Goal: Complete application form: Complete application form

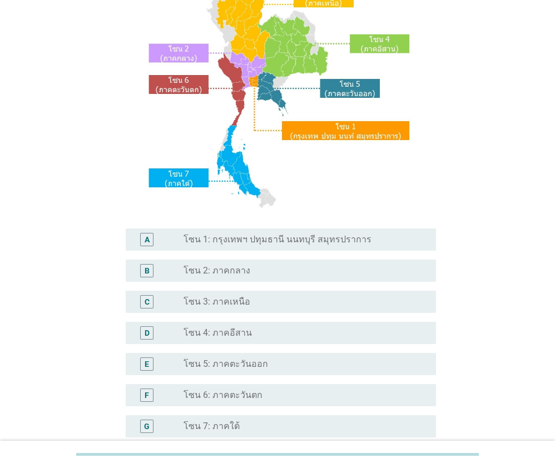
scroll to position [111, 0]
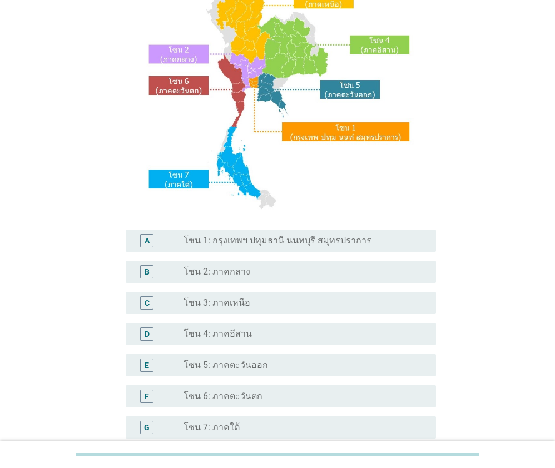
click at [228, 278] on div "radio_button_unchecked โซน 2: ภาคกลาง" at bounding box center [306, 271] width 244 height 13
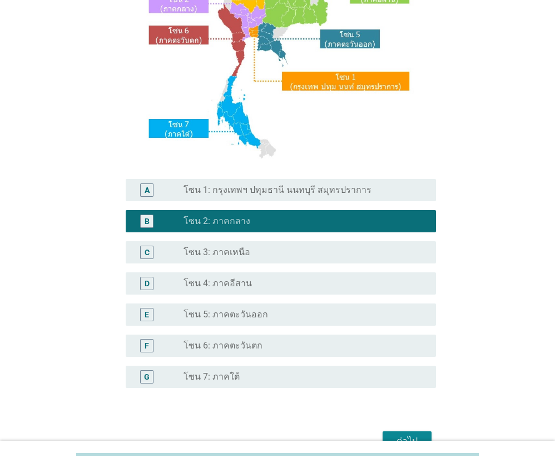
scroll to position [225, 0]
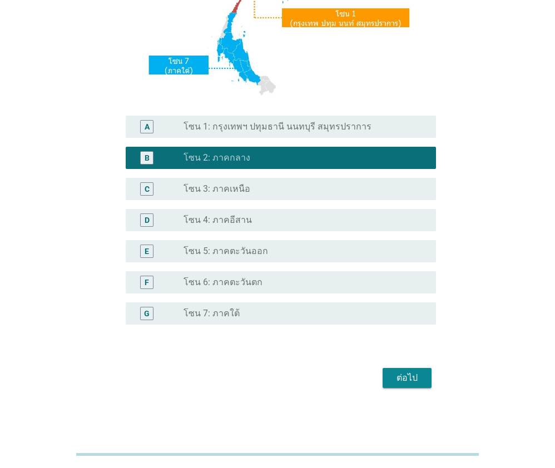
click at [410, 378] on div "ต่อไป" at bounding box center [407, 378] width 31 height 13
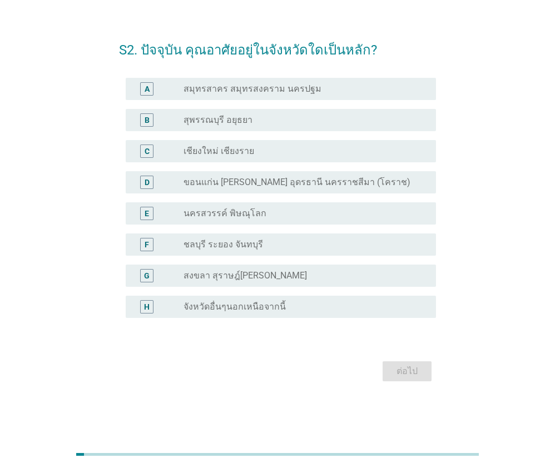
scroll to position [0, 0]
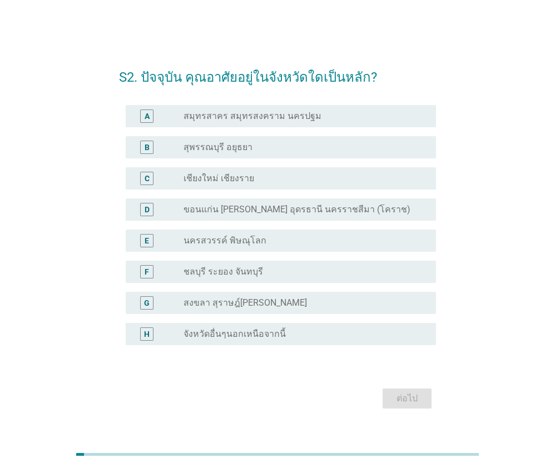
click at [232, 344] on div "H radio_button_unchecked จังหวัดอื่นๆนอกเหนือจากนี้" at bounding box center [281, 334] width 310 height 22
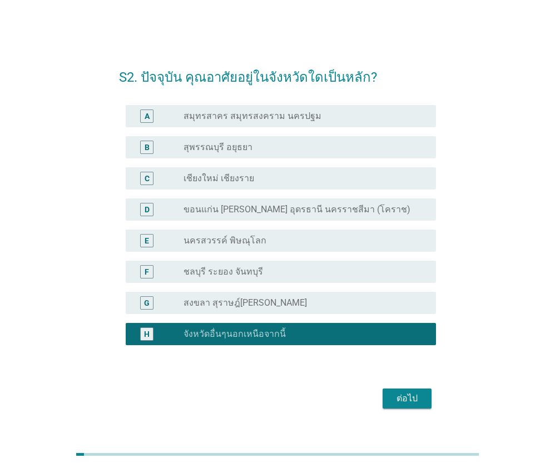
click at [407, 398] on div "ต่อไป" at bounding box center [407, 398] width 31 height 13
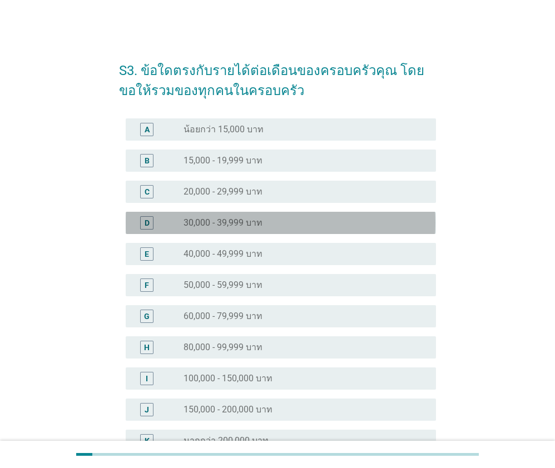
click at [218, 226] on label "30,000 - 39,999 บาท" at bounding box center [223, 222] width 79 height 11
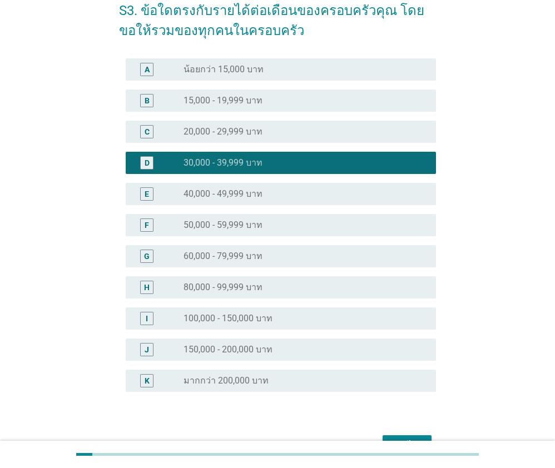
scroll to position [127, 0]
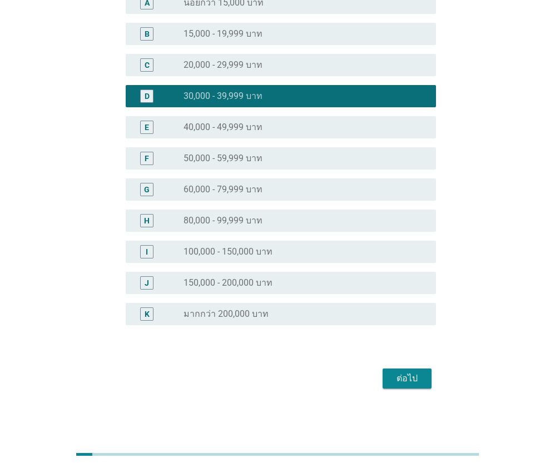
click at [411, 382] on div "ต่อไป" at bounding box center [407, 378] width 31 height 13
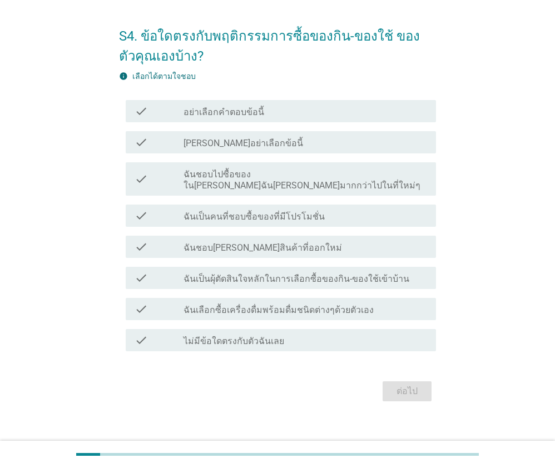
scroll to position [36, 0]
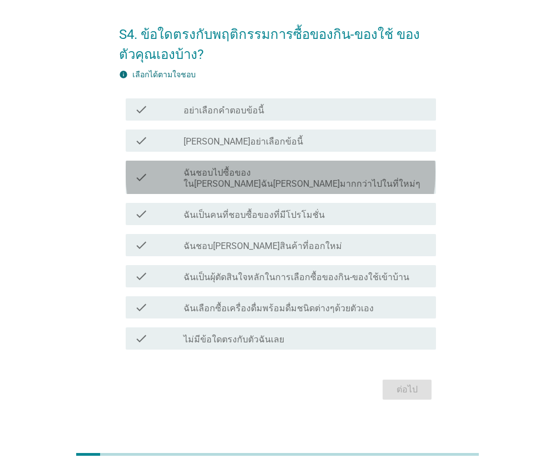
click at [248, 178] on label "ฉันชอบไปซื้อของใน[PERSON_NAME]ฉัน[PERSON_NAME]มากกว่าไปในที่ใหม่ๆ" at bounding box center [306, 178] width 244 height 22
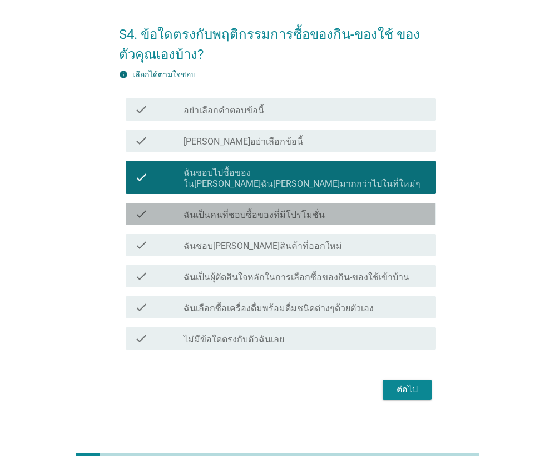
click at [249, 210] on label "ฉันเป็นคนที่ชอบซื้อของที่มีโปรโมชั่น" at bounding box center [254, 215] width 141 height 11
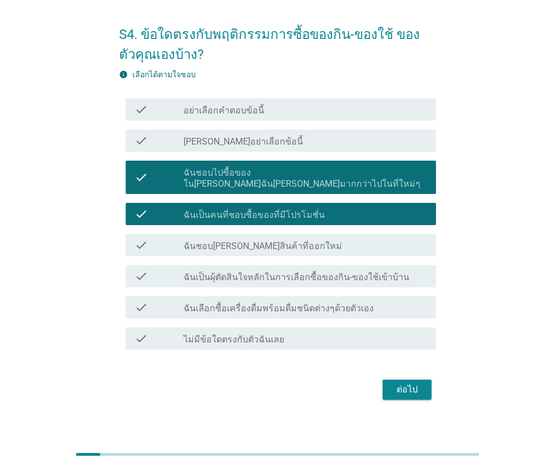
click at [248, 241] on label "ฉันชอบ[PERSON_NAME]สินค้าที่ออกใหม่" at bounding box center [263, 246] width 159 height 11
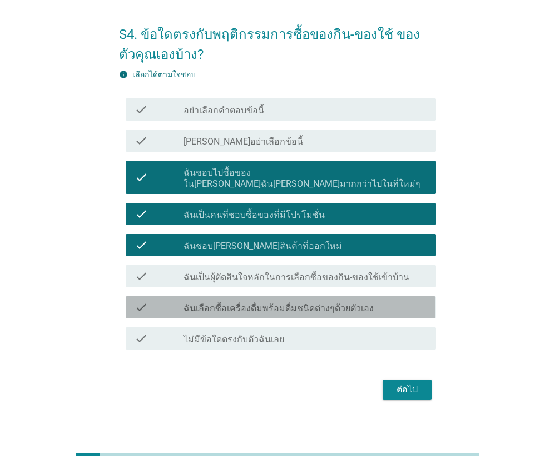
click at [299, 303] on label "ฉันเลือกซื้อเครื่องดื่มพร้อมดื่มชนิดต่างๆด้วยตัวเอง" at bounding box center [279, 308] width 190 height 11
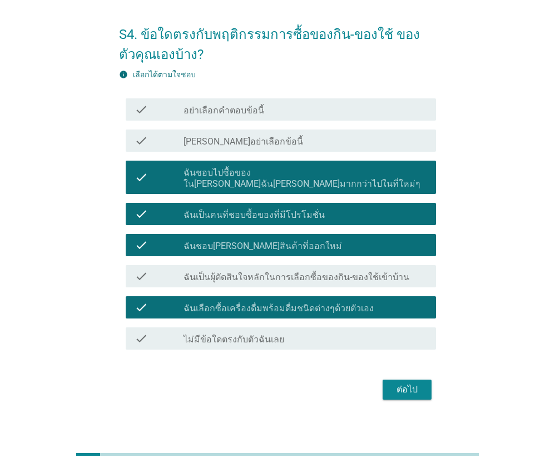
click at [409, 383] on div "ต่อไป" at bounding box center [407, 389] width 31 height 13
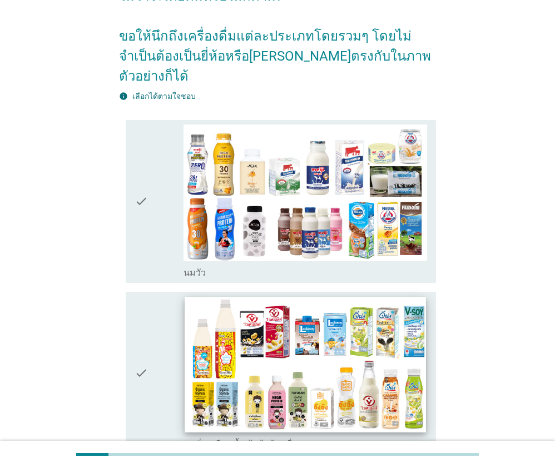
scroll to position [167, 0]
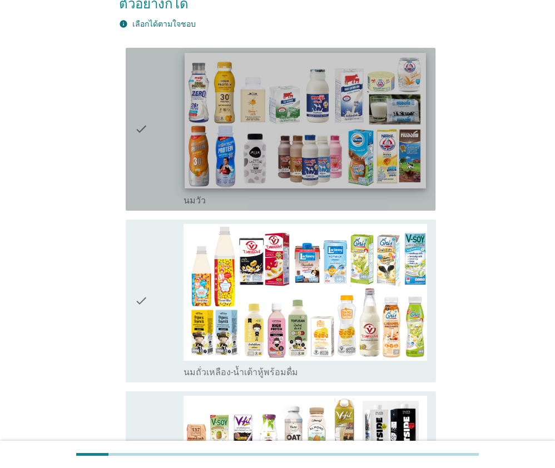
click at [327, 121] on img at bounding box center [305, 121] width 241 height 136
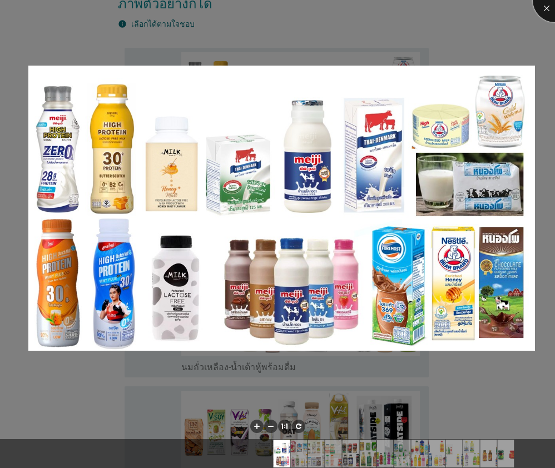
click at [550, 14] on div at bounding box center [555, 0] width 44 height 44
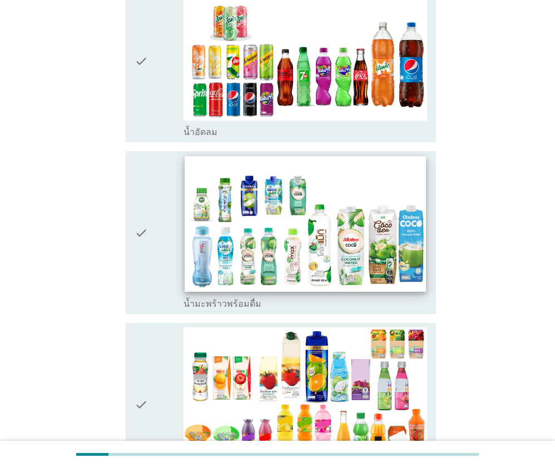
scroll to position [1279, 0]
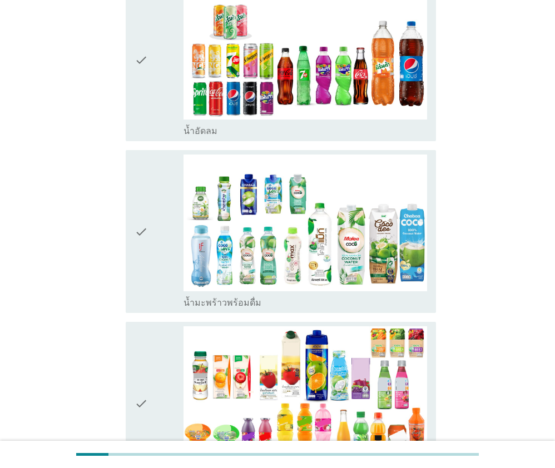
click at [148, 202] on icon "check" at bounding box center [141, 232] width 13 height 154
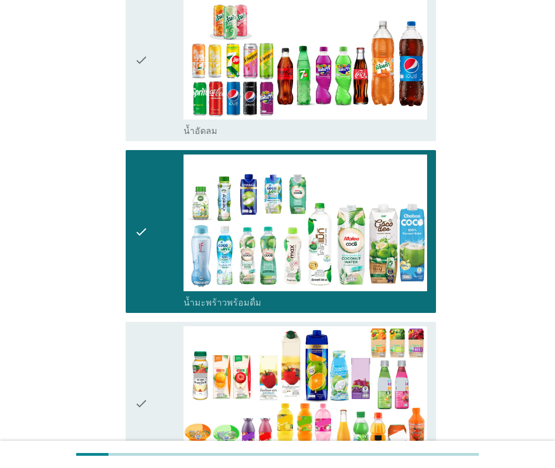
click at [142, 367] on icon "check" at bounding box center [141, 404] width 13 height 154
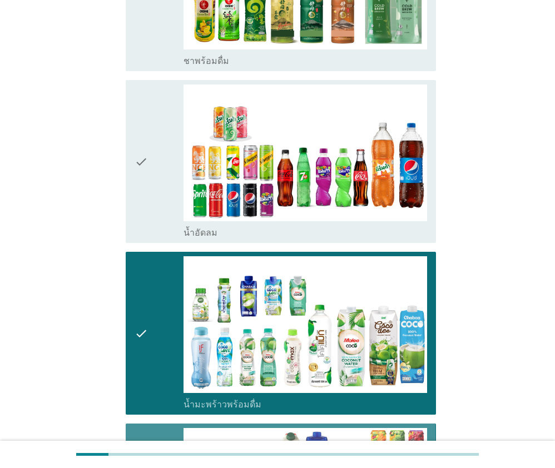
scroll to position [1112, 0]
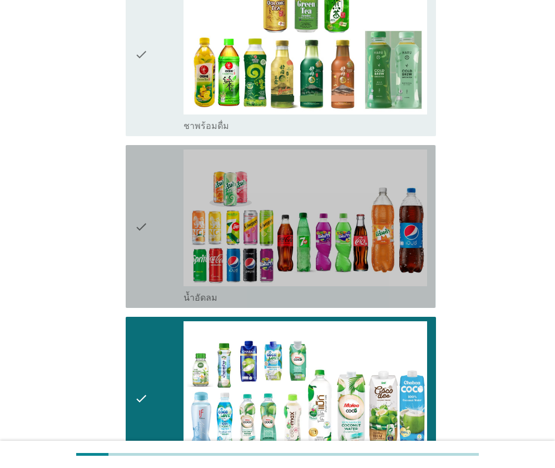
click at [135, 200] on icon "check" at bounding box center [141, 227] width 13 height 154
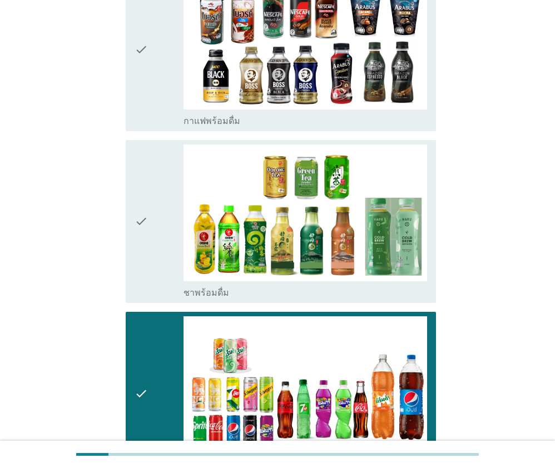
click at [139, 186] on icon "check" at bounding box center [141, 222] width 13 height 154
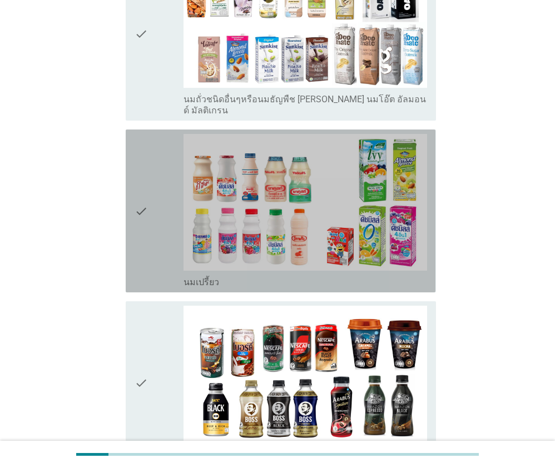
click at [144, 174] on icon "check" at bounding box center [141, 211] width 13 height 154
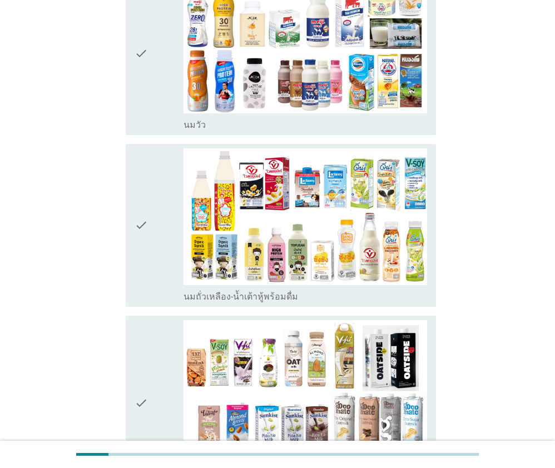
scroll to position [222, 0]
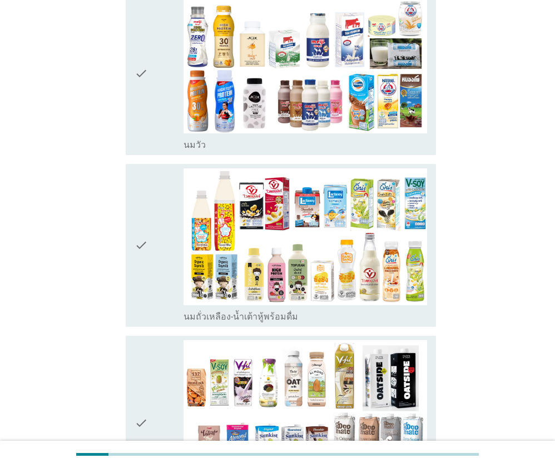
click at [134, 226] on div "check check_box_outline_blank นมถั่วเหลือง-น้ำเต้าหู้พร้อมดื่ม" at bounding box center [281, 245] width 310 height 163
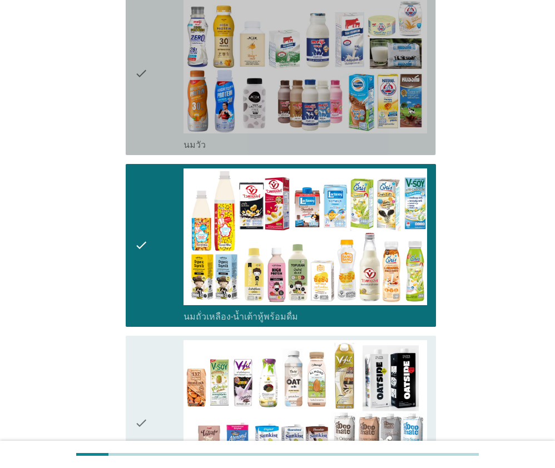
click at [163, 83] on div "check" at bounding box center [159, 74] width 49 height 154
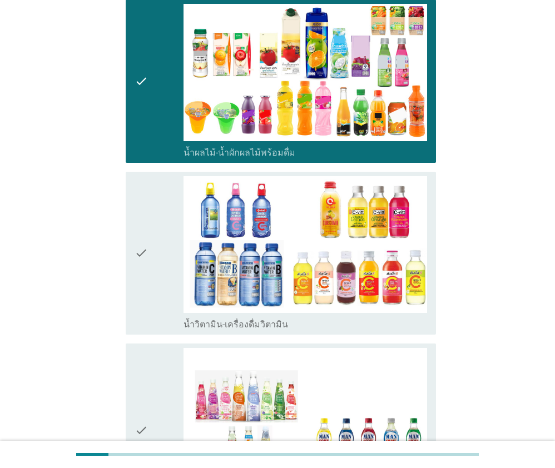
scroll to position [1780, 0]
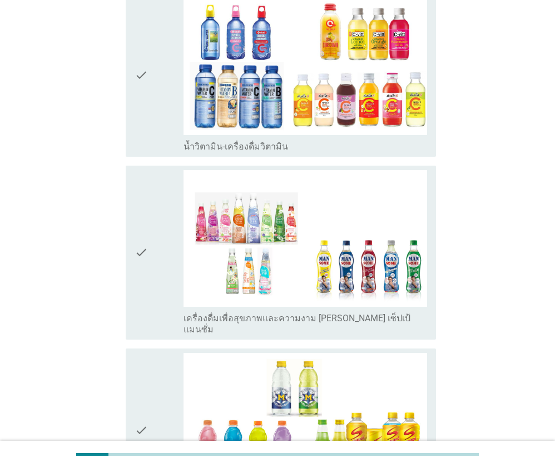
click at [137, 222] on icon "check" at bounding box center [141, 252] width 13 height 165
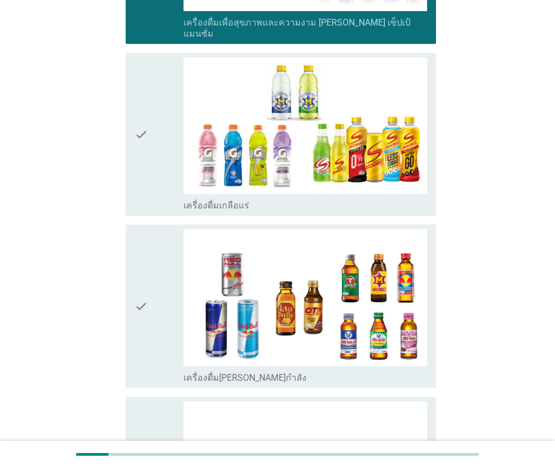
scroll to position [2225, 0]
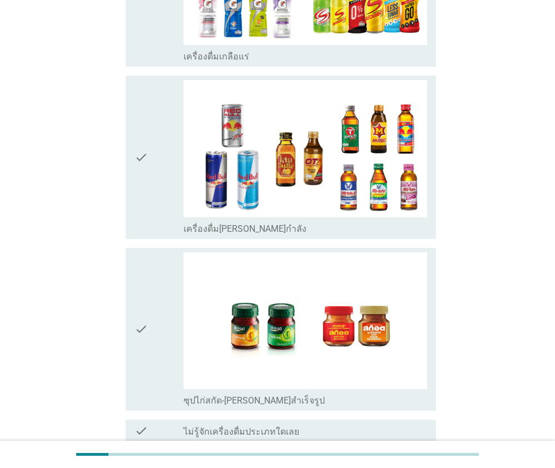
click at [150, 120] on div "check" at bounding box center [159, 157] width 49 height 154
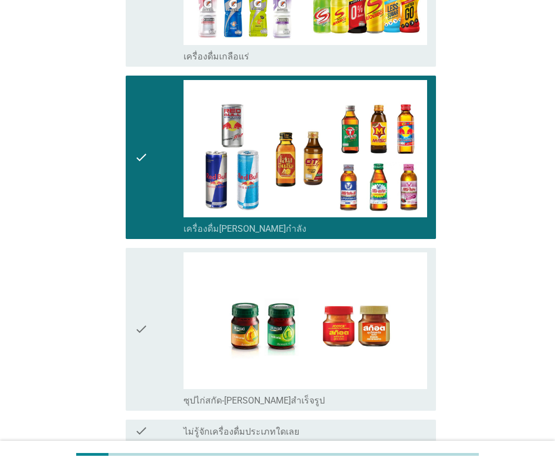
click at [142, 272] on icon "check" at bounding box center [141, 330] width 13 height 154
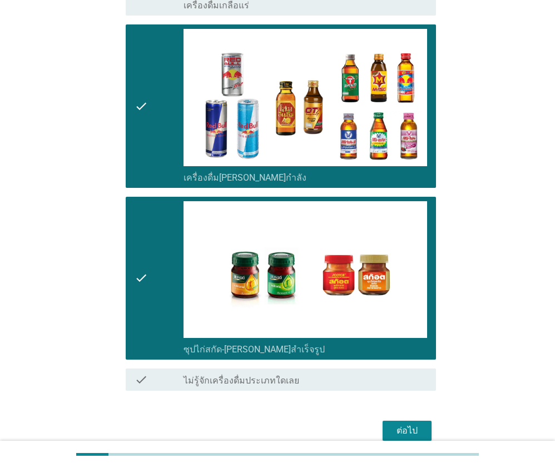
scroll to position [2282, 0]
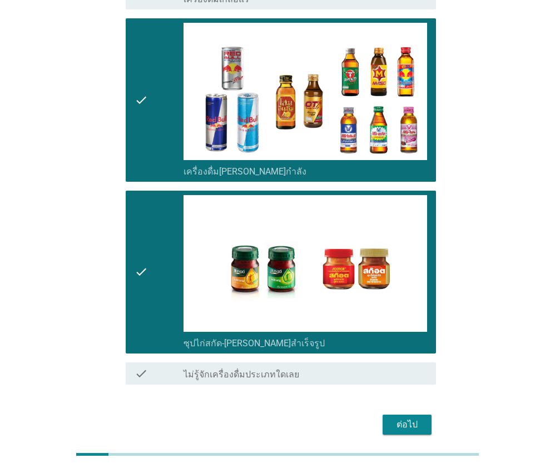
click at [408, 418] on div "ต่อไป" at bounding box center [407, 424] width 31 height 13
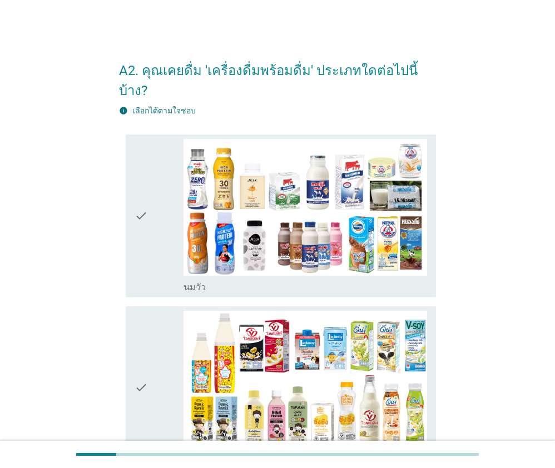
click at [142, 197] on icon "check" at bounding box center [141, 216] width 13 height 154
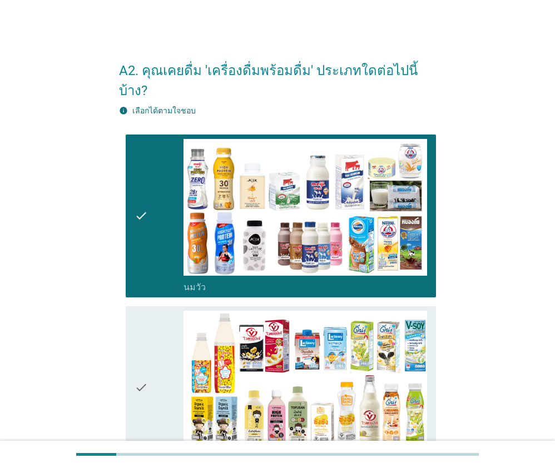
click at [139, 339] on icon "check" at bounding box center [141, 388] width 13 height 154
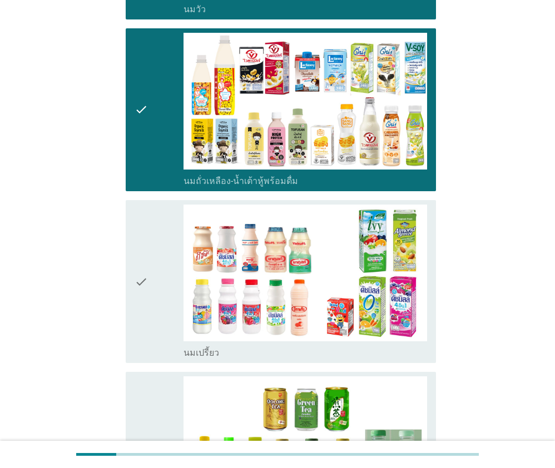
click at [135, 256] on icon "check" at bounding box center [141, 282] width 13 height 154
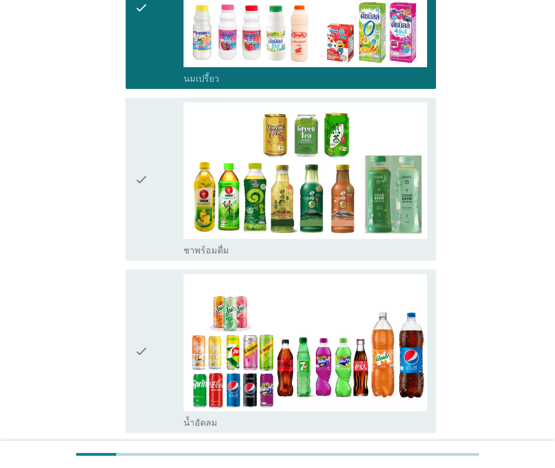
scroll to position [556, 0]
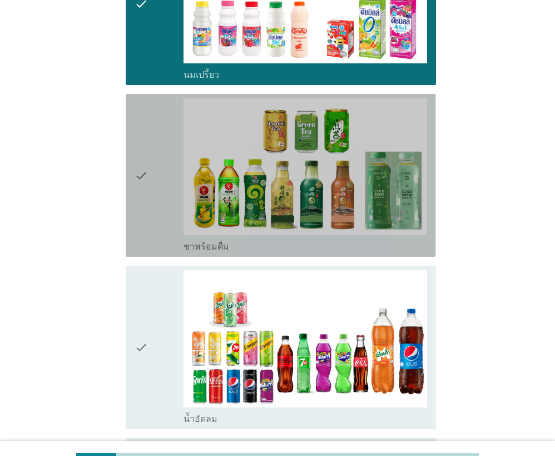
click at [132, 163] on div "check check_box_outline_blank ชาพร้อมดื่ม" at bounding box center [281, 175] width 310 height 163
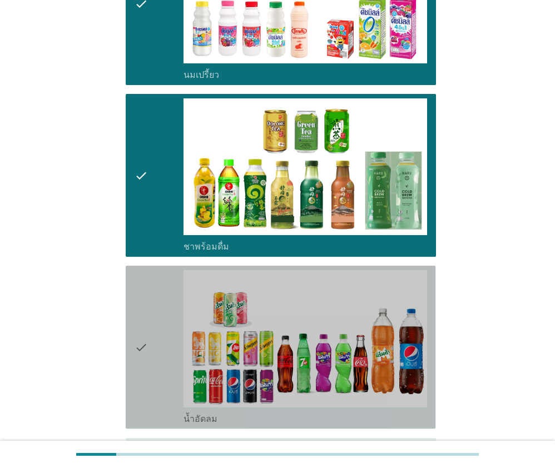
click at [144, 319] on icon "check" at bounding box center [141, 347] width 13 height 154
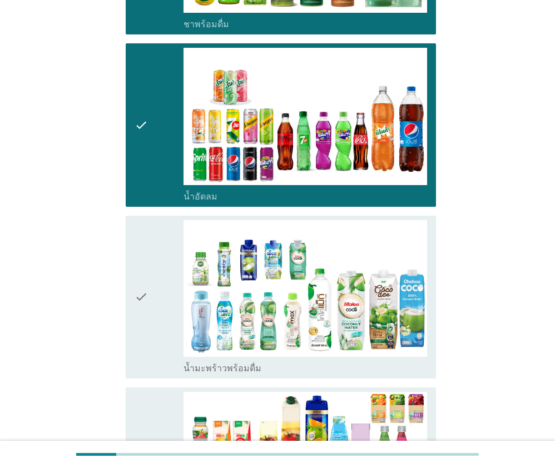
click at [144, 283] on icon "check" at bounding box center [141, 297] width 13 height 154
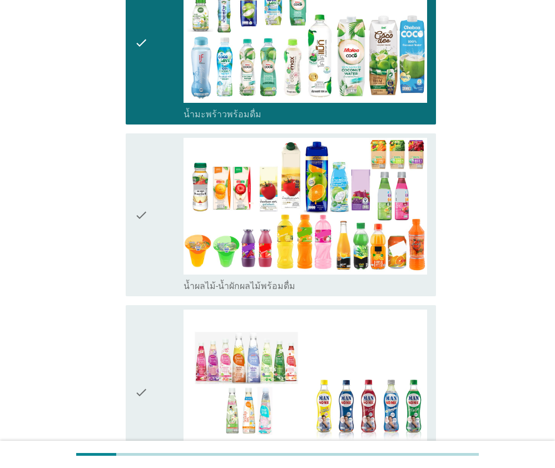
scroll to position [1168, 0]
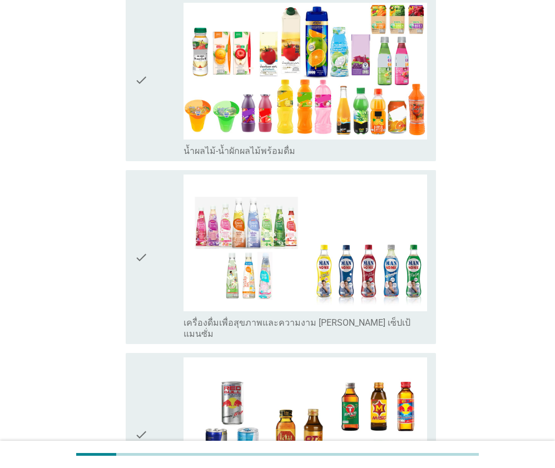
click at [136, 72] on icon "check" at bounding box center [141, 80] width 13 height 154
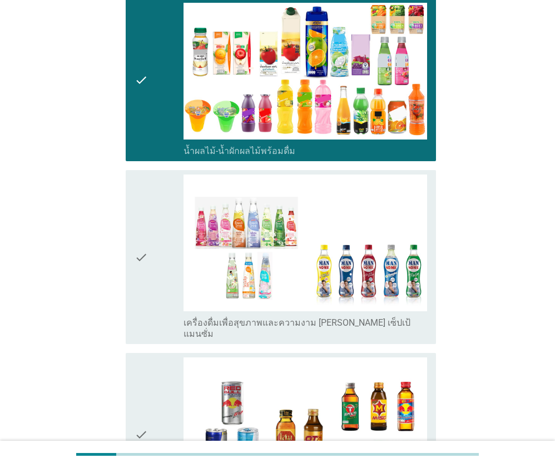
click at [128, 210] on div "check check_box_outline_blank เครื่องดื่มเพื่อสุขภาพและความงาม [PERSON_NAME] เซ…" at bounding box center [281, 257] width 310 height 174
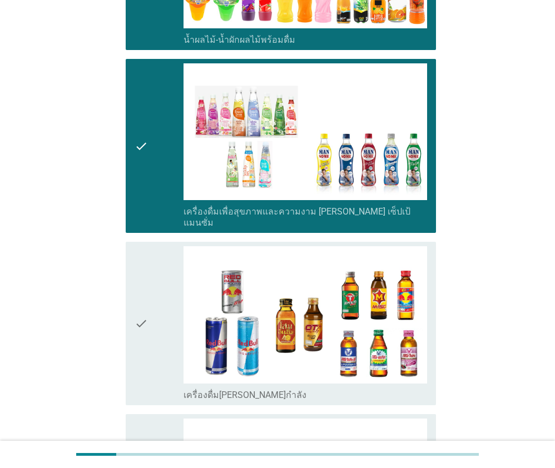
click at [142, 258] on icon "check" at bounding box center [141, 323] width 13 height 154
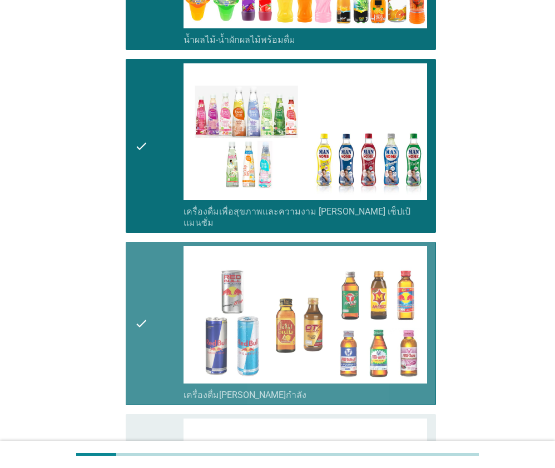
scroll to position [1502, 0]
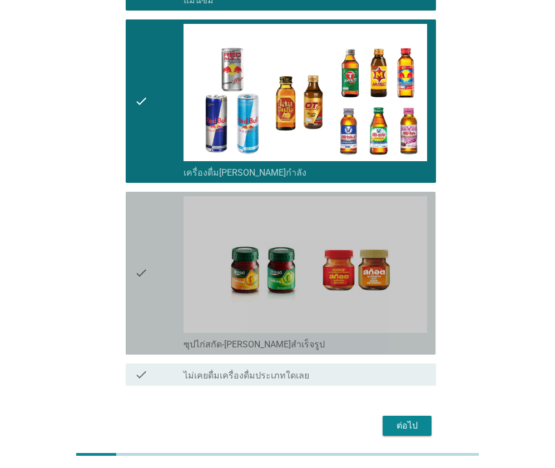
click at [149, 253] on div "check" at bounding box center [159, 273] width 49 height 154
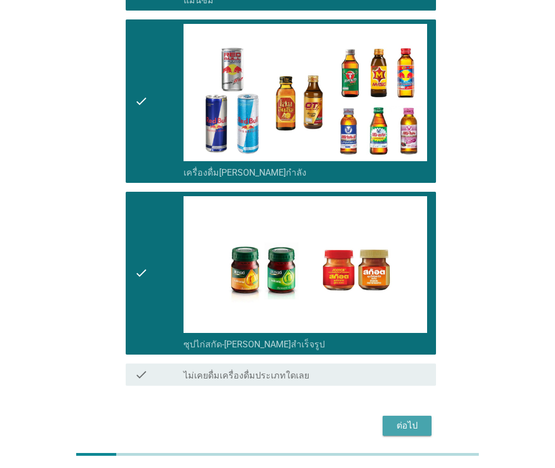
click at [419, 419] on div "ต่อไป" at bounding box center [407, 425] width 31 height 13
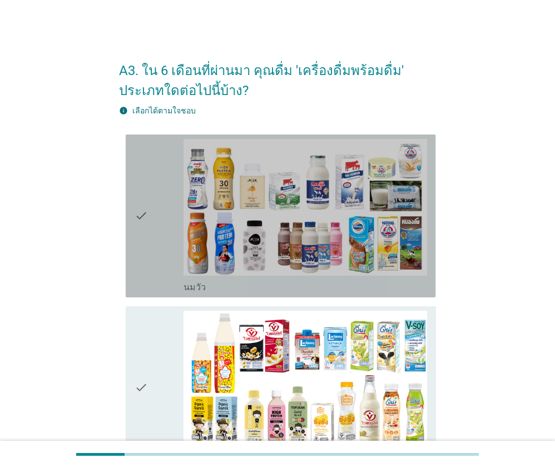
click at [129, 210] on div "check check_box_outline_blank [PERSON_NAME]" at bounding box center [281, 216] width 310 height 163
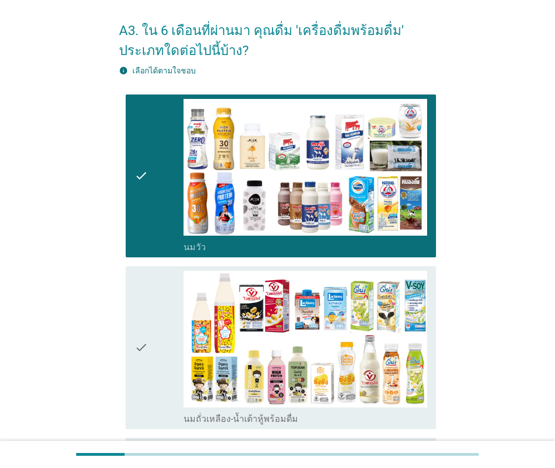
scroll to position [167, 0]
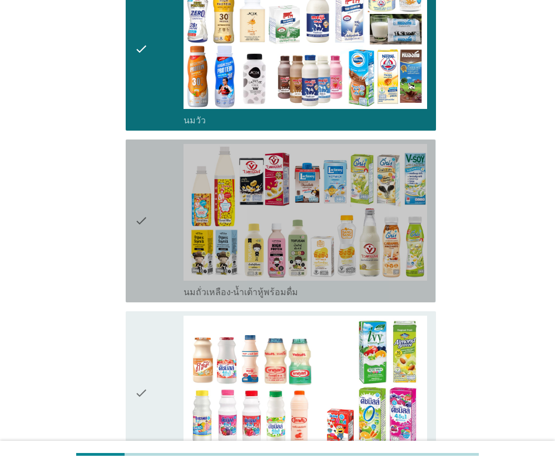
click at [138, 219] on icon "check" at bounding box center [141, 221] width 13 height 154
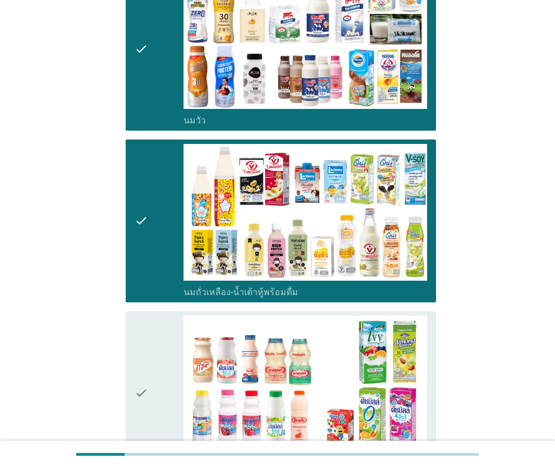
click at [132, 363] on div "check check_box_outline_blank นมเปรี้ยว" at bounding box center [281, 392] width 310 height 163
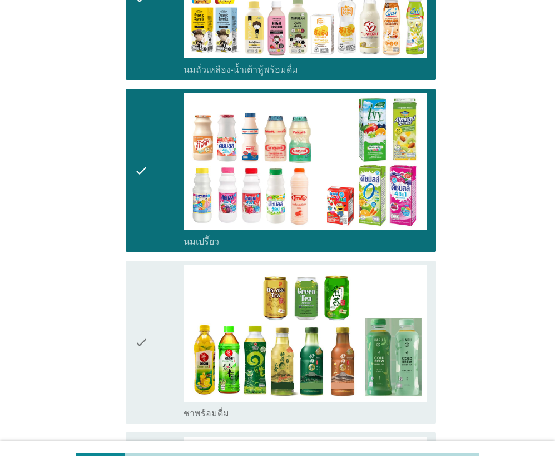
click at [148, 310] on icon "check" at bounding box center [141, 342] width 13 height 154
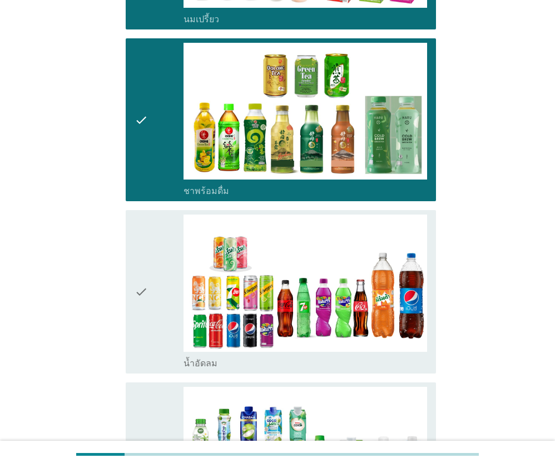
click at [151, 305] on div "check" at bounding box center [159, 292] width 49 height 154
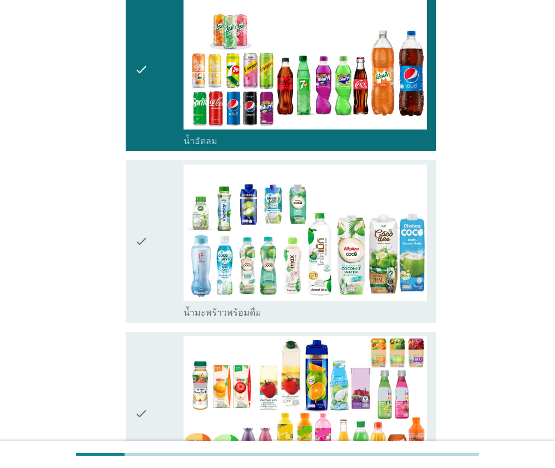
click at [151, 246] on div "check" at bounding box center [159, 242] width 49 height 154
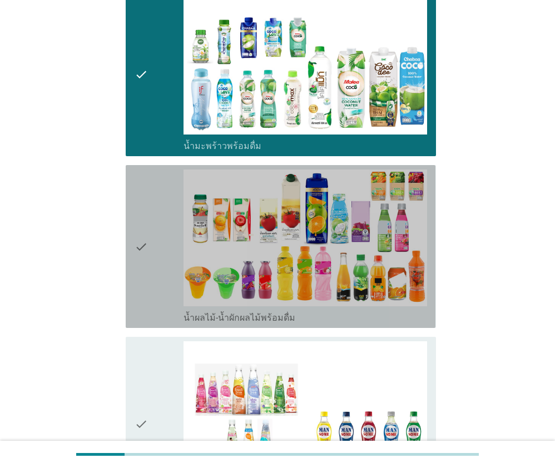
click at [148, 255] on icon "check" at bounding box center [141, 247] width 13 height 154
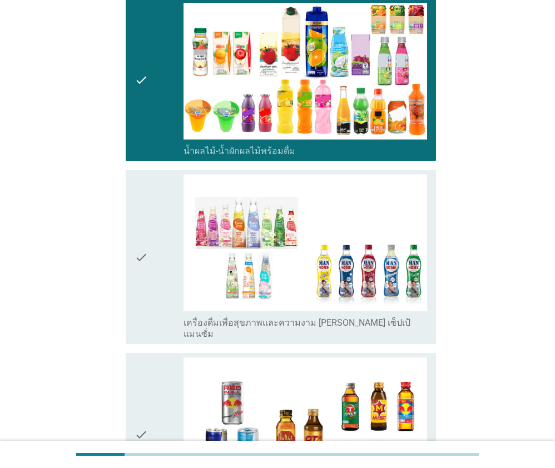
click at [141, 256] on icon "check" at bounding box center [141, 257] width 13 height 165
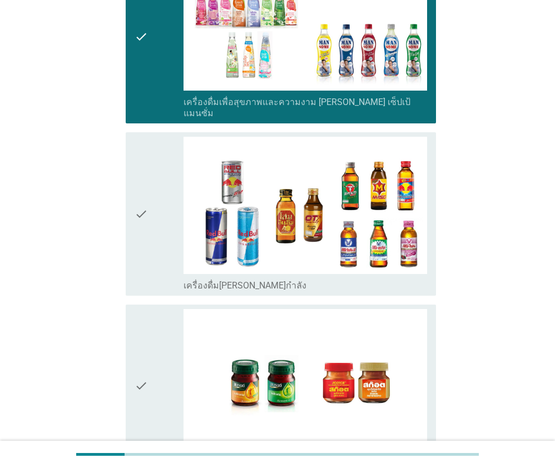
scroll to position [1391, 0]
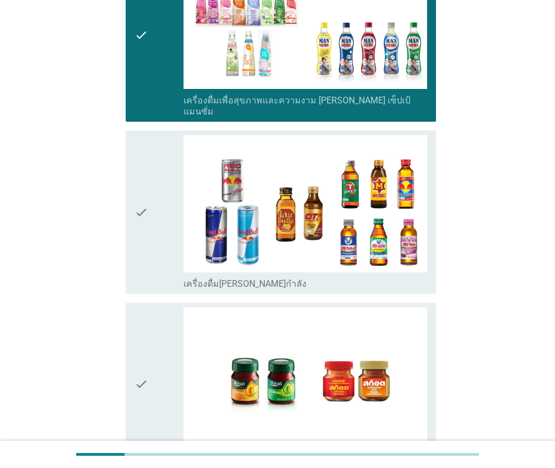
click at [144, 230] on icon "check" at bounding box center [141, 212] width 13 height 154
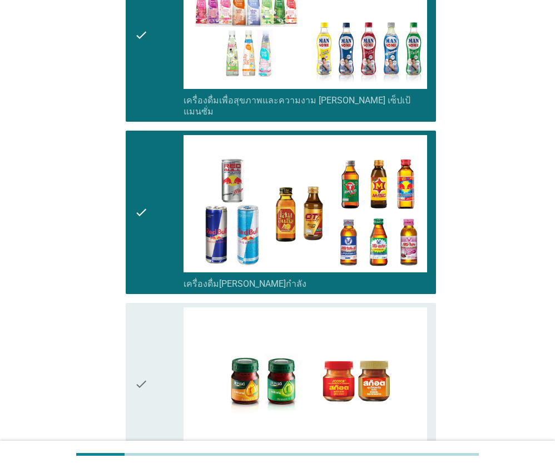
click at [140, 343] on icon "check" at bounding box center [141, 385] width 13 height 154
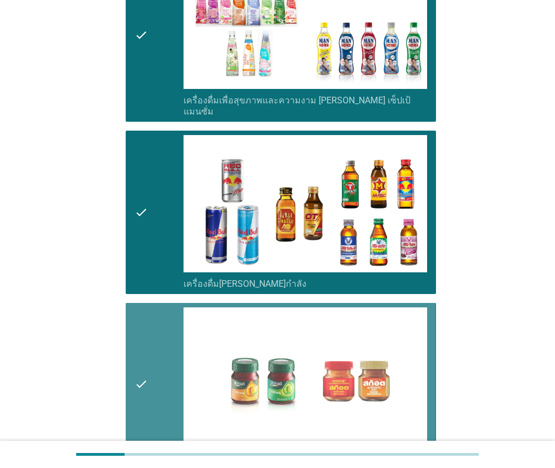
scroll to position [1535, 0]
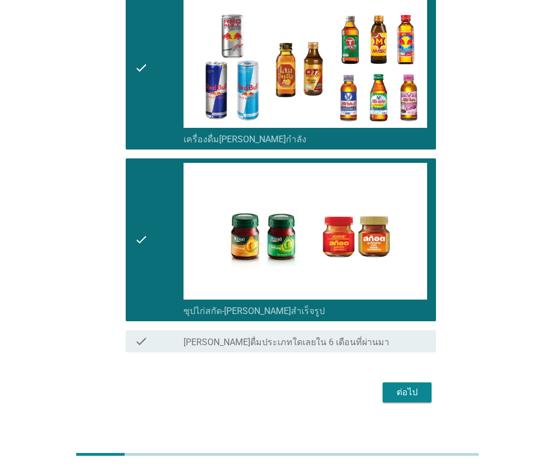
click at [402, 386] on div "ต่อไป" at bounding box center [407, 392] width 31 height 13
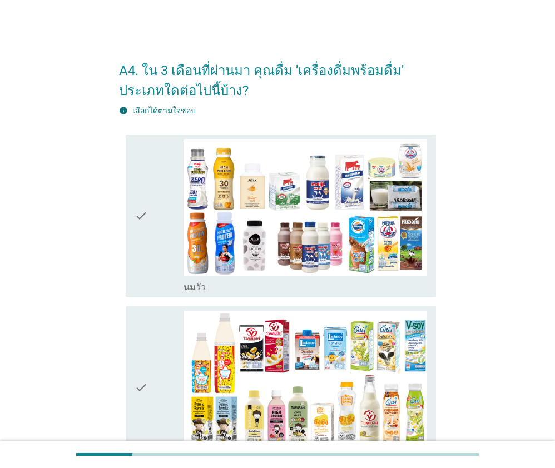
click at [138, 209] on icon "check" at bounding box center [141, 216] width 13 height 154
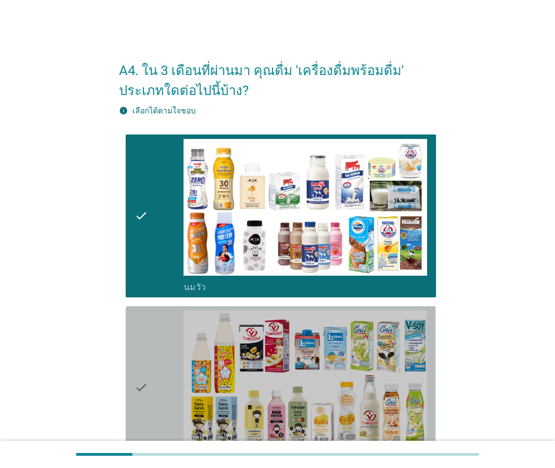
click at [143, 359] on icon "check" at bounding box center [141, 388] width 13 height 154
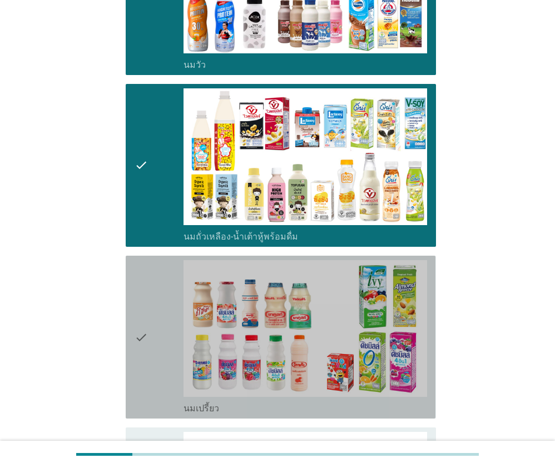
click at [148, 320] on icon "check" at bounding box center [141, 337] width 13 height 154
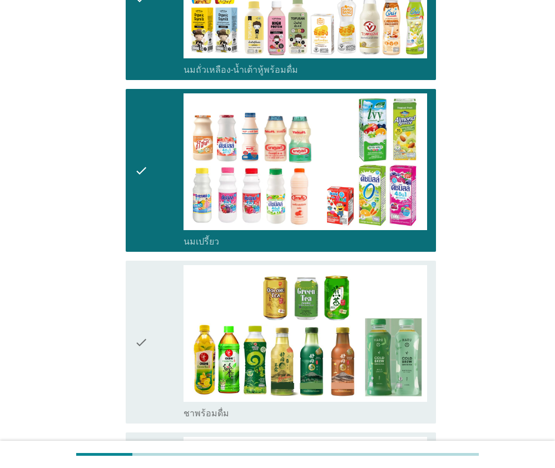
click at [149, 310] on div "check" at bounding box center [159, 342] width 49 height 154
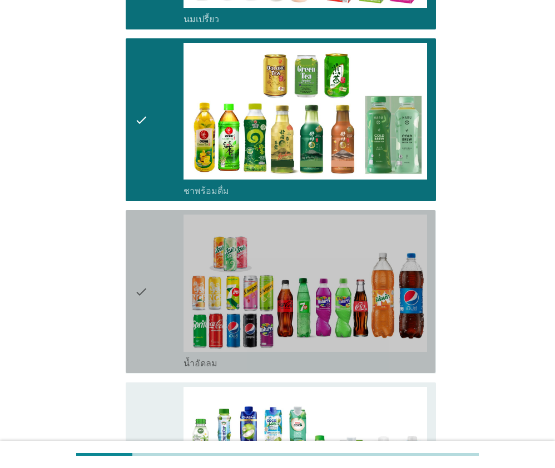
click at [143, 302] on icon "check" at bounding box center [141, 292] width 13 height 154
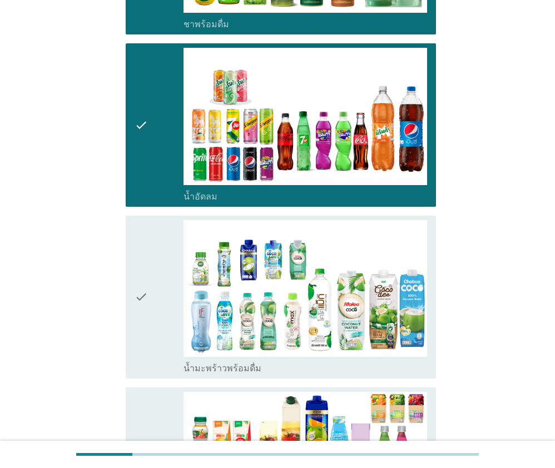
click at [146, 303] on icon "check" at bounding box center [141, 297] width 13 height 154
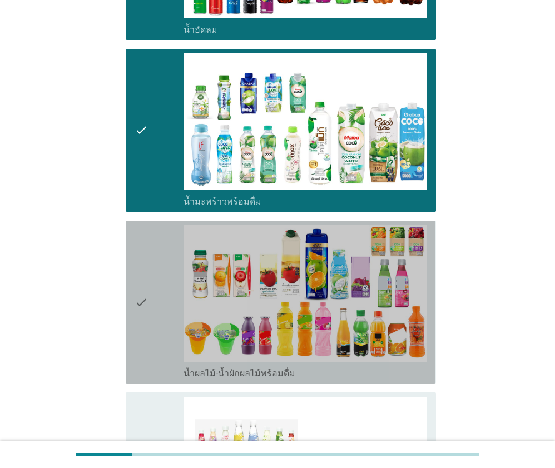
click at [146, 301] on icon "check" at bounding box center [141, 302] width 13 height 154
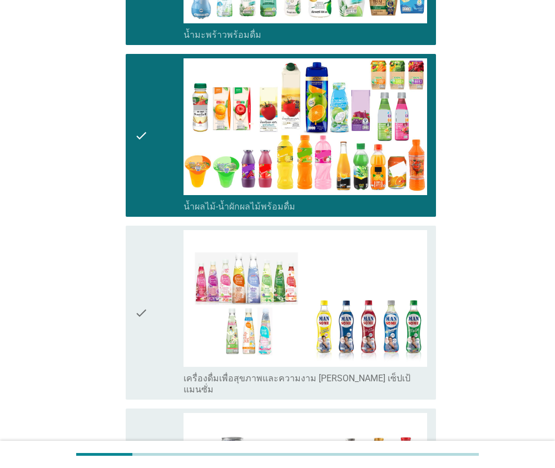
click at [147, 304] on icon "check" at bounding box center [141, 312] width 13 height 165
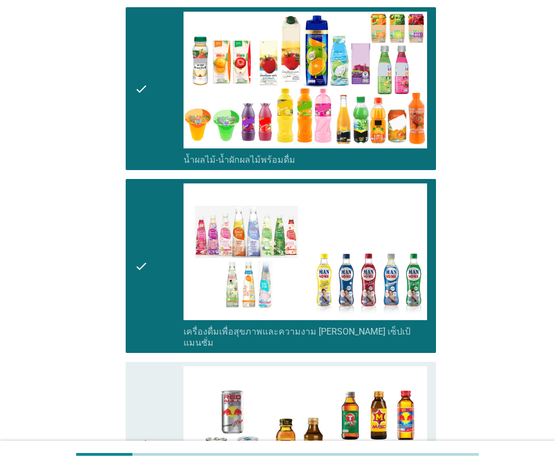
scroll to position [1335, 0]
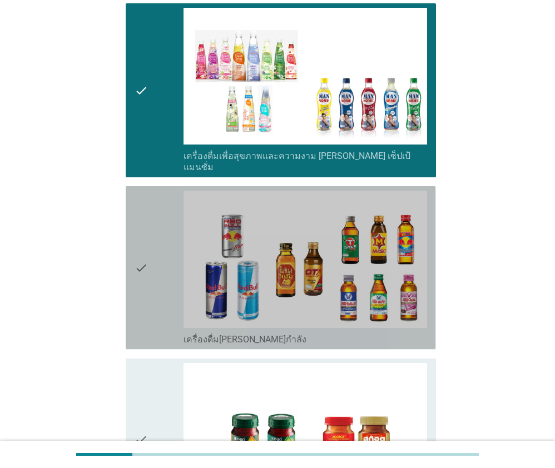
click at [140, 282] on icon "check" at bounding box center [141, 268] width 13 height 154
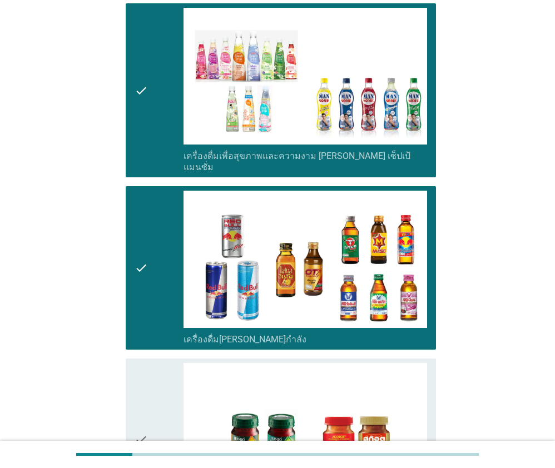
click at [147, 369] on icon "check" at bounding box center [141, 440] width 13 height 154
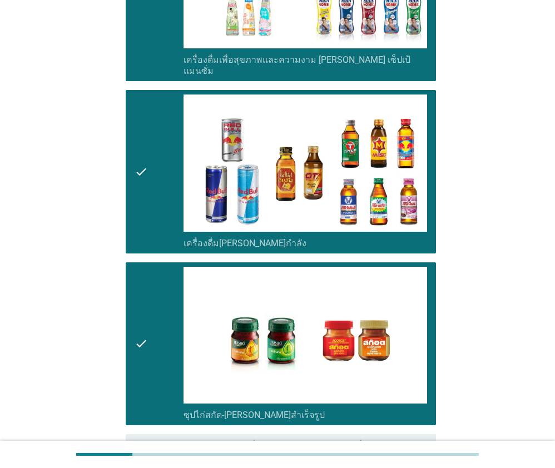
scroll to position [1535, 0]
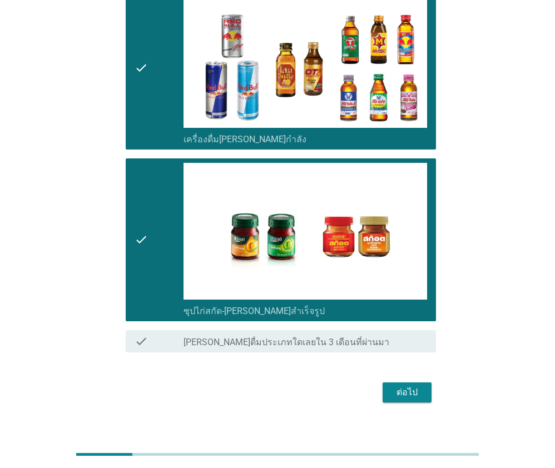
click at [393, 386] on div "ต่อไป" at bounding box center [407, 392] width 31 height 13
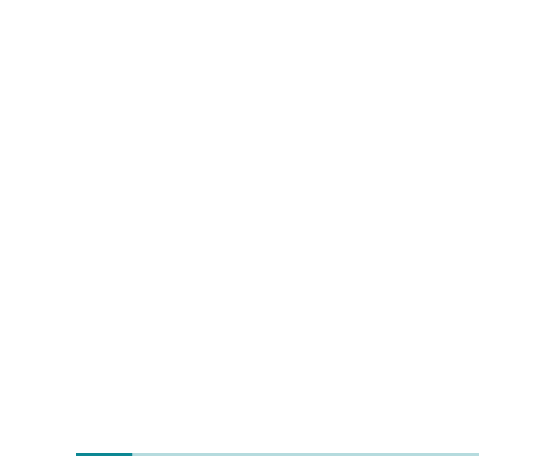
scroll to position [0, 0]
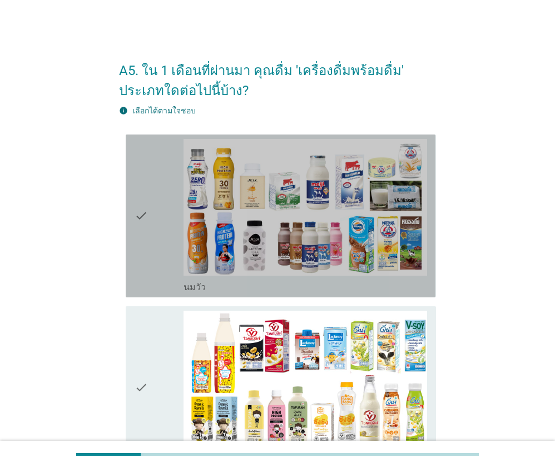
click at [139, 225] on icon "check" at bounding box center [141, 216] width 13 height 154
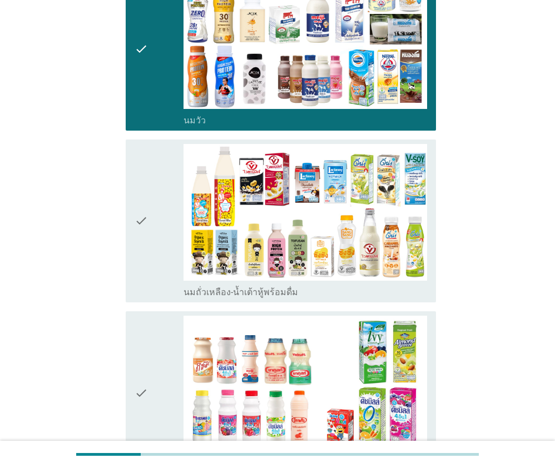
click at [145, 218] on icon "check" at bounding box center [141, 221] width 13 height 154
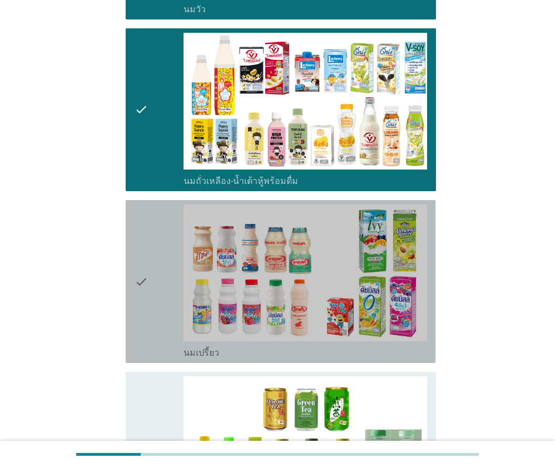
click at [146, 258] on icon "check" at bounding box center [141, 282] width 13 height 154
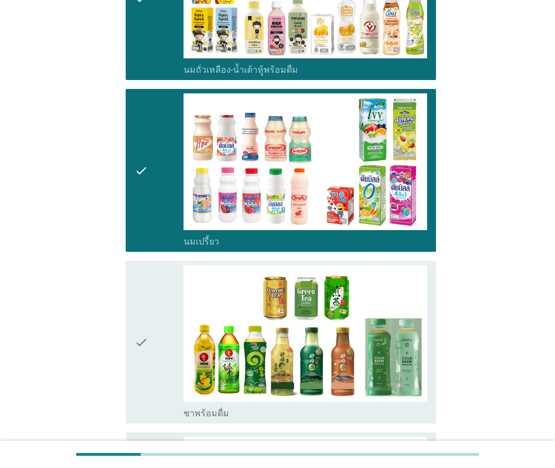
click at [146, 306] on icon "check" at bounding box center [141, 342] width 13 height 154
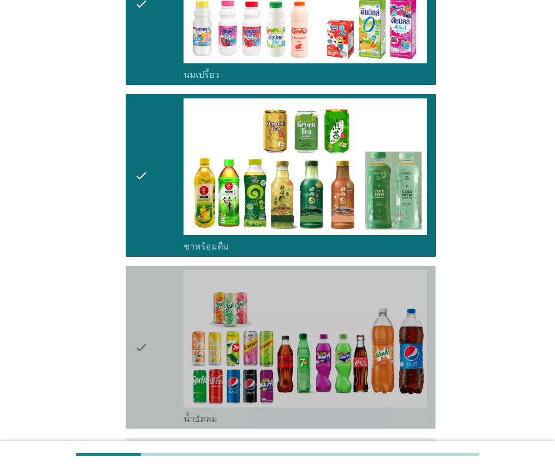
click at [146, 305] on icon "check" at bounding box center [141, 347] width 13 height 154
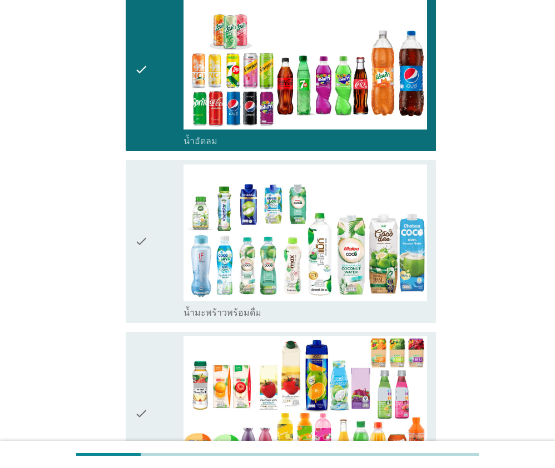
click at [147, 286] on icon "check" at bounding box center [141, 242] width 13 height 154
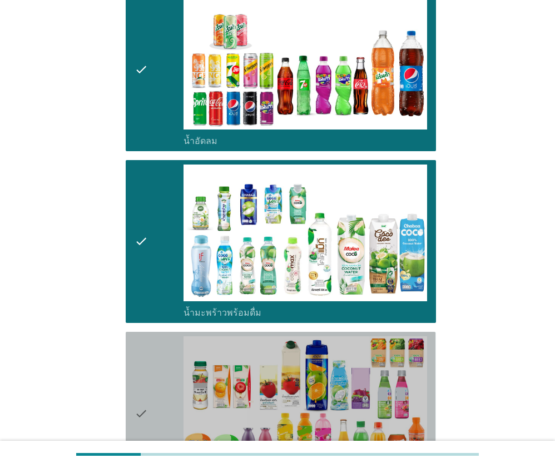
click at [146, 372] on icon "check" at bounding box center [141, 414] width 13 height 154
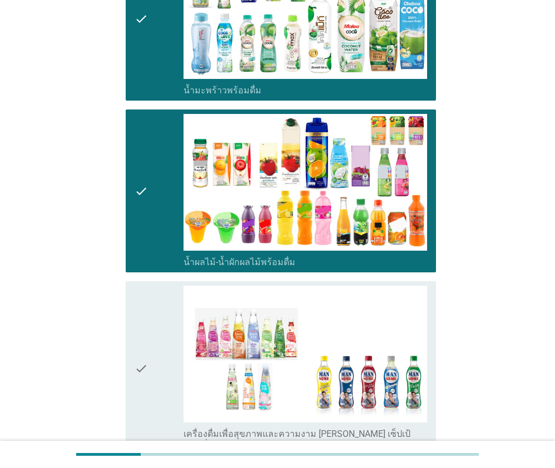
click at [150, 354] on div "check" at bounding box center [159, 368] width 49 height 165
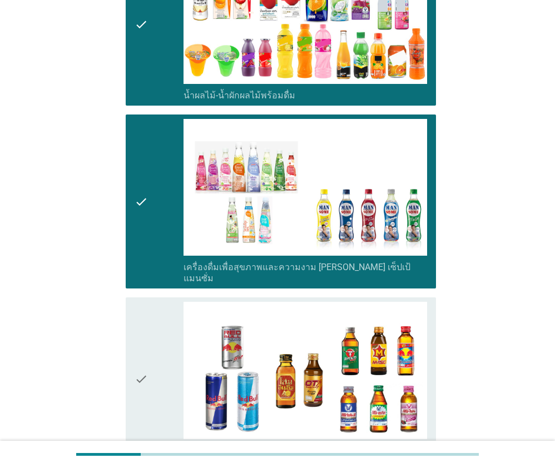
click at [150, 354] on div "check" at bounding box center [159, 379] width 49 height 154
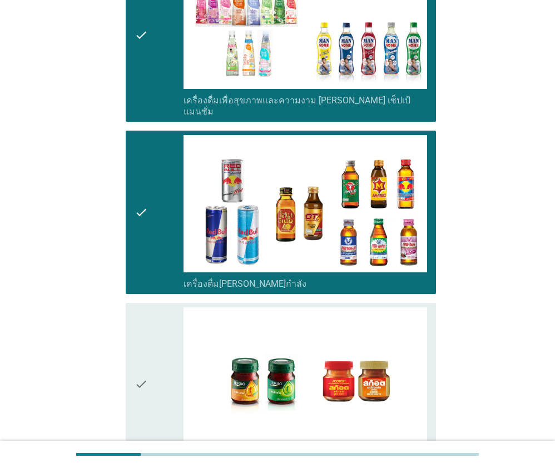
scroll to position [1535, 0]
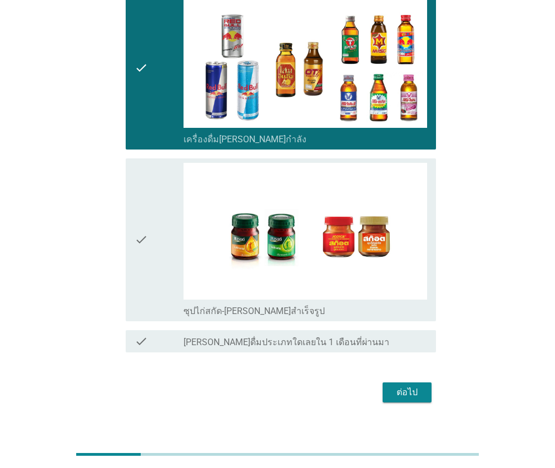
click at [142, 228] on icon "check" at bounding box center [141, 240] width 13 height 154
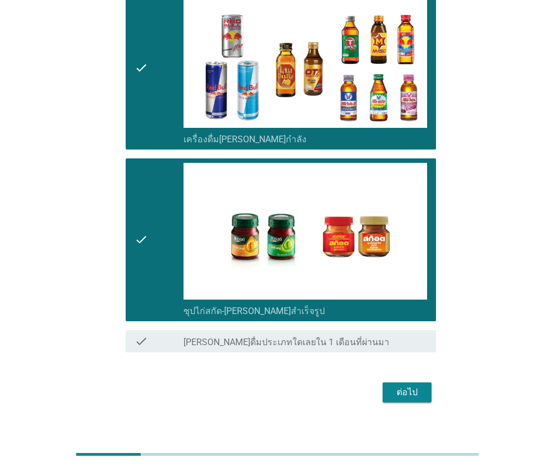
click at [412, 386] on div "ต่อไป" at bounding box center [407, 392] width 31 height 13
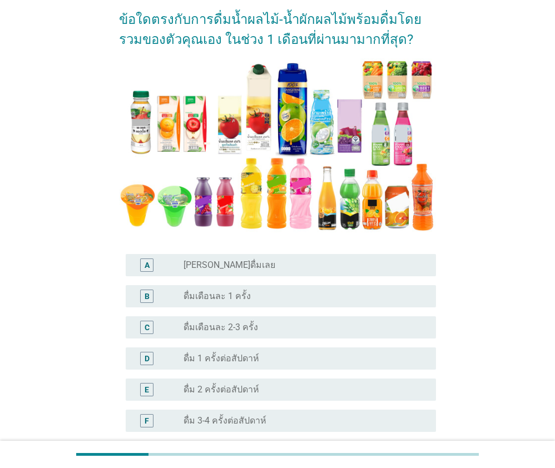
scroll to position [222, 0]
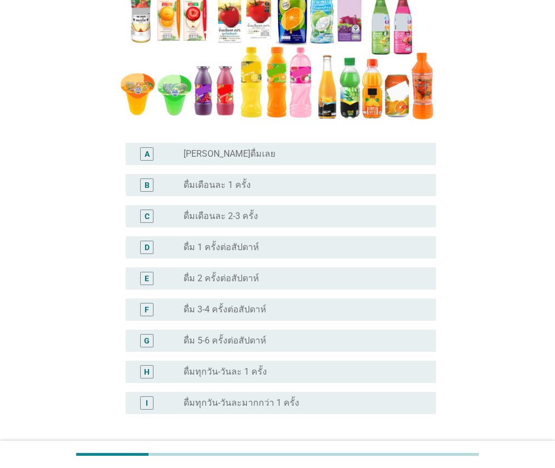
click at [231, 304] on label "ดื่ม 3-4 ครั้งต่อสัปดาห์" at bounding box center [225, 309] width 83 height 11
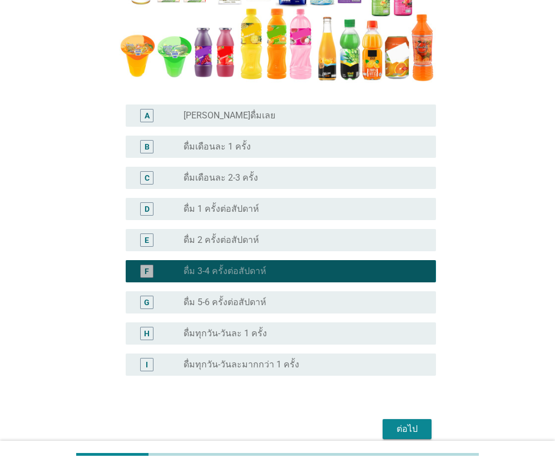
scroll to position [311, 0]
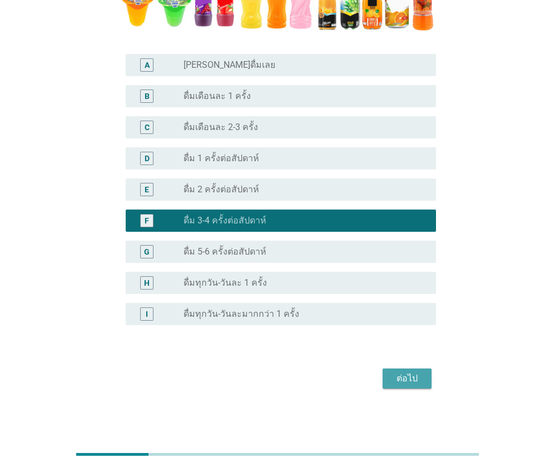
click at [394, 378] on div "ต่อไป" at bounding box center [407, 378] width 31 height 13
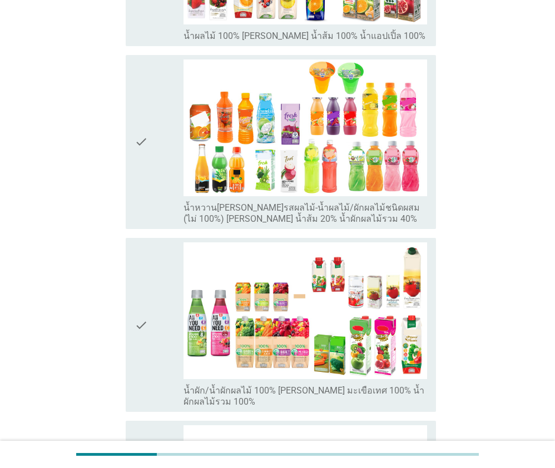
scroll to position [0, 0]
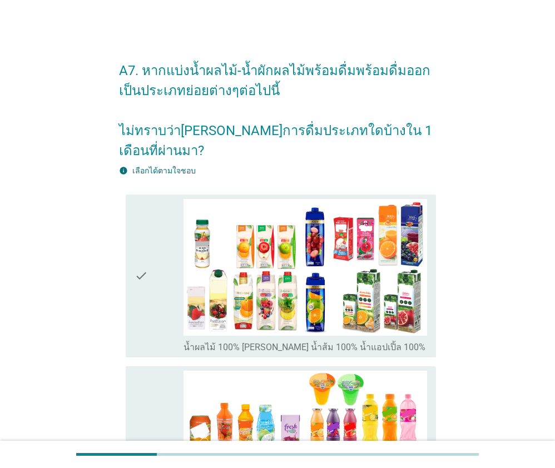
click at [150, 257] on div "check" at bounding box center [159, 276] width 49 height 154
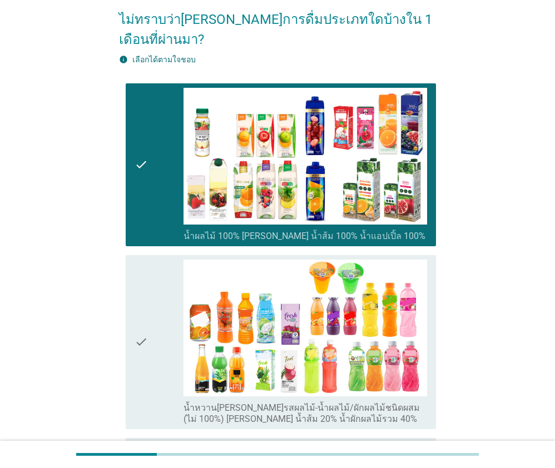
click at [128, 304] on div "check check_box_outline_blank น้ำหวาน[PERSON_NAME]รสผลไม้-น้ำผลไม้/ผักผลไม้ชนิด…" at bounding box center [281, 342] width 310 height 174
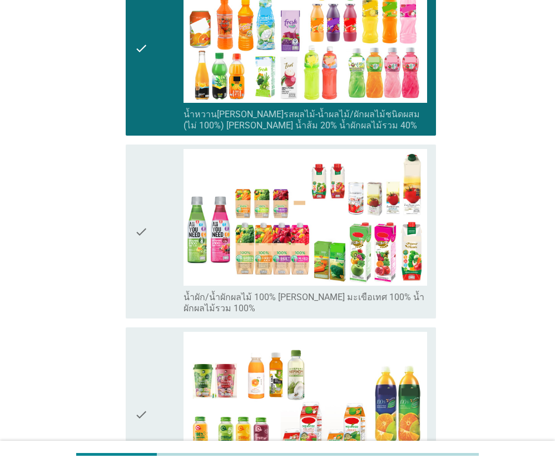
scroll to position [501, 0]
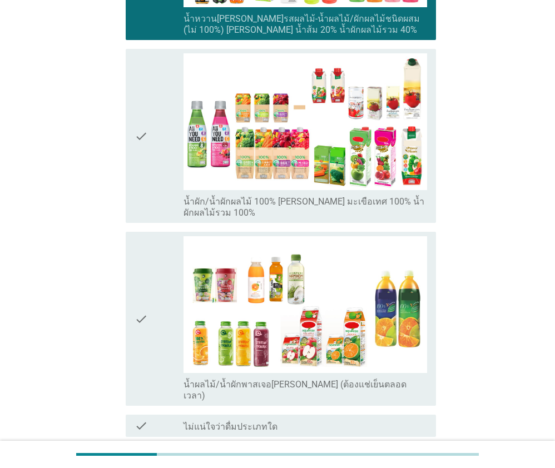
click at [137, 181] on icon "check" at bounding box center [141, 135] width 13 height 165
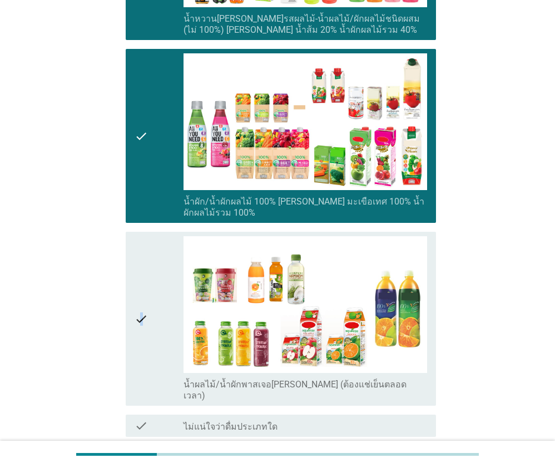
click at [142, 278] on icon "check" at bounding box center [141, 318] width 13 height 165
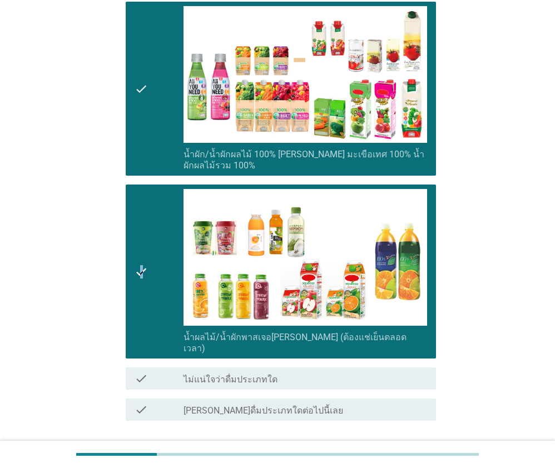
scroll to position [599, 0]
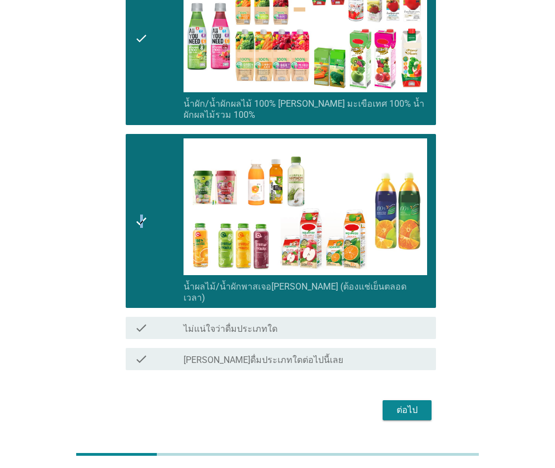
click at [413, 404] on div "ต่อไป" at bounding box center [407, 410] width 31 height 13
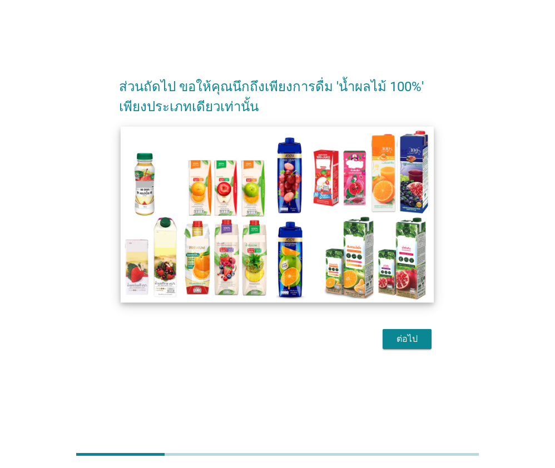
scroll to position [27, 0]
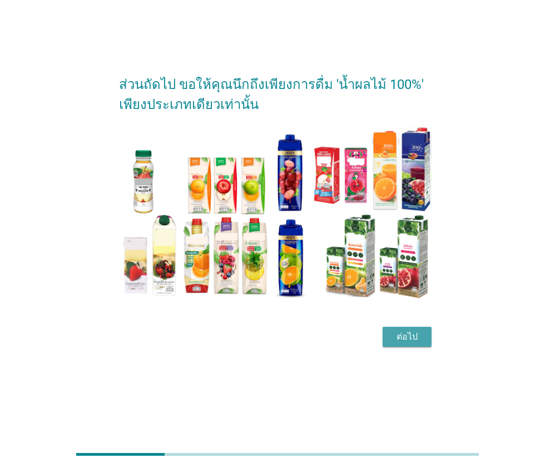
click at [399, 336] on div "ต่อไป" at bounding box center [407, 336] width 31 height 13
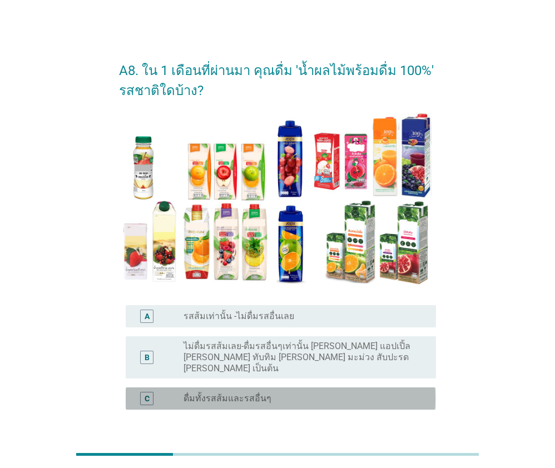
click at [221, 393] on div "radio_button_unchecked ดื่มทั้งรสส้มและรสอื่นๆ" at bounding box center [306, 398] width 244 height 13
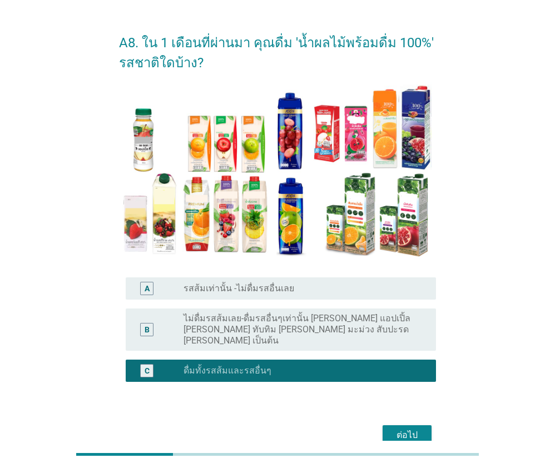
scroll to position [73, 0]
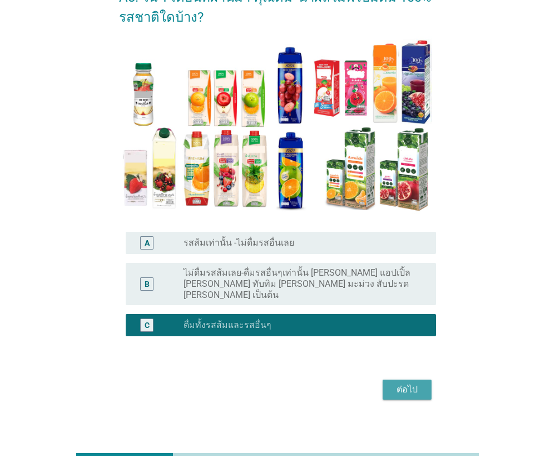
click at [399, 383] on div "ต่อไป" at bounding box center [407, 389] width 31 height 13
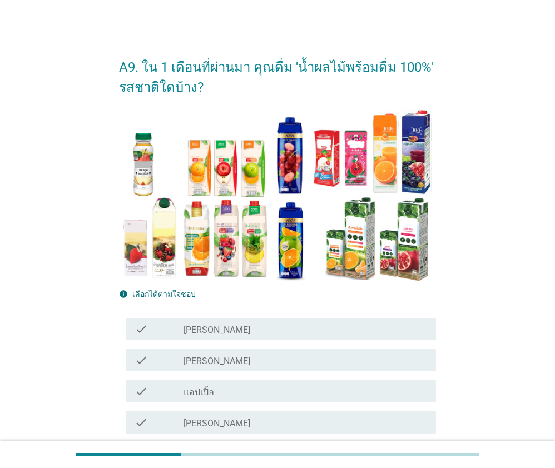
scroll to position [111, 0]
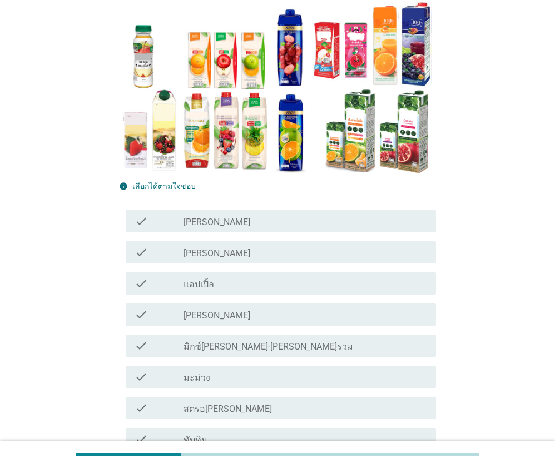
click at [182, 254] on div "check" at bounding box center [159, 252] width 49 height 13
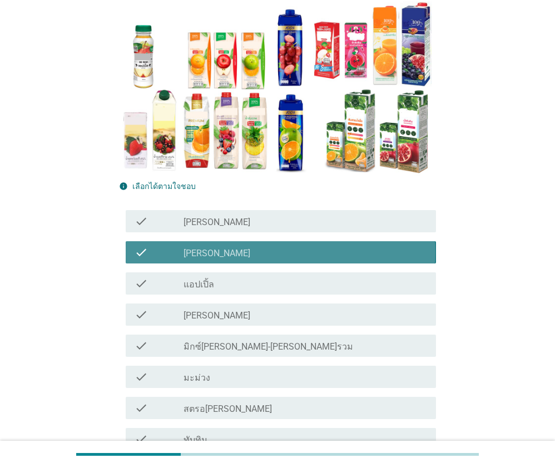
click at [215, 282] on div "check_box_outline_blank แอปเปิ้ล" at bounding box center [306, 283] width 244 height 13
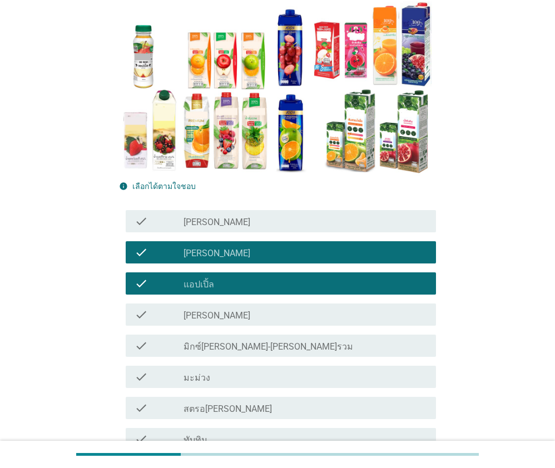
click at [214, 314] on div "check_box_outline_blank [PERSON_NAME]" at bounding box center [306, 314] width 244 height 13
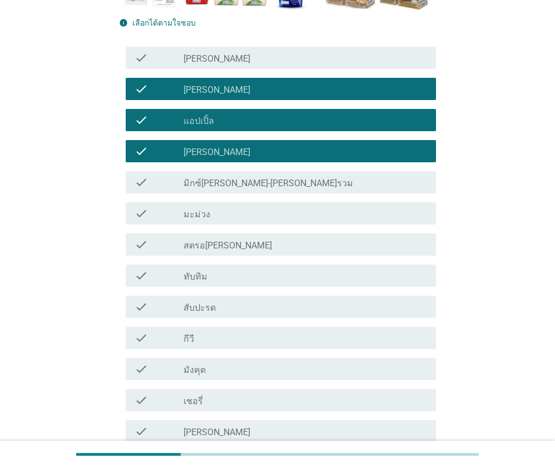
scroll to position [278, 0]
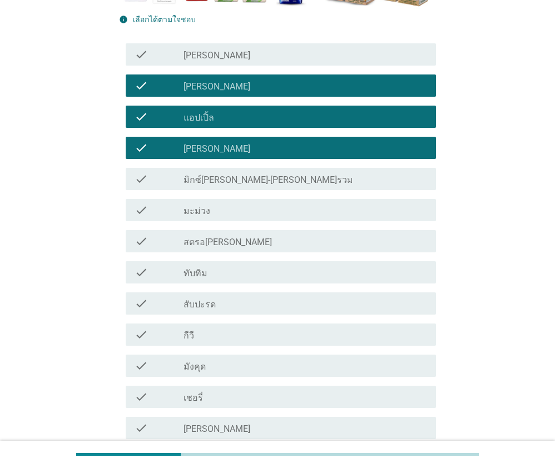
click at [209, 179] on label "มิกซ์[PERSON_NAME]-[PERSON_NAME]รวม" at bounding box center [269, 180] width 170 height 11
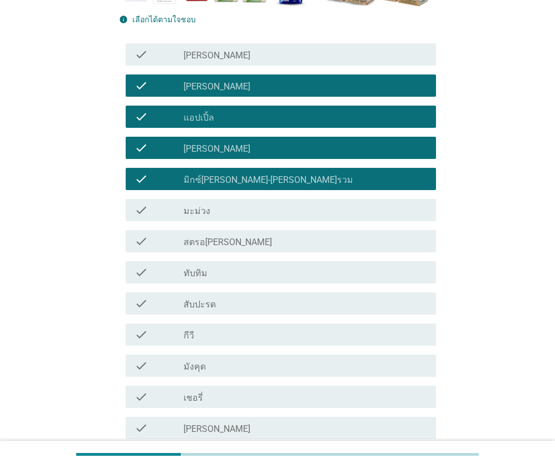
click at [212, 249] on div "check check_box_outline_blank สตรอ[PERSON_NAME]" at bounding box center [281, 241] width 310 height 22
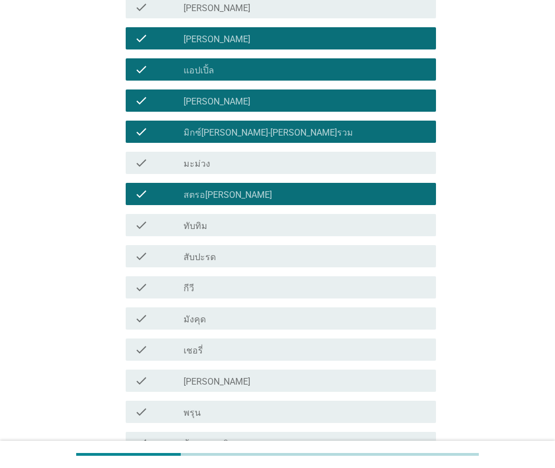
scroll to position [389, 0]
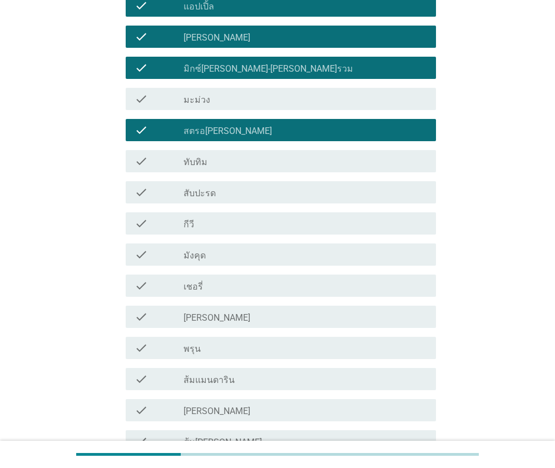
click at [191, 232] on div "check check_box_outline_blank กีวี" at bounding box center [281, 223] width 310 height 22
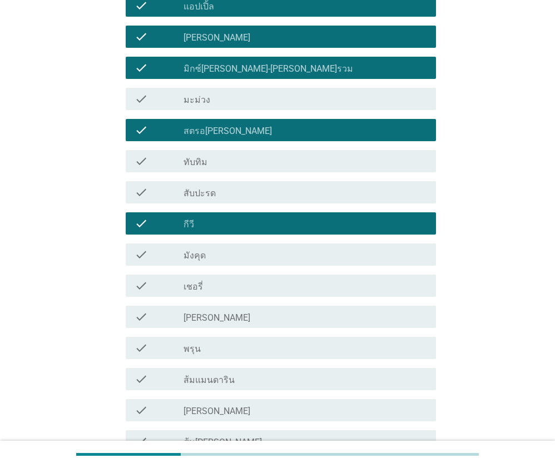
click at [199, 265] on div "check check_box_outline_blank มังคุด" at bounding box center [281, 255] width 310 height 22
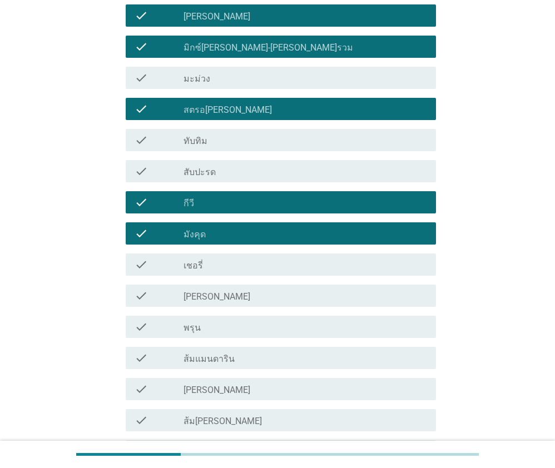
scroll to position [556, 0]
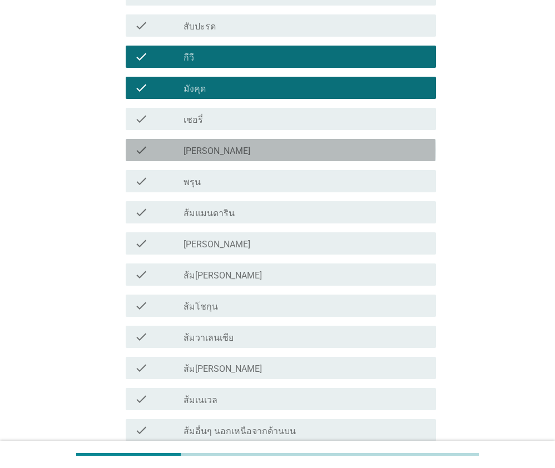
click at [200, 156] on div "check_box_outline_blank [PERSON_NAME]" at bounding box center [306, 150] width 244 height 13
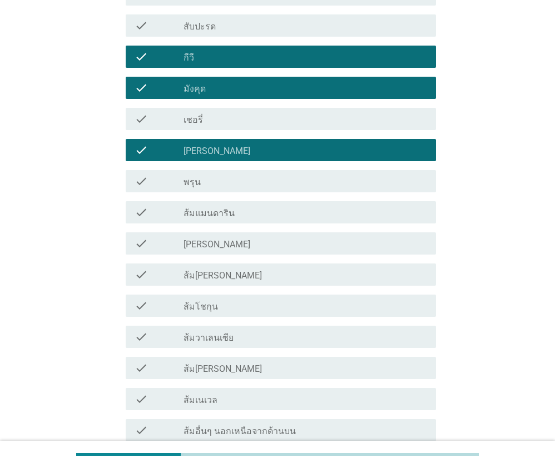
click at [205, 212] on label "ส้มแมนดาริน" at bounding box center [209, 213] width 51 height 11
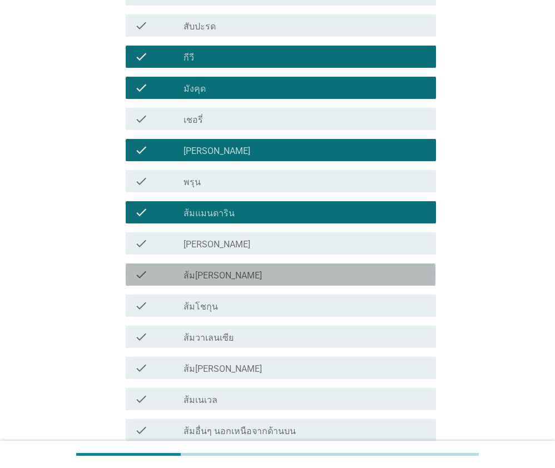
click at [213, 279] on label "ส้ม[PERSON_NAME]" at bounding box center [223, 275] width 78 height 11
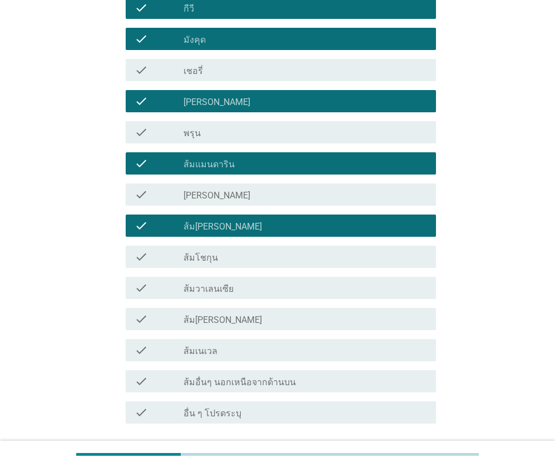
scroll to position [690, 0]
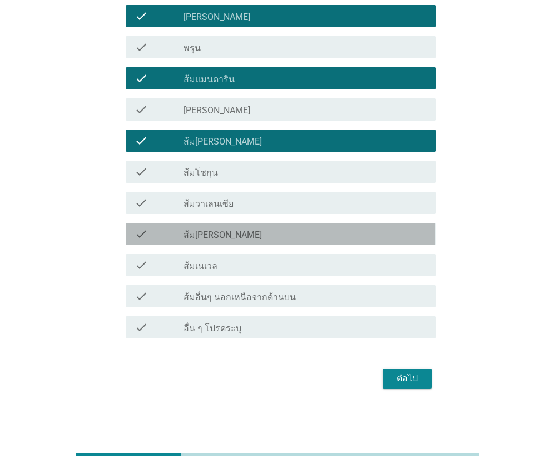
click at [209, 235] on label "ส้ม[PERSON_NAME]" at bounding box center [223, 235] width 78 height 11
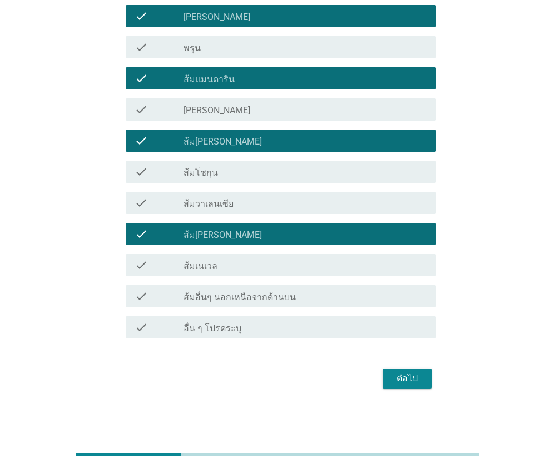
click at [412, 378] on div "ต่อไป" at bounding box center [407, 378] width 31 height 13
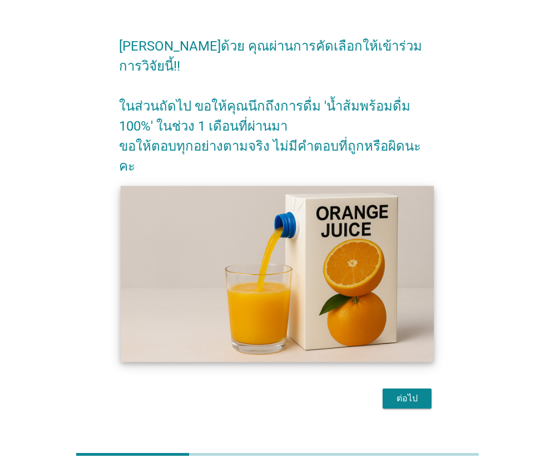
scroll to position [27, 0]
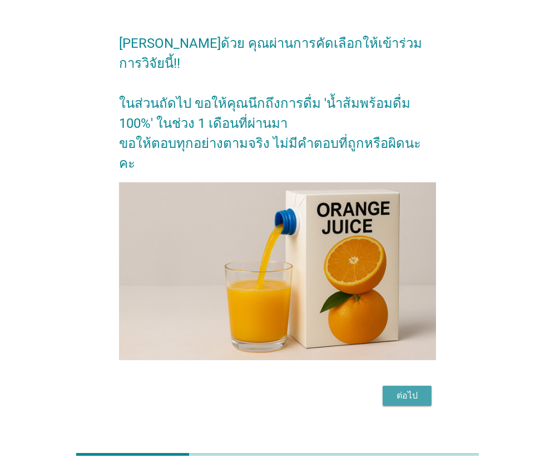
click at [421, 389] on div "ต่อไป" at bounding box center [407, 395] width 31 height 13
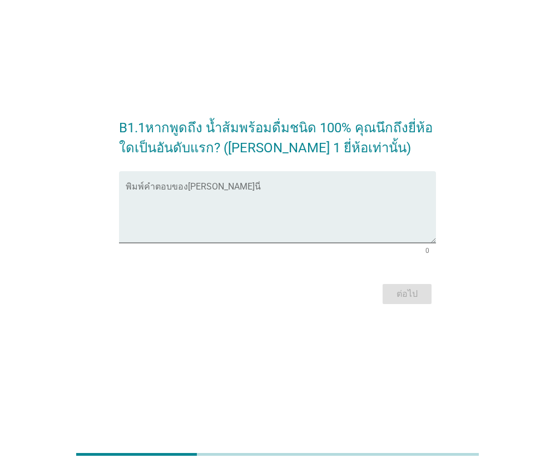
scroll to position [0, 0]
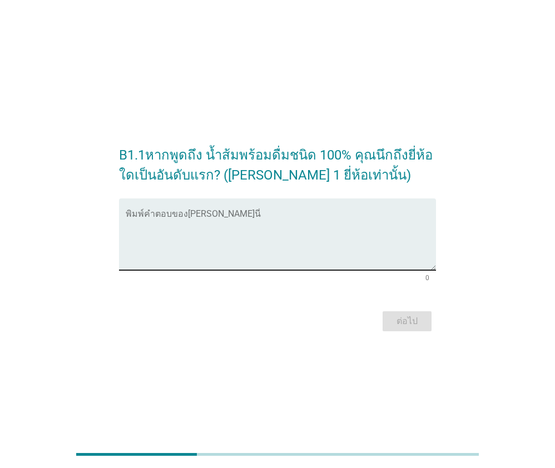
click at [227, 213] on textarea "พิมพ์คำตอบของคุณ ที่นี่" at bounding box center [281, 241] width 310 height 58
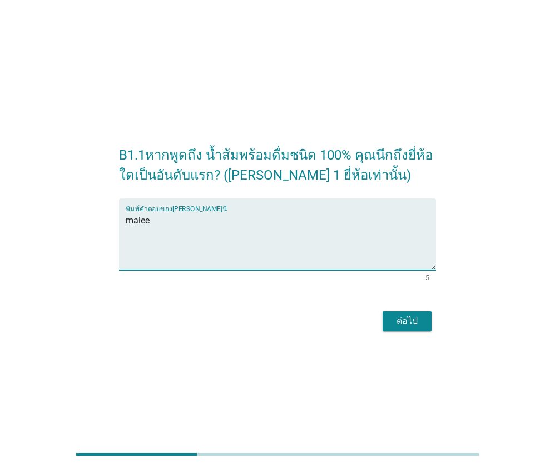
type textarea "malee"
click at [421, 323] on div "ต่อไป" at bounding box center [407, 321] width 31 height 13
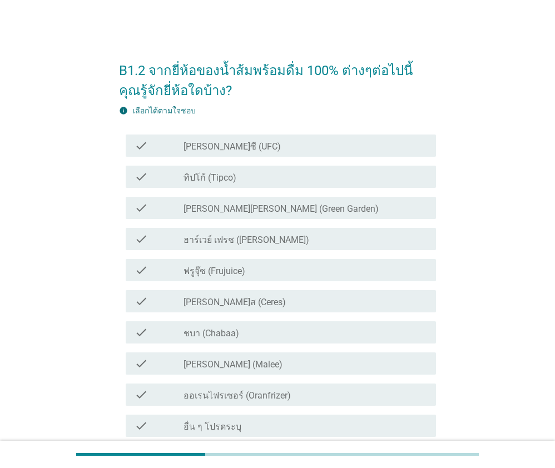
click at [225, 149] on label "[PERSON_NAME]ซี (UFC)" at bounding box center [232, 146] width 97 height 11
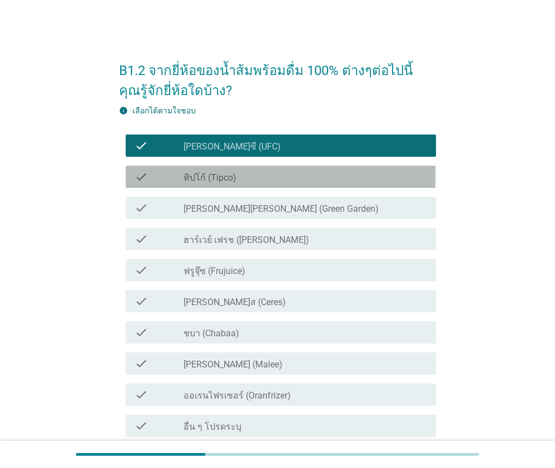
click at [222, 174] on label "ทิปโก้ (Tipco)" at bounding box center [210, 177] width 53 height 11
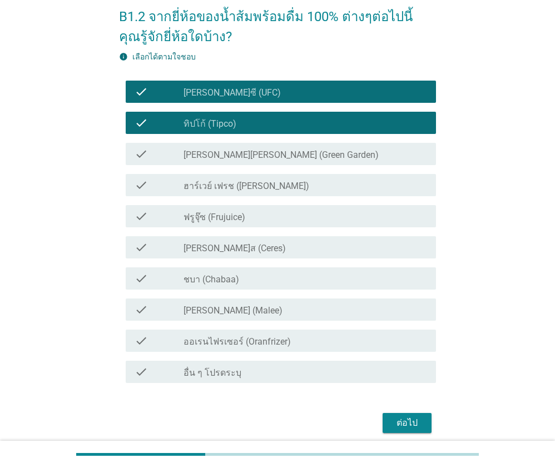
scroll to position [56, 0]
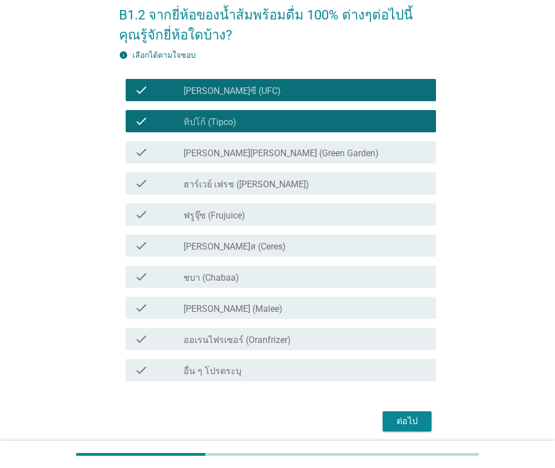
click at [220, 279] on label "ชบา (Chabaa)" at bounding box center [212, 278] width 56 height 11
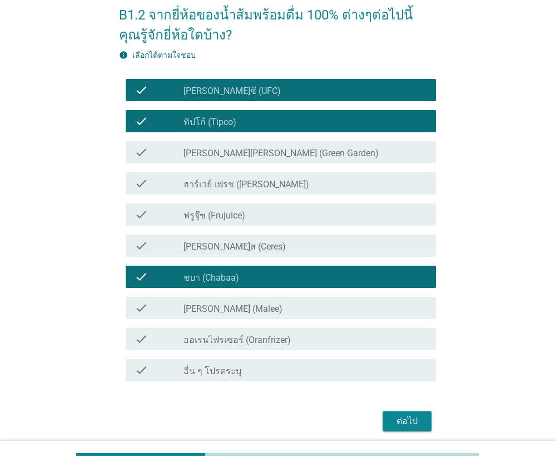
click at [220, 314] on div "check check_box_outline_blank [PERSON_NAME] (Malee)" at bounding box center [281, 308] width 310 height 22
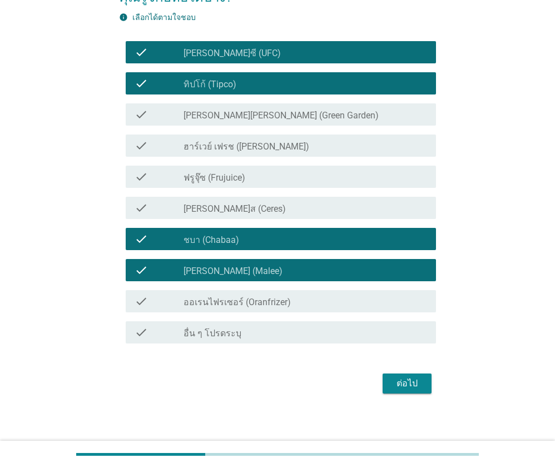
scroll to position [98, 0]
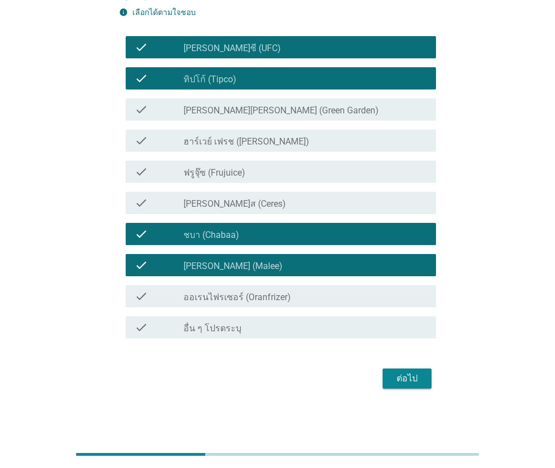
click at [389, 380] on button "ต่อไป" at bounding box center [407, 379] width 49 height 20
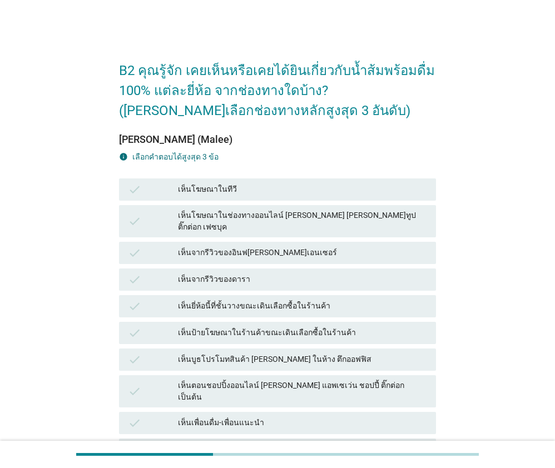
click at [256, 189] on div "เห็นโฆษณาในทีวี" at bounding box center [302, 189] width 249 height 13
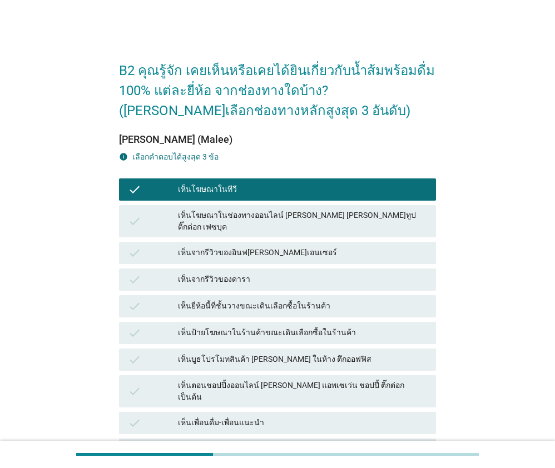
click at [266, 222] on div "เห็นโฆษณาในช่องทางออนไลน์ [PERSON_NAME] [PERSON_NAME]ทูป ติ๊กต่อก เฟซบุค" at bounding box center [302, 221] width 249 height 23
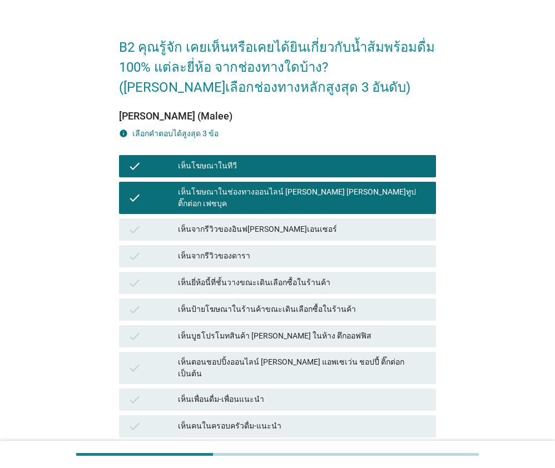
scroll to position [111, 0]
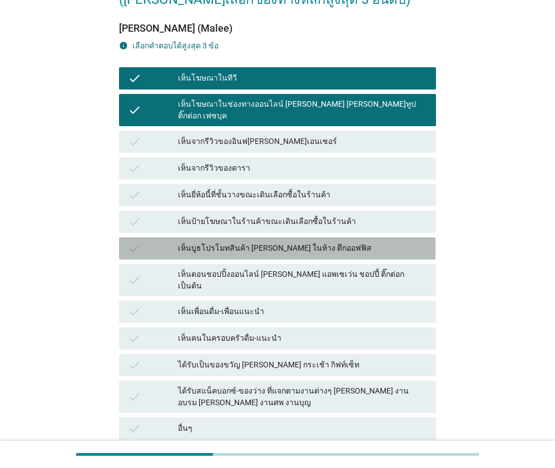
click at [289, 242] on div "เห็นบูธโปรโมทสินค้า [PERSON_NAME] ในห้าง ตึกออฟฟิส" at bounding box center [302, 248] width 249 height 13
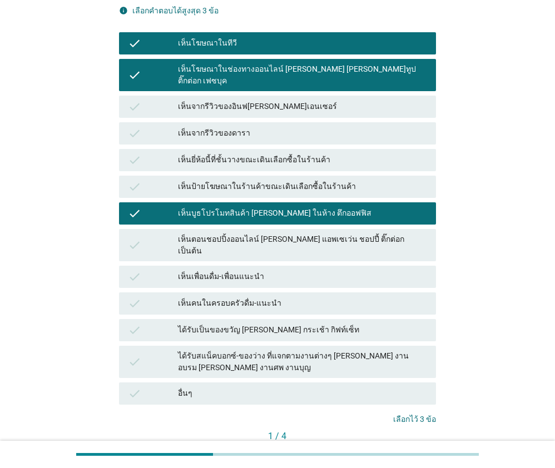
scroll to position [200, 0]
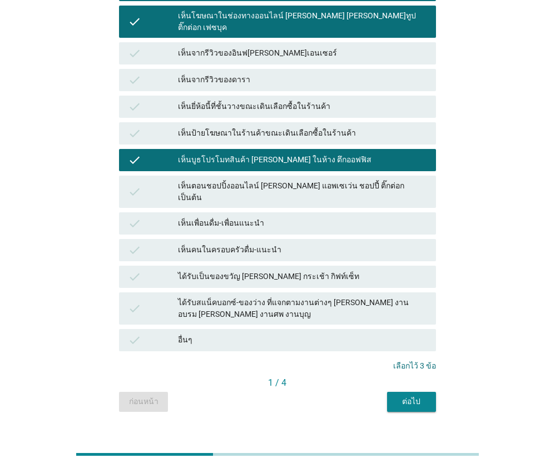
click at [271, 244] on div "เห็นคนในครอบครัวดื่ม-แนะนำ" at bounding box center [302, 250] width 249 height 13
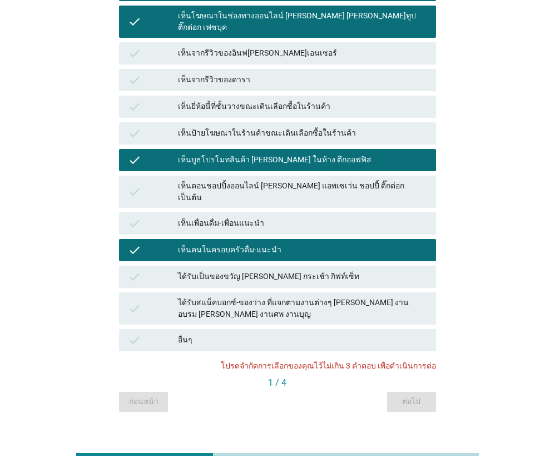
click at [414, 392] on div "ก่อนหน้า ต่อไป" at bounding box center [277, 402] width 317 height 20
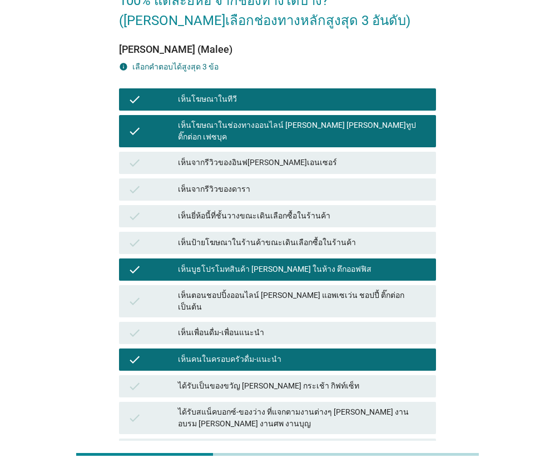
scroll to position [88, 0]
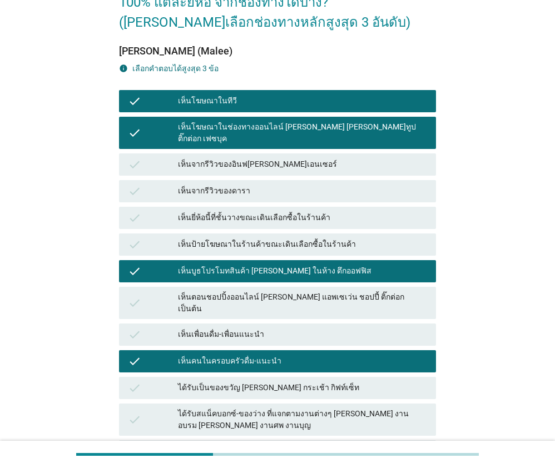
click at [248, 265] on div "เห็นบูธโปรโมทสินค้า [PERSON_NAME] ในห้าง ตึกออฟฟิส" at bounding box center [302, 271] width 249 height 13
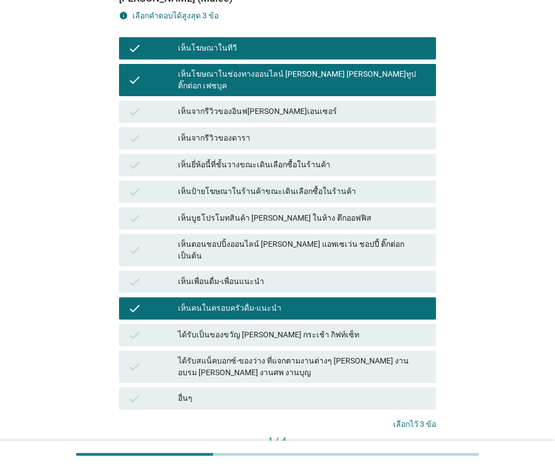
scroll to position [200, 0]
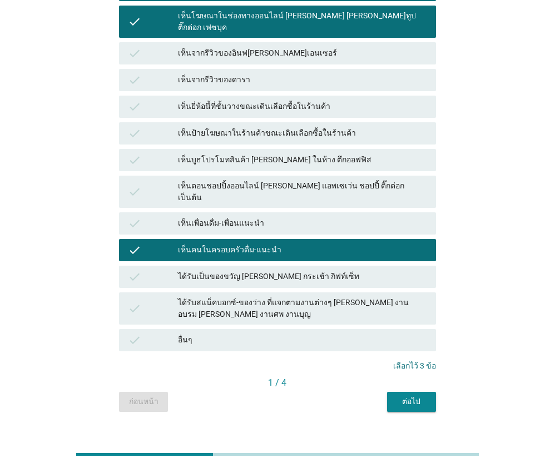
click at [420, 396] on div "ต่อไป" at bounding box center [411, 402] width 31 height 12
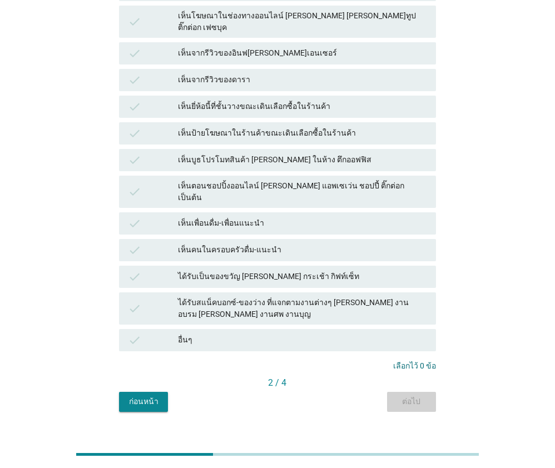
scroll to position [0, 0]
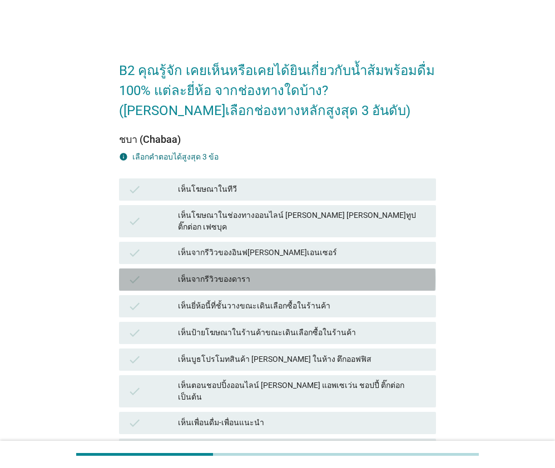
click at [276, 273] on div "เห็นจากรีวิวของดารา" at bounding box center [302, 279] width 249 height 13
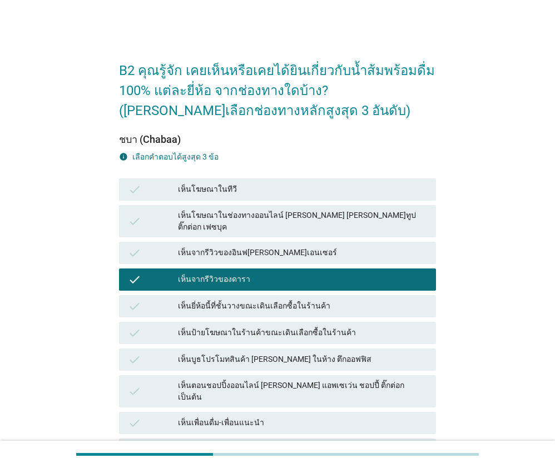
drag, startPoint x: 256, startPoint y: 210, endPoint x: 259, endPoint y: 201, distance: 8.8
click at [257, 210] on div "เห็นโฆษณาในช่องทางออนไลน์ [PERSON_NAME] [PERSON_NAME]ทูป ติ๊กต่อก เฟซบุค" at bounding box center [302, 221] width 249 height 23
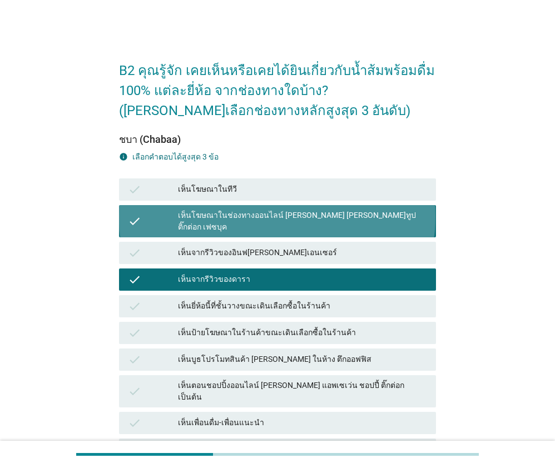
click at [260, 191] on div "เห็นโฆษณาในทีวี" at bounding box center [302, 189] width 249 height 13
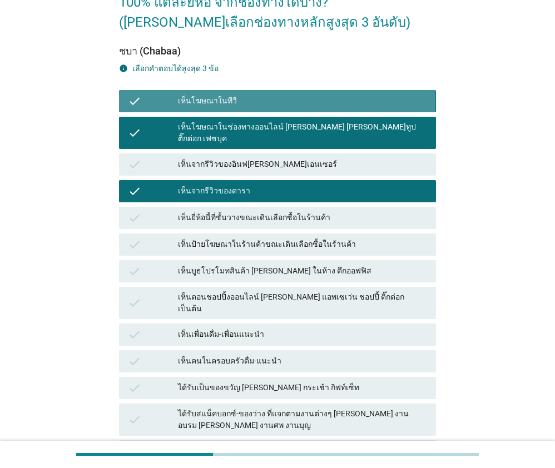
scroll to position [200, 0]
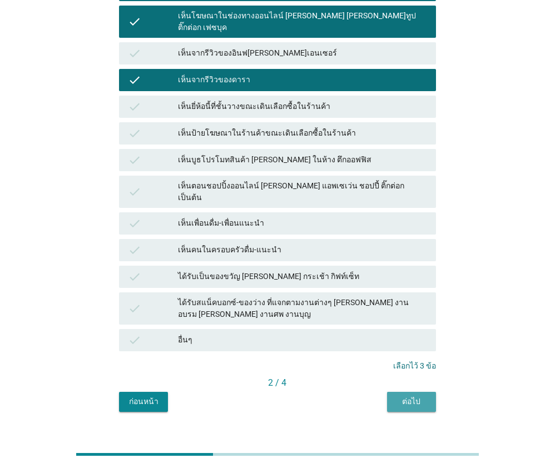
click at [426, 396] on div "ต่อไป" at bounding box center [411, 402] width 31 height 12
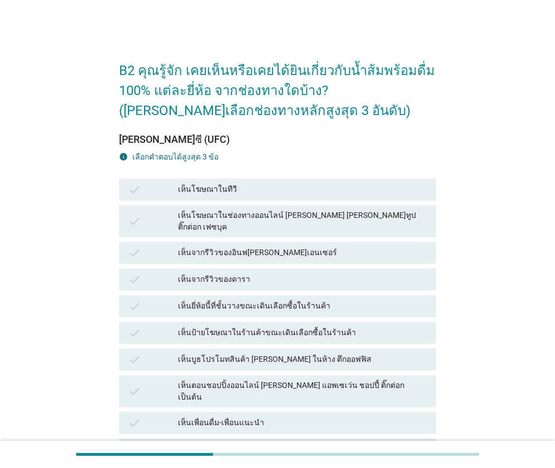
click at [224, 190] on div "เห็นโฆษณาในทีวี" at bounding box center [302, 189] width 249 height 13
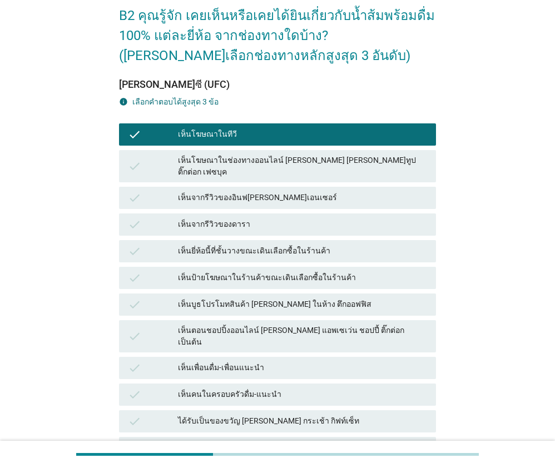
scroll to position [56, 0]
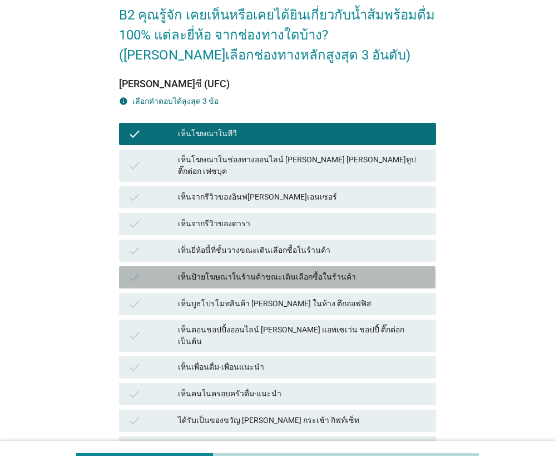
click at [278, 271] on div "เห็นป้ายโฆษณาในร้านค้าขณะเดินเลือกซื้อในร้านค้า" at bounding box center [302, 277] width 249 height 13
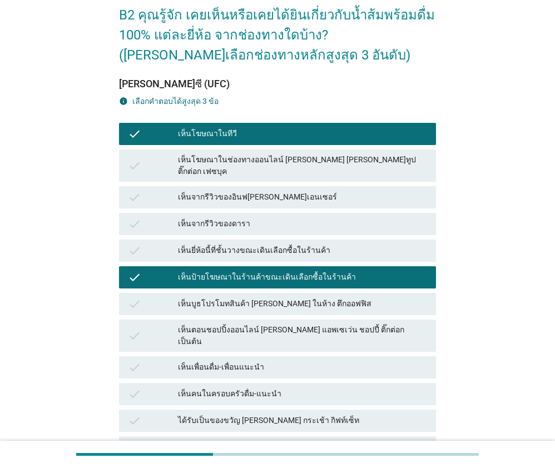
click at [284, 251] on div "check เห็นยี่ห้อนี้ที่ชั้นวางขณะเดินเลือกซื้อในร้านค้า" at bounding box center [277, 251] width 317 height 22
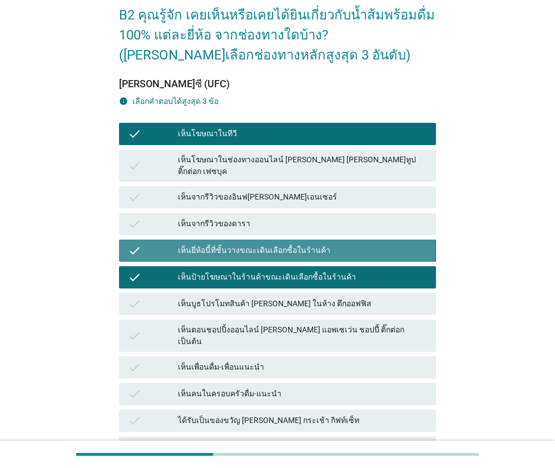
scroll to position [200, 0]
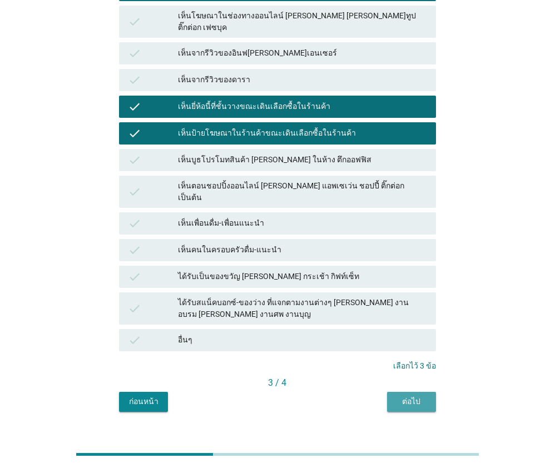
click at [407, 396] on div "ต่อไป" at bounding box center [411, 402] width 31 height 12
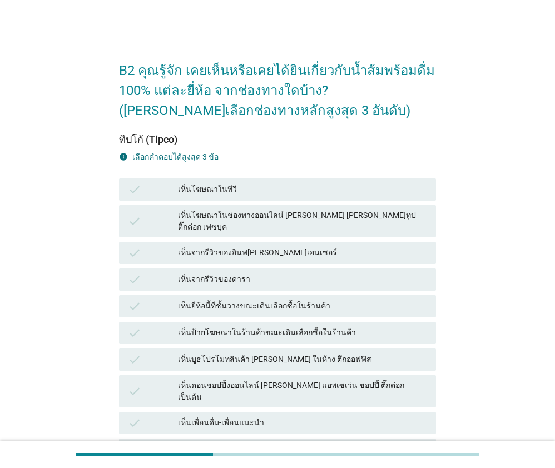
drag, startPoint x: 266, startPoint y: 189, endPoint x: 263, endPoint y: 197, distance: 9.3
click at [266, 189] on div "เห็นโฆษณาในทีวี" at bounding box center [302, 189] width 249 height 13
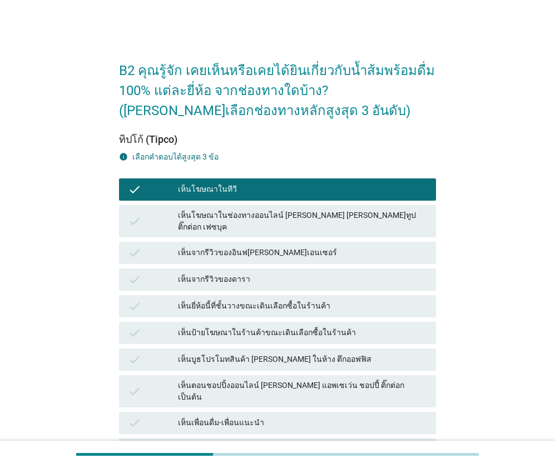
click at [275, 273] on div "เห็นจากรีวิวของดารา" at bounding box center [302, 279] width 249 height 13
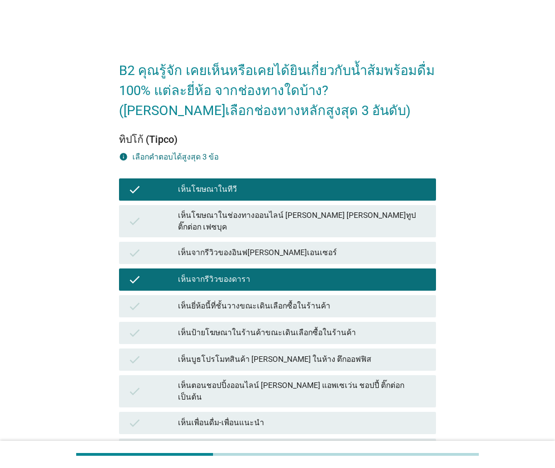
click at [278, 305] on div "check เห็นยี่ห้อนี้ที่ชั้นวางขณะเดินเลือกซื้อในร้านค้า" at bounding box center [277, 306] width 317 height 22
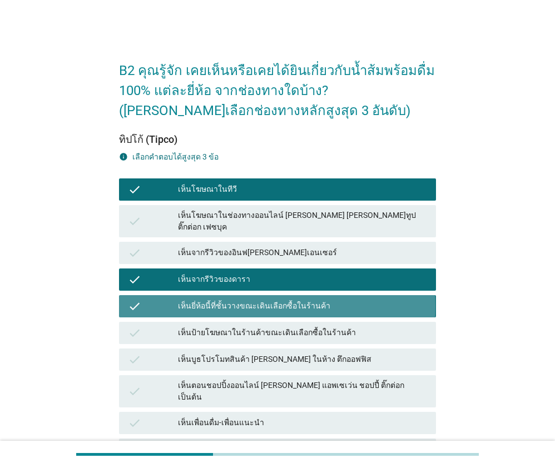
scroll to position [200, 0]
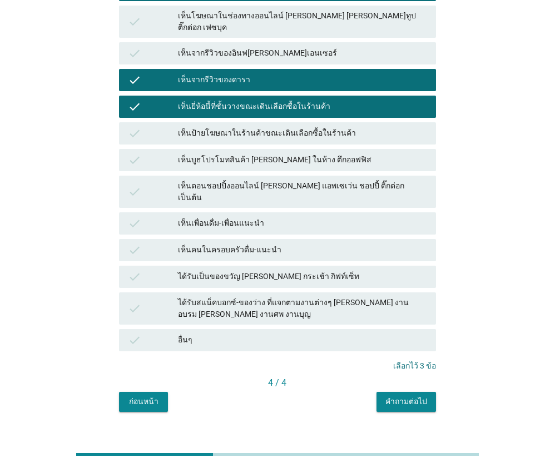
click at [400, 392] on button "คำถามต่อไป" at bounding box center [407, 402] width 60 height 20
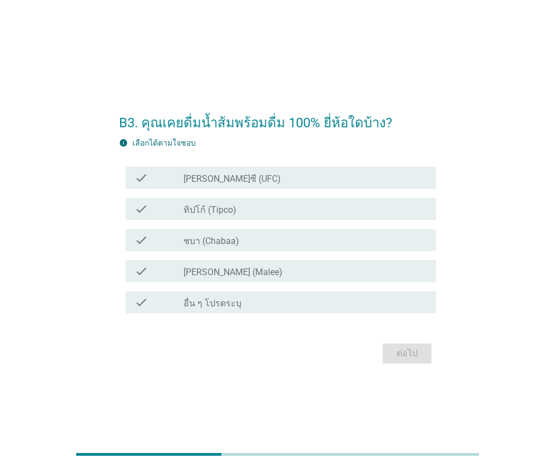
click at [195, 176] on label "[PERSON_NAME]ซี (UFC)" at bounding box center [232, 179] width 97 height 11
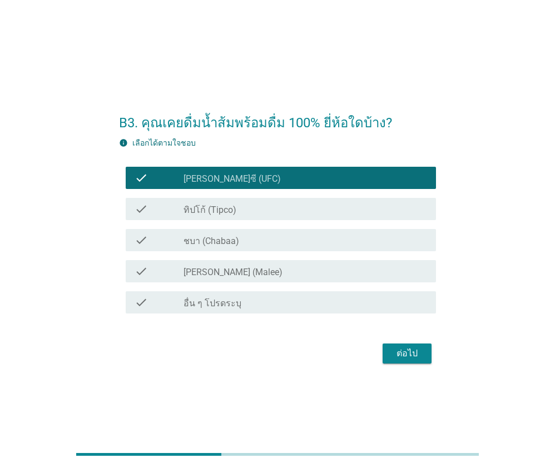
click at [202, 206] on label "ทิปโก้ (Tipco)" at bounding box center [210, 210] width 53 height 11
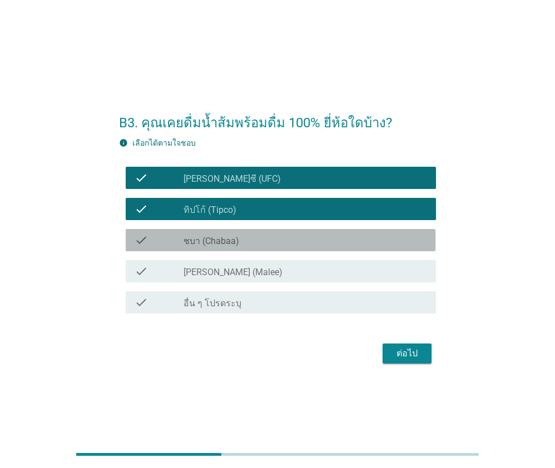
click at [211, 242] on label "ชบา (Chabaa)" at bounding box center [212, 241] width 56 height 11
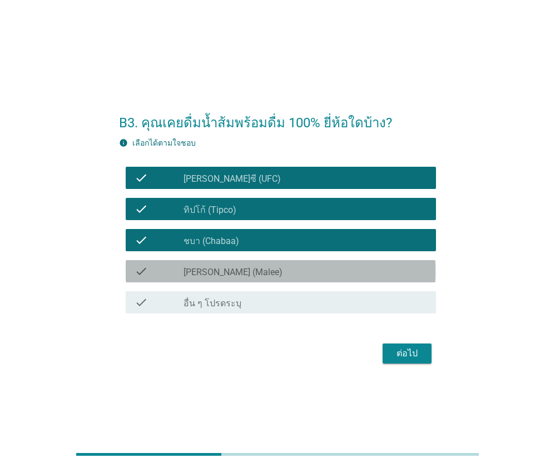
click at [214, 275] on label "[PERSON_NAME] (Malee)" at bounding box center [233, 272] width 99 height 11
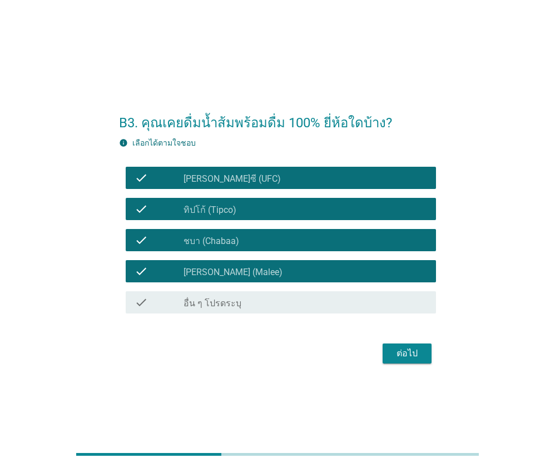
click at [400, 352] on div "ต่อไป" at bounding box center [407, 353] width 31 height 13
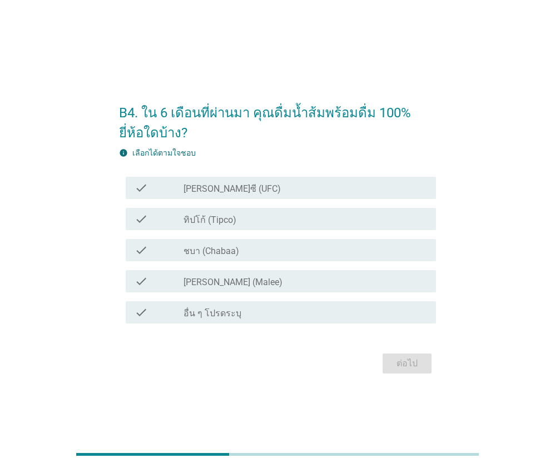
click at [194, 185] on label "[PERSON_NAME]ซี (UFC)" at bounding box center [232, 189] width 97 height 11
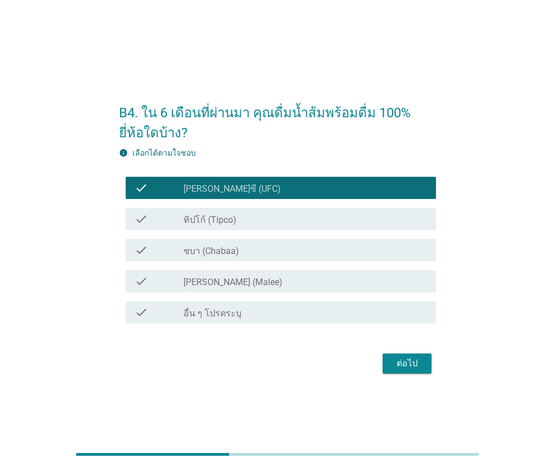
click at [194, 233] on div "check check_box ทิปโก้ (Tipco)" at bounding box center [277, 219] width 317 height 31
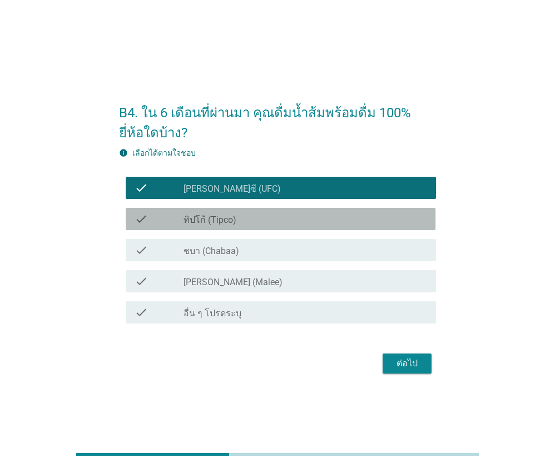
click at [207, 230] on div "check check_box ทิปโก้ (Tipco)" at bounding box center [281, 219] width 310 height 22
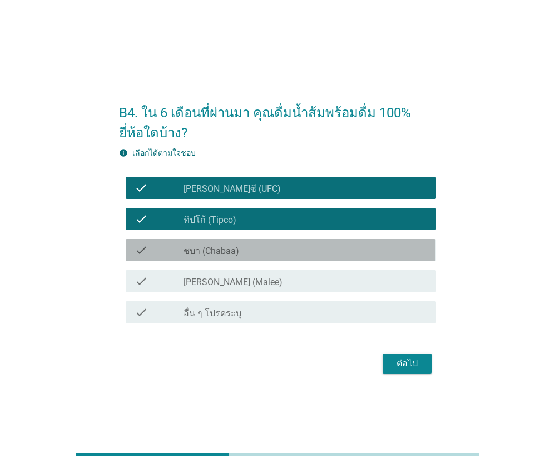
click at [210, 250] on label "ชบา (Chabaa)" at bounding box center [212, 251] width 56 height 11
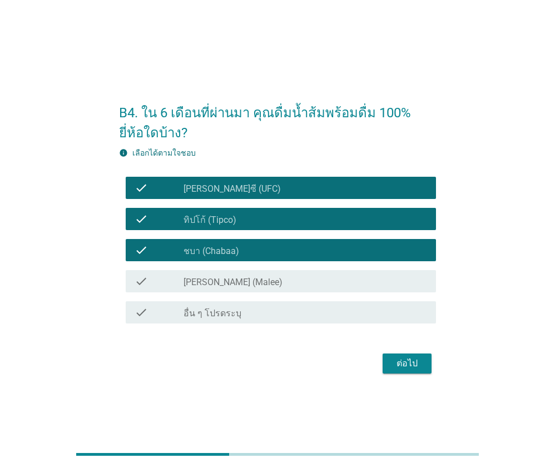
click at [216, 278] on label "[PERSON_NAME] (Malee)" at bounding box center [233, 282] width 99 height 11
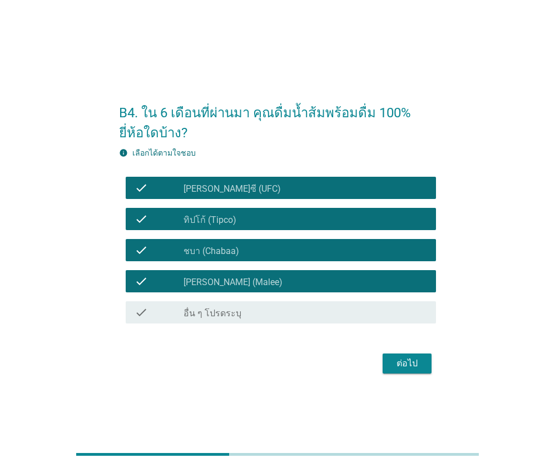
click at [417, 363] on div "ต่อไป" at bounding box center [407, 363] width 31 height 13
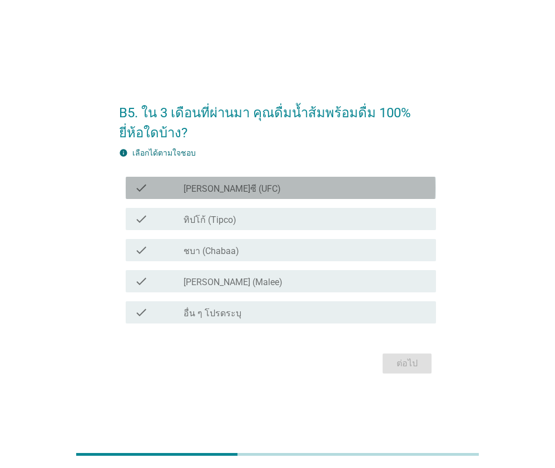
click at [193, 185] on label "[PERSON_NAME]ซี (UFC)" at bounding box center [232, 189] width 97 height 11
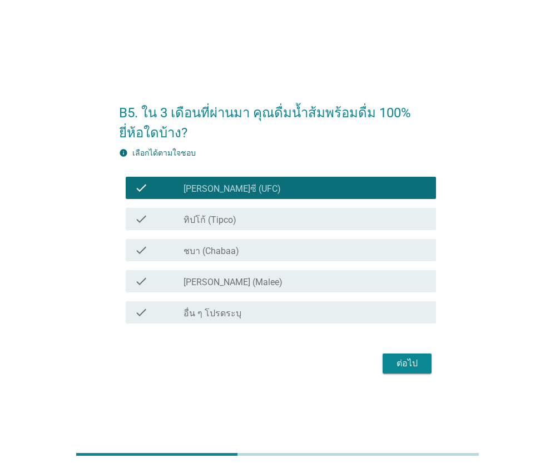
click at [205, 213] on div "check_box ทิปโก้ (Tipco)" at bounding box center [306, 218] width 244 height 13
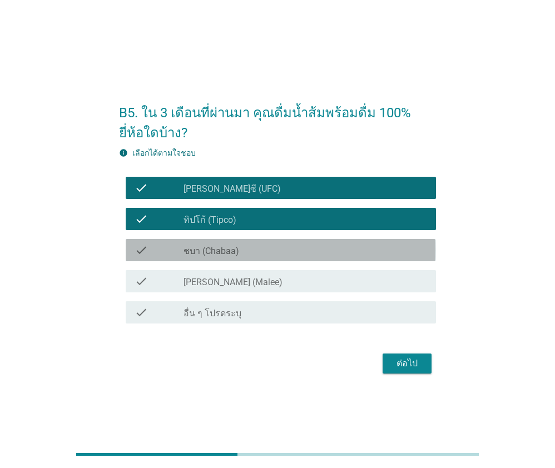
click at [214, 244] on div "check_box_outline_blank ชบา (Chabaa)" at bounding box center [306, 250] width 244 height 13
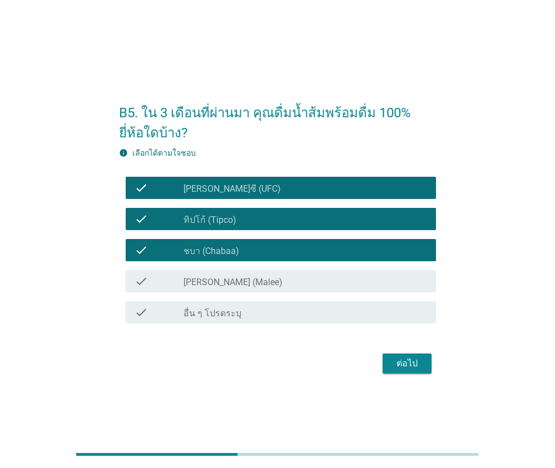
click at [217, 274] on div "check check_box_outline_blank [PERSON_NAME] (Malee)" at bounding box center [281, 281] width 310 height 22
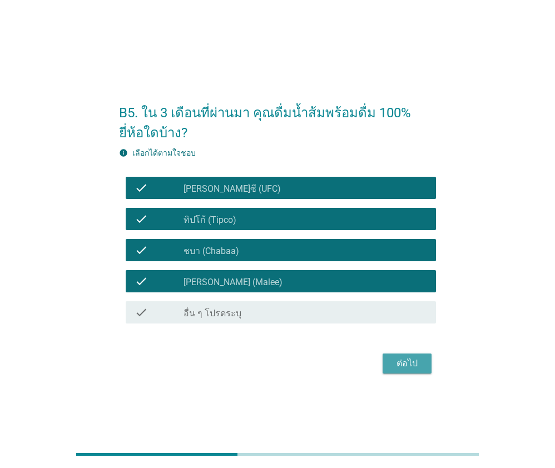
click at [398, 364] on div "ต่อไป" at bounding box center [407, 363] width 31 height 13
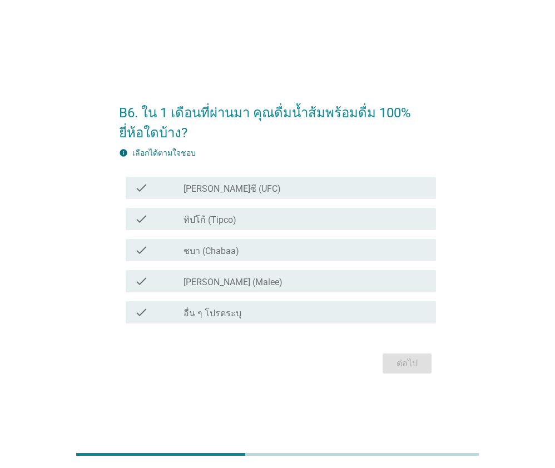
click at [223, 190] on label "[PERSON_NAME]ซี (UFC)" at bounding box center [232, 189] width 97 height 11
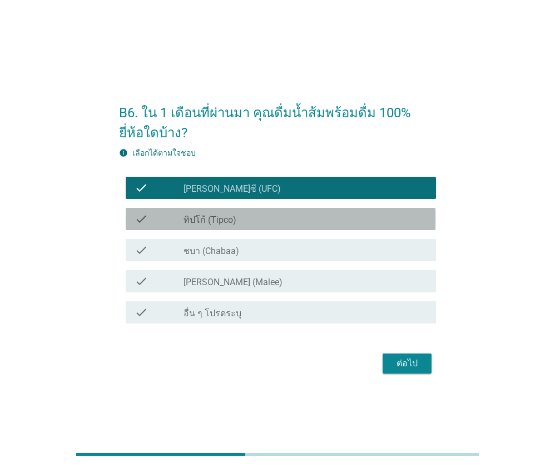
click at [227, 222] on label "ทิปโก้ (Tipco)" at bounding box center [210, 220] width 53 height 11
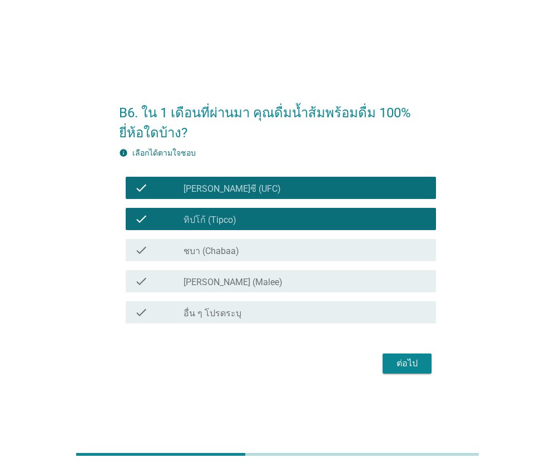
click at [230, 248] on label "ชบา (Chabaa)" at bounding box center [212, 251] width 56 height 11
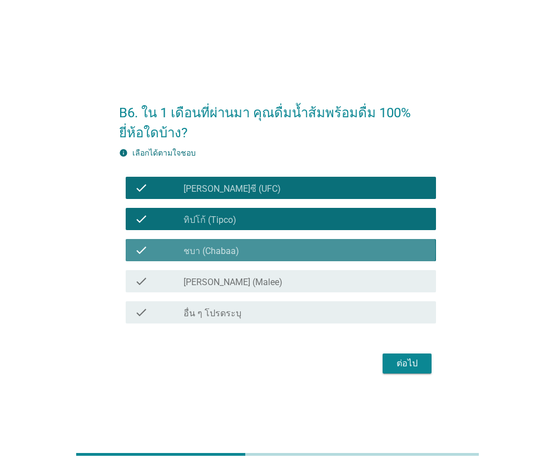
click at [245, 275] on div "check_box_outline_blank [PERSON_NAME] (Malee)" at bounding box center [306, 281] width 244 height 13
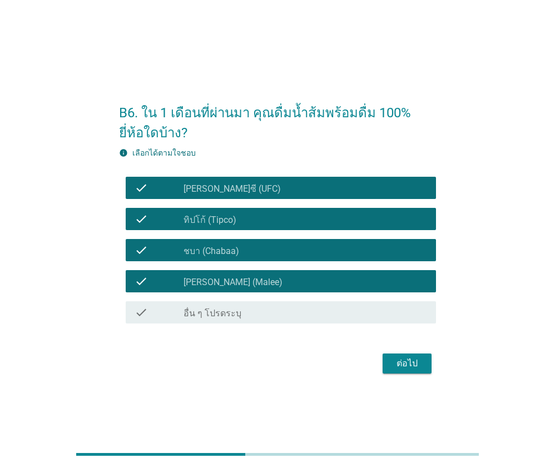
click at [401, 367] on div "ต่อไป" at bounding box center [407, 363] width 31 height 13
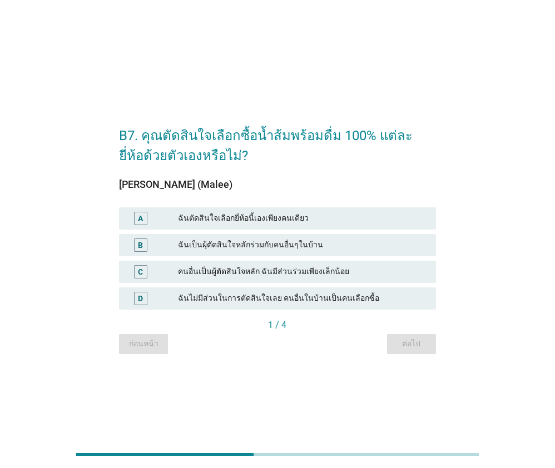
click at [201, 225] on div "A ฉันตัดสินใจเลือกยี่ห้อนี้เองเพียงคนเดียว" at bounding box center [277, 218] width 317 height 22
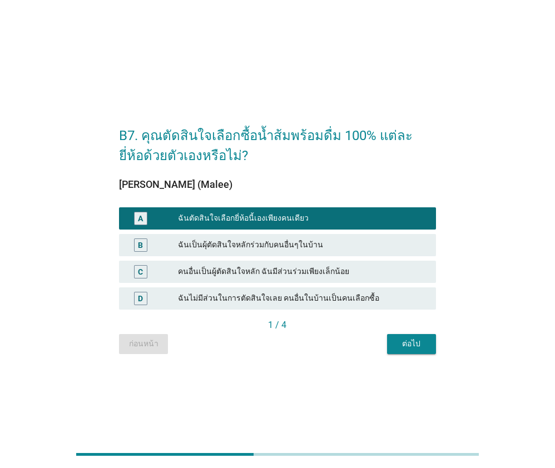
click at [414, 355] on div "B7. คุณตัดสินใจเลือกซื้อน้ำส้มพร้อมดื่ม 100% แต่ละยี่ห้อด้วยตัวเองหรือไม่? [PER…" at bounding box center [277, 235] width 334 height 258
click at [406, 338] on div "ต่อไป" at bounding box center [411, 344] width 31 height 12
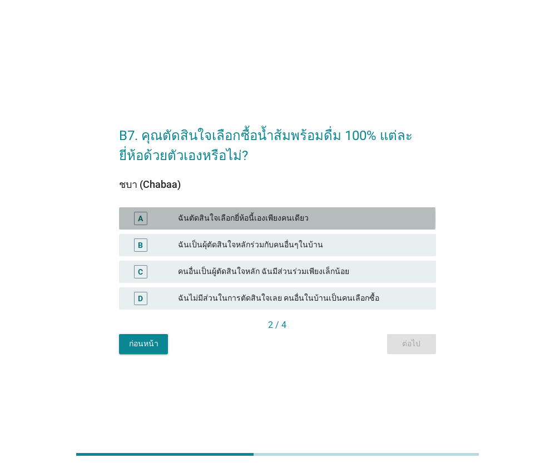
click at [265, 225] on div "A ฉันตัดสินใจเลือกยี่ห้อนี้เองเพียงคนเดียว" at bounding box center [277, 218] width 317 height 22
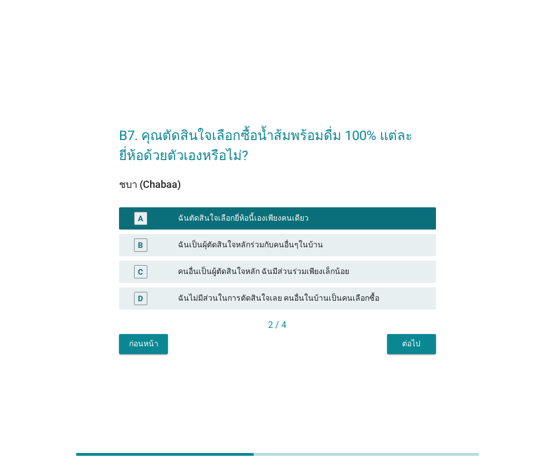
click at [428, 338] on button "ต่อไป" at bounding box center [411, 344] width 49 height 20
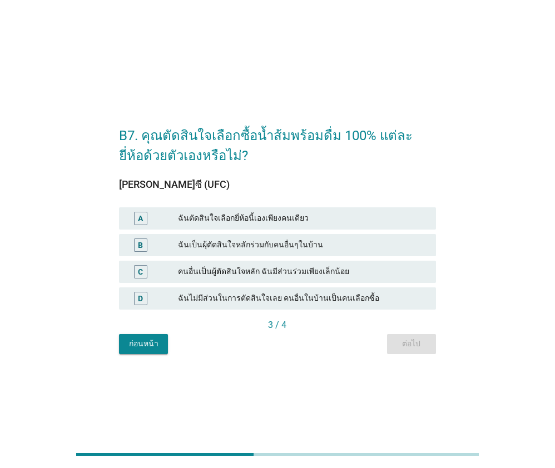
click at [284, 221] on div "ฉันตัดสินใจเลือกยี่ห้อนี้เองเพียงคนเดียว" at bounding box center [302, 218] width 249 height 13
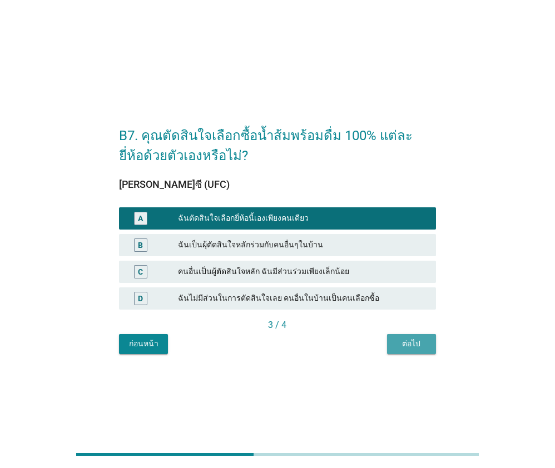
click at [401, 338] on button "ต่อไป" at bounding box center [411, 344] width 49 height 20
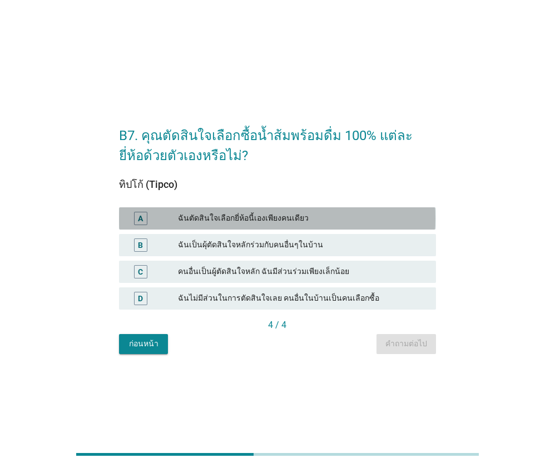
click at [236, 213] on div "ฉันตัดสินใจเลือกยี่ห้อนี้เองเพียงคนเดียว" at bounding box center [302, 218] width 249 height 13
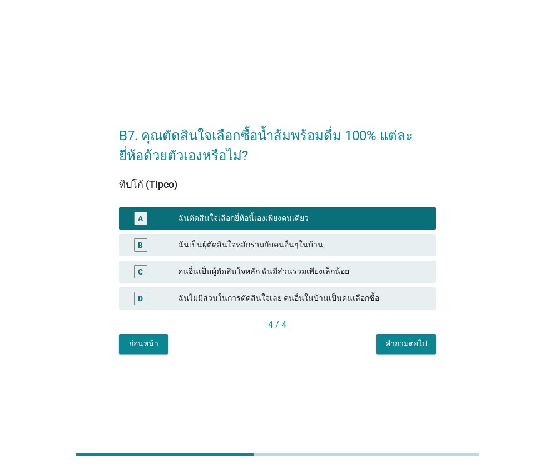
click at [387, 346] on div "คำถามต่อไป" at bounding box center [406, 344] width 42 height 12
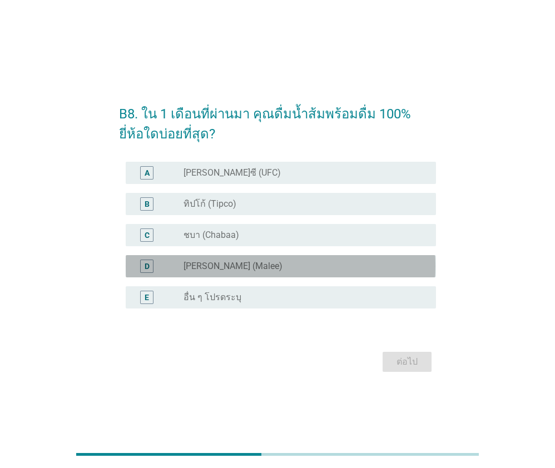
click at [216, 269] on label "[PERSON_NAME] (Malee)" at bounding box center [233, 266] width 99 height 11
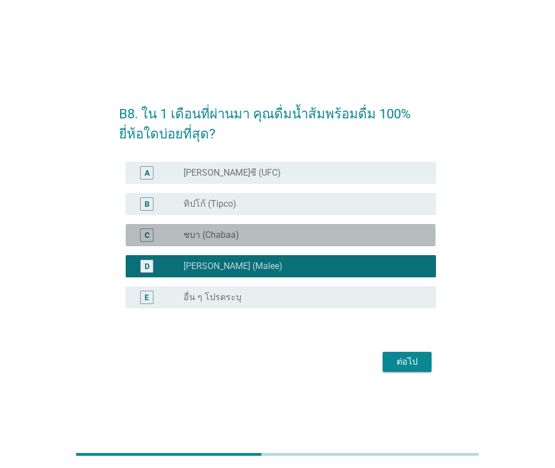
click at [295, 231] on div "radio_button_unchecked ชบา (Chabaa)" at bounding box center [301, 235] width 235 height 11
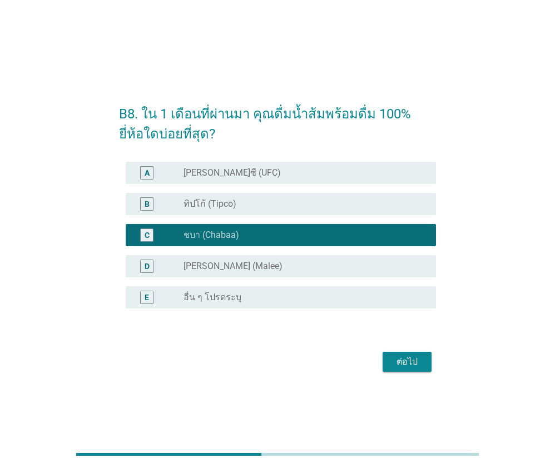
click at [291, 255] on div "D radio_button_unchecked [PERSON_NAME] (Malee)" at bounding box center [277, 266] width 317 height 31
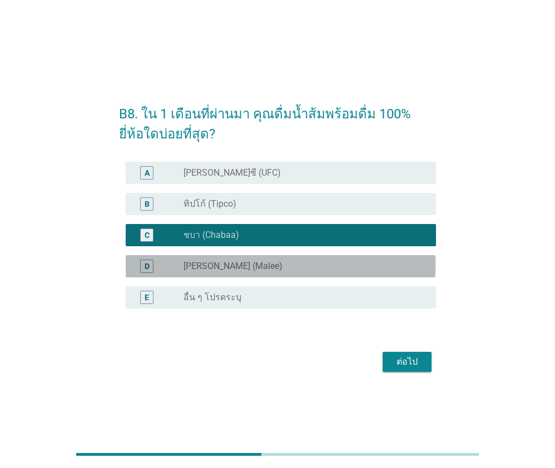
click at [306, 261] on div "radio_button_unchecked [PERSON_NAME] (Malee)" at bounding box center [301, 266] width 235 height 11
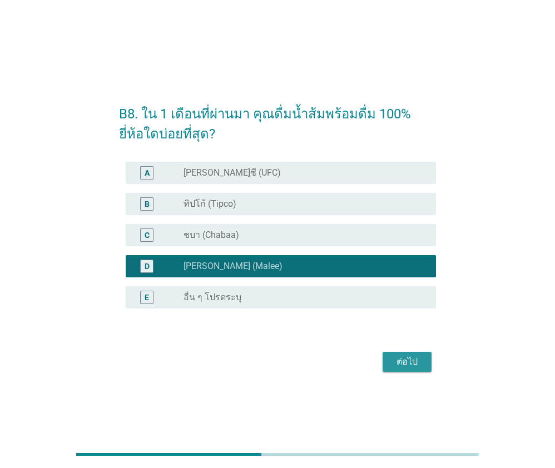
click at [408, 362] on div "ต่อไป" at bounding box center [407, 361] width 31 height 13
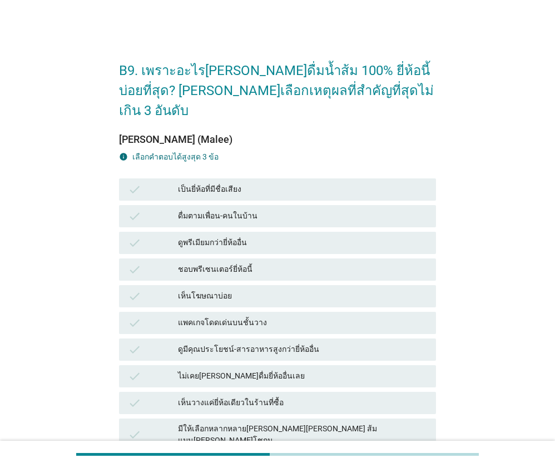
click at [213, 183] on div "เป็นยี่ห้อที่มีชื่อเสียง" at bounding box center [302, 189] width 249 height 13
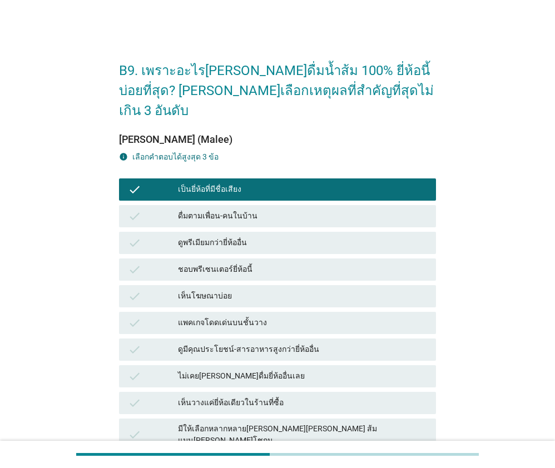
click at [238, 290] on div "เห็นโฆษณาบ่อย" at bounding box center [302, 296] width 249 height 13
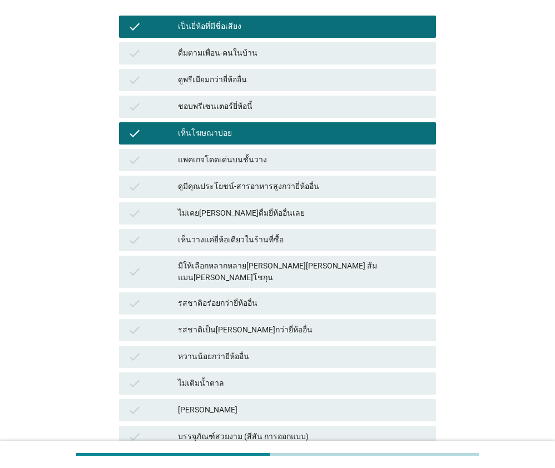
scroll to position [167, 0]
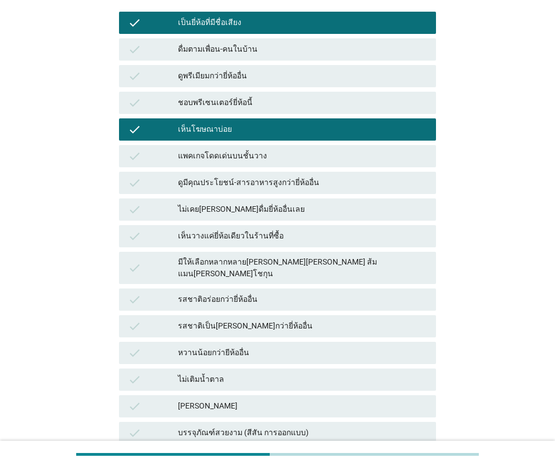
click at [248, 293] on div "รสชาติอร่อยกว่ายี่ห้ออื่น" at bounding box center [302, 299] width 249 height 13
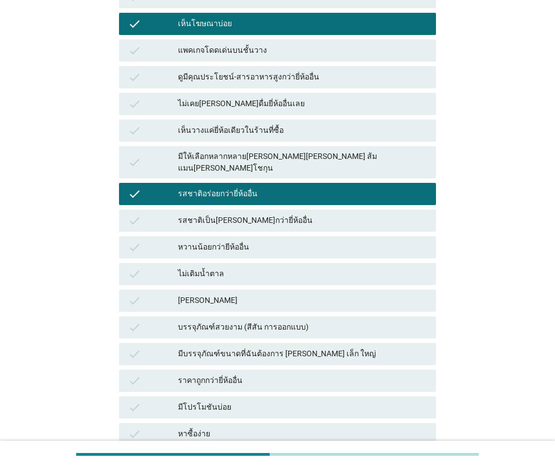
scroll to position [357, 0]
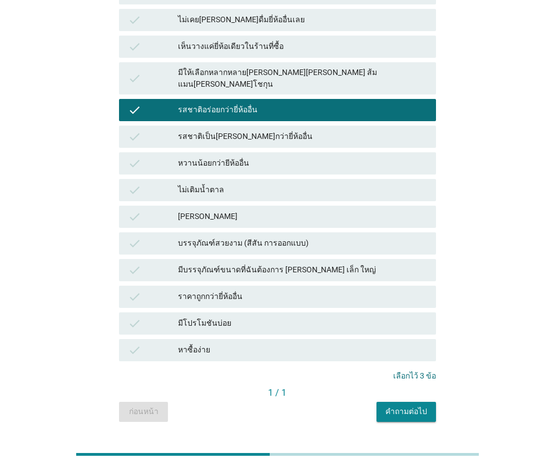
click at [418, 406] on div "คำถามต่อไป" at bounding box center [406, 412] width 42 height 12
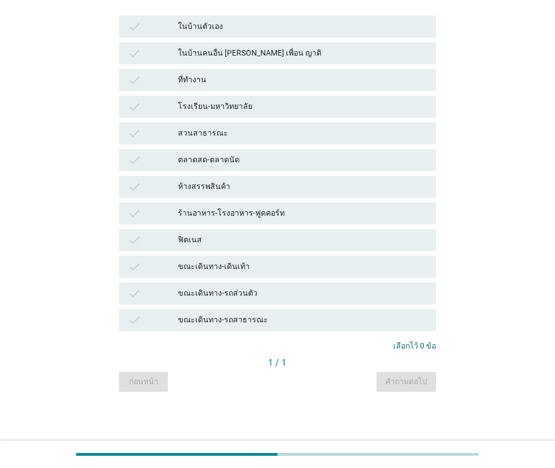
scroll to position [0, 0]
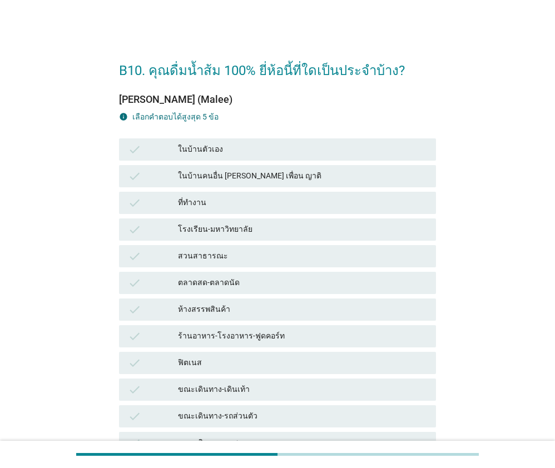
click at [180, 155] on div "ในบ้านตัวเอง" at bounding box center [302, 149] width 249 height 13
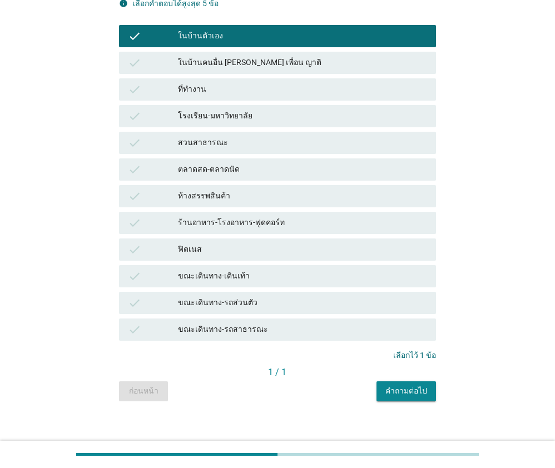
scroll to position [123, 0]
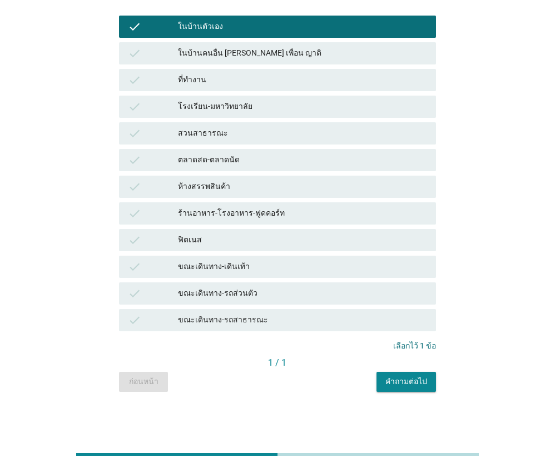
click at [219, 294] on div "ขณะเดินทาง-รถส่วนตัว" at bounding box center [302, 293] width 249 height 13
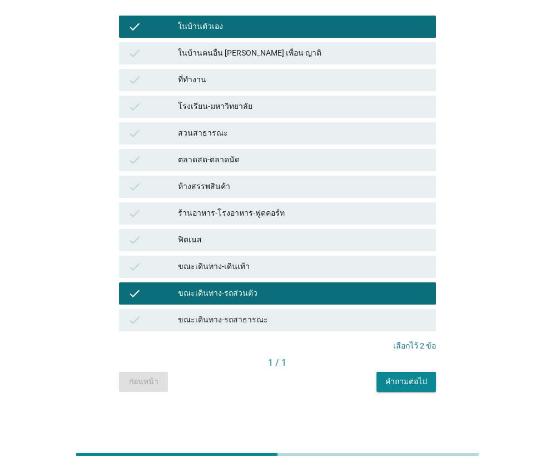
click at [416, 382] on div "คำถามต่อไป" at bounding box center [406, 382] width 42 height 12
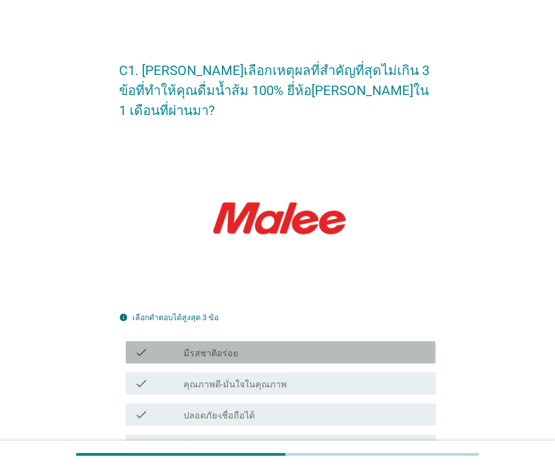
click at [236, 346] on div "check_box_outline_blank มีรสชาติอร่อย" at bounding box center [306, 352] width 244 height 13
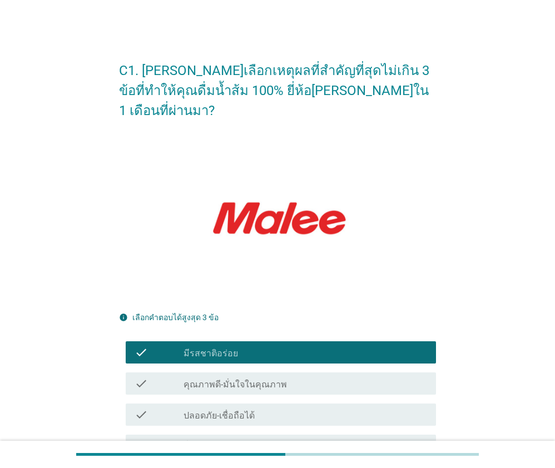
click at [236, 379] on label "คุณภาพดี-มั่นใจในคุณภาพ" at bounding box center [235, 384] width 103 height 11
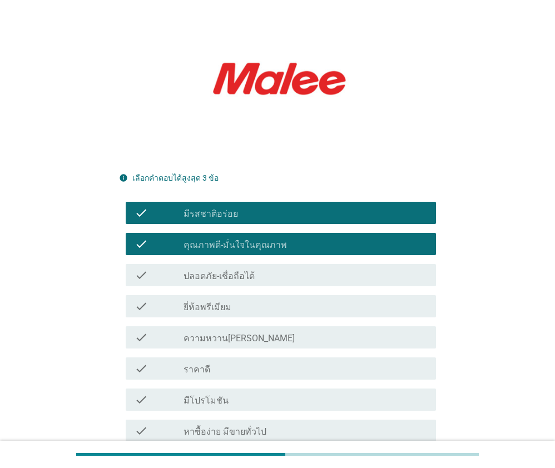
scroll to position [167, 0]
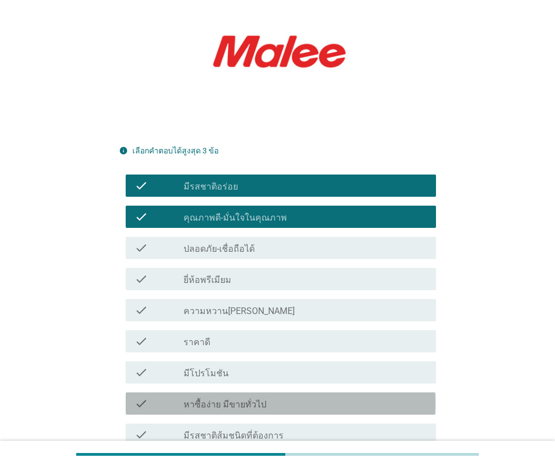
click at [243, 399] on label "หาซื้อง่าย มีขายทั่วไป" at bounding box center [225, 404] width 83 height 11
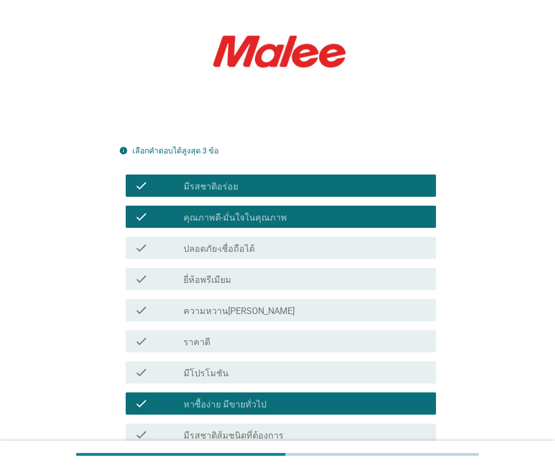
scroll to position [364, 0]
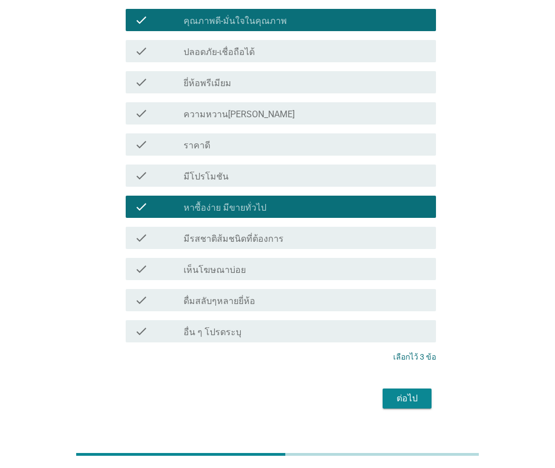
click at [401, 392] on div "ต่อไป" at bounding box center [407, 398] width 31 height 13
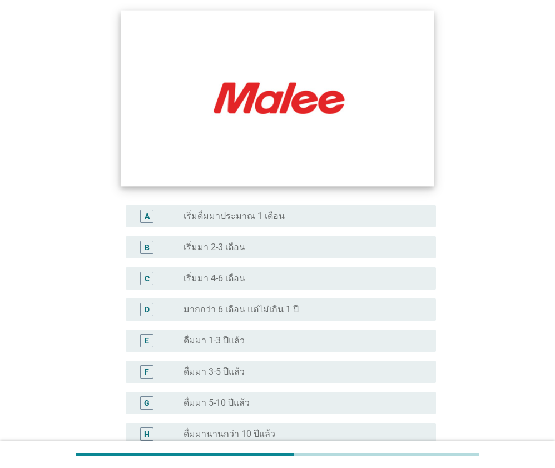
scroll to position [167, 0]
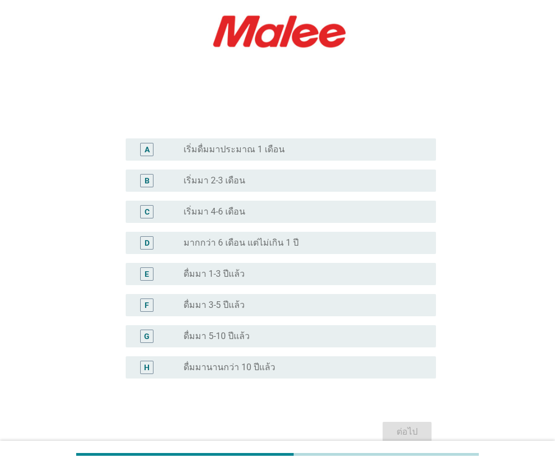
click at [234, 312] on div "F radio_button_unchecked ดื่มมา 3-5 ปีแล้ว" at bounding box center [281, 305] width 310 height 22
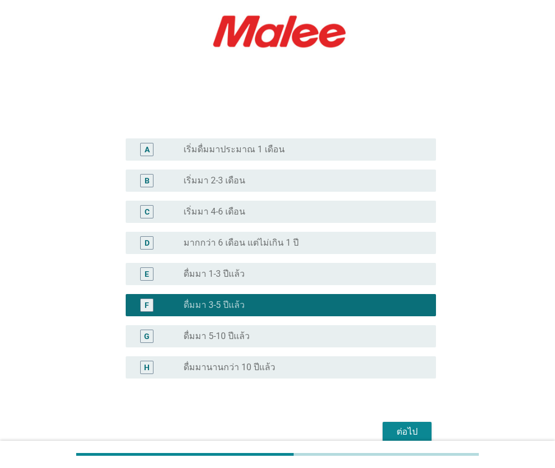
click at [394, 426] on div "ต่อไป" at bounding box center [407, 432] width 31 height 13
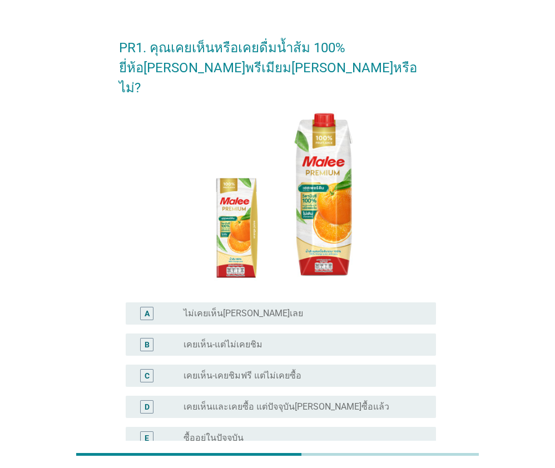
scroll to position [111, 0]
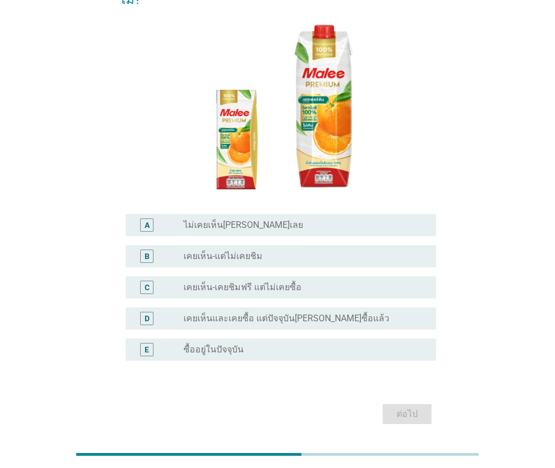
click at [261, 344] on div "radio_button_unchecked ซื้ออยู่ในปัจจุบัน" at bounding box center [301, 349] width 235 height 11
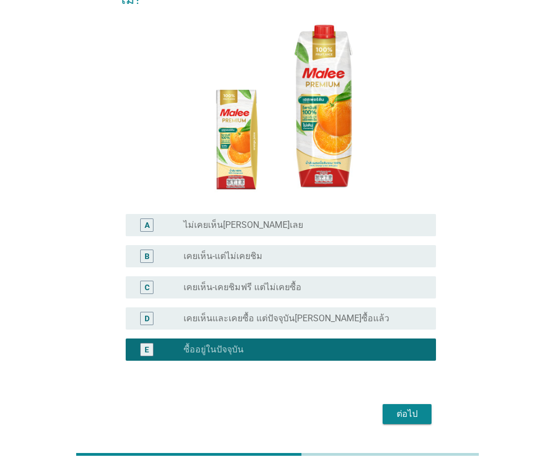
click at [418, 408] on div "ต่อไป" at bounding box center [407, 414] width 31 height 13
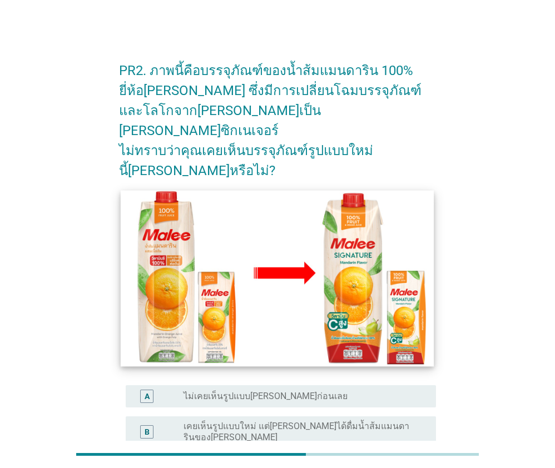
scroll to position [156, 0]
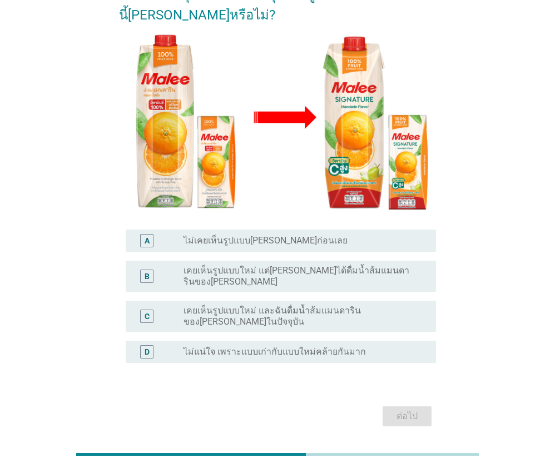
click at [264, 230] on div "A radio_button_unchecked ไม่เคยเห็นรูปแบบ[PERSON_NAME]ก่อนเลย" at bounding box center [281, 241] width 310 height 22
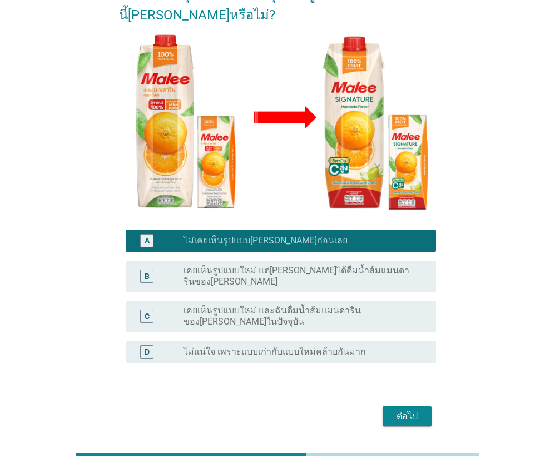
click at [414, 410] on div "ต่อไป" at bounding box center [407, 416] width 31 height 13
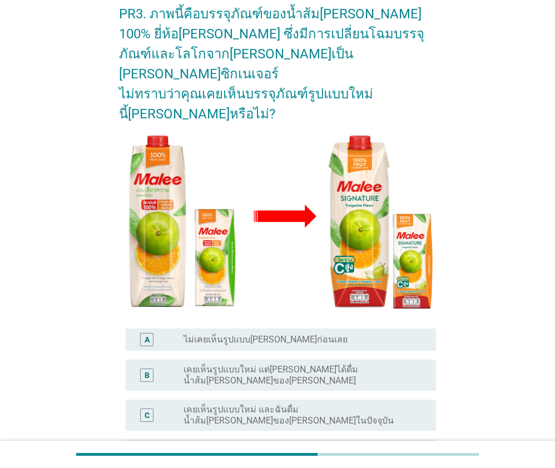
scroll to position [56, 0]
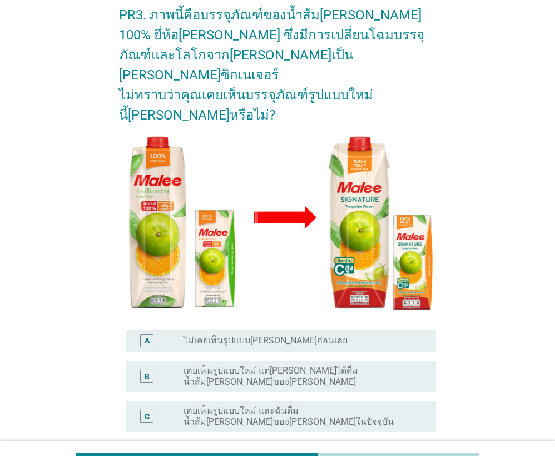
click at [244, 335] on label "ไม่เคยเห็นรูปแบบ[PERSON_NAME]ก่อนเลย" at bounding box center [266, 340] width 164 height 11
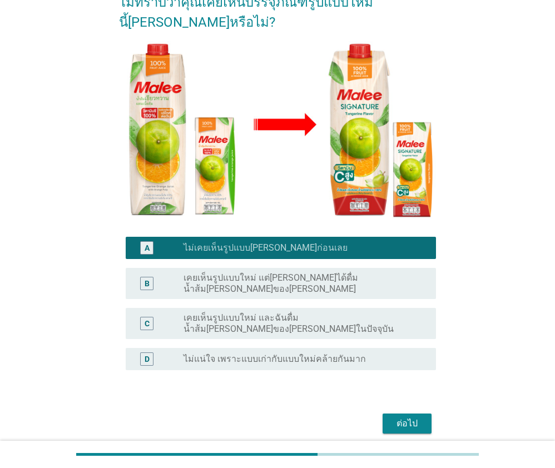
scroll to position [156, 0]
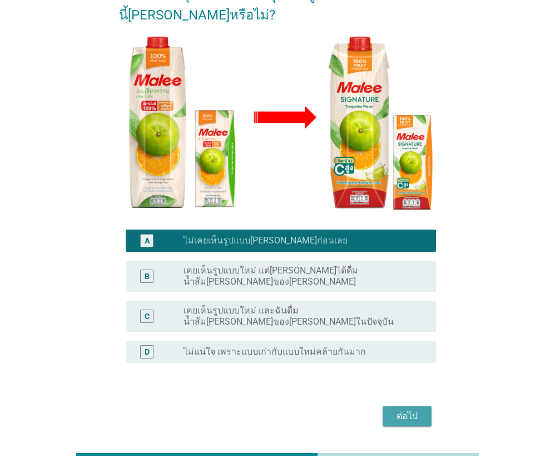
click at [420, 407] on button "ต่อไป" at bounding box center [407, 417] width 49 height 20
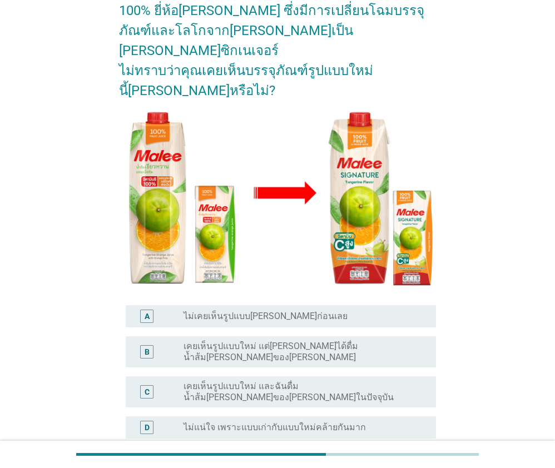
scroll to position [111, 0]
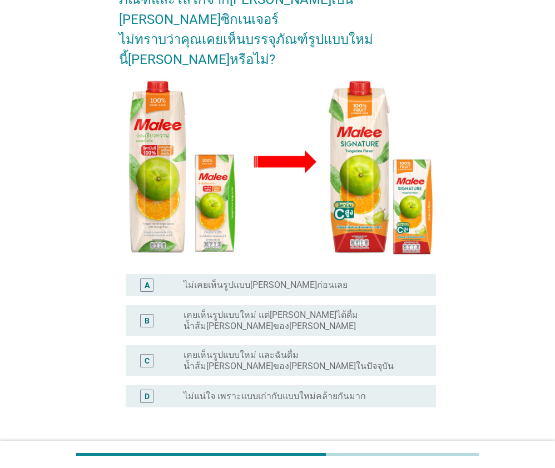
click at [265, 280] on label "ไม่เคยเห็นรูปแบบ[PERSON_NAME]ก่อนเลย" at bounding box center [266, 285] width 164 height 11
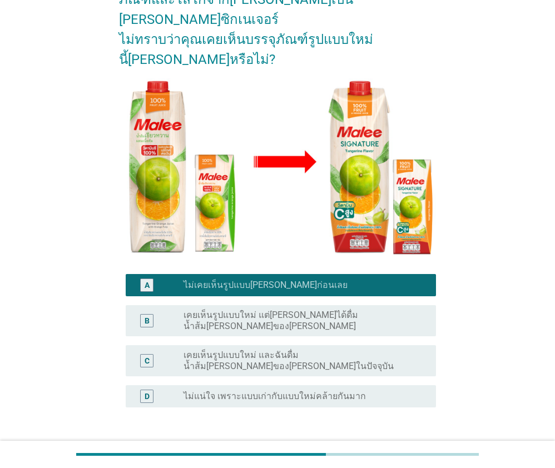
click at [410, 454] on div "ต่อไป" at bounding box center [407, 460] width 31 height 13
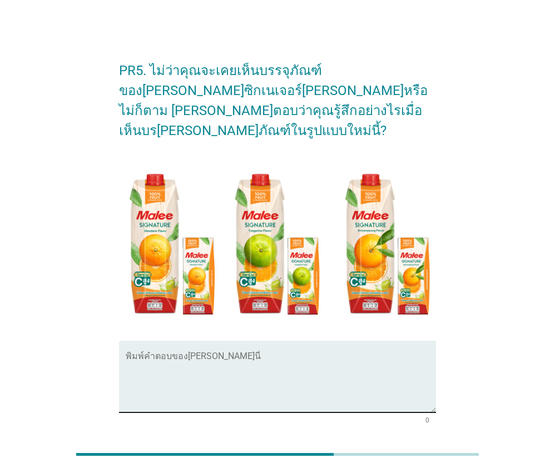
click at [254, 364] on textarea "พิมพ์คำตอบของคุณ ที่นี่" at bounding box center [281, 383] width 310 height 58
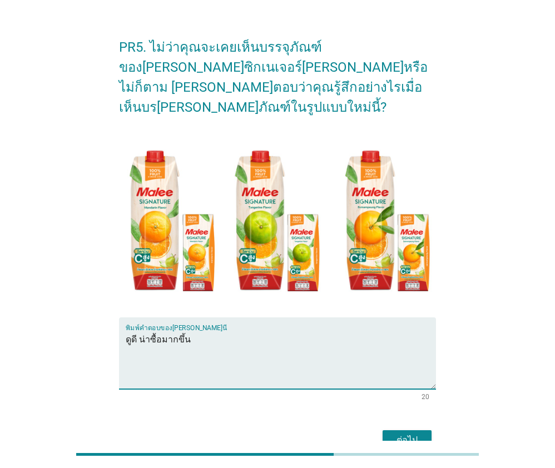
scroll to position [65, 0]
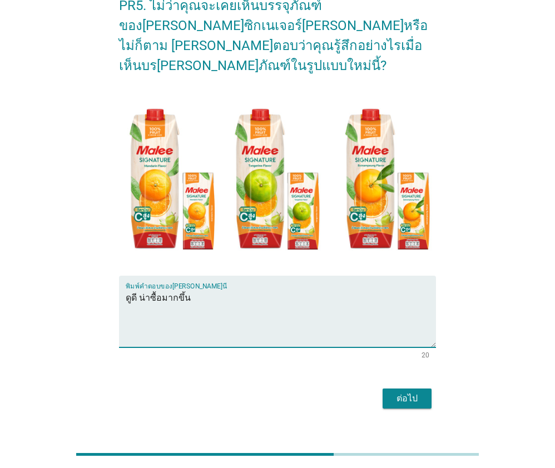
type textarea "ดูดี น่าซื้อมากขึ้น"
click at [401, 392] on div "ต่อไป" at bounding box center [407, 398] width 31 height 13
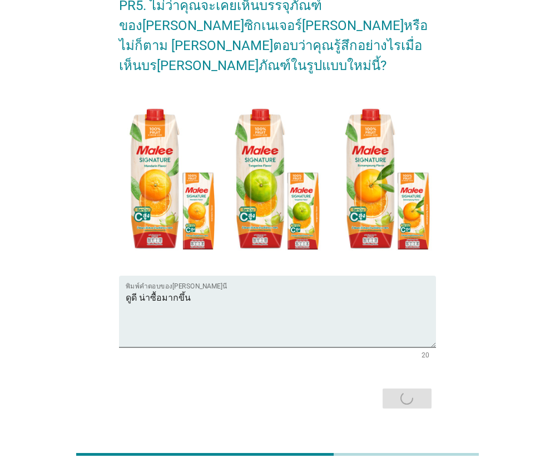
scroll to position [0, 0]
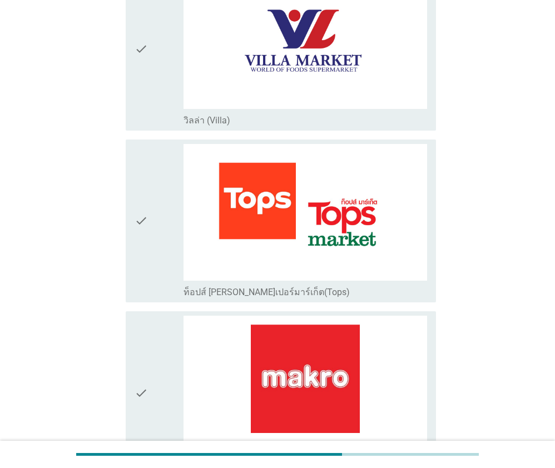
click at [139, 211] on icon "check" at bounding box center [141, 221] width 13 height 154
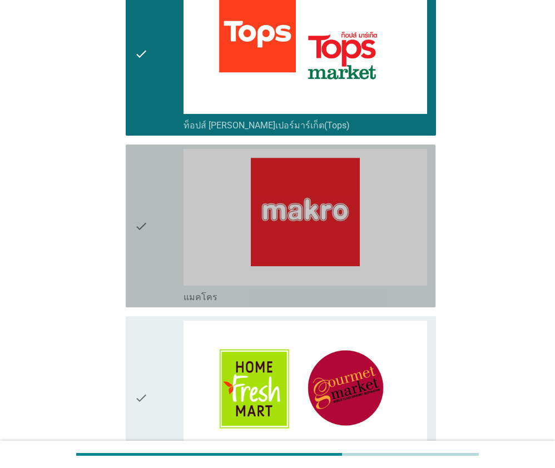
click at [136, 192] on icon "check" at bounding box center [141, 226] width 13 height 154
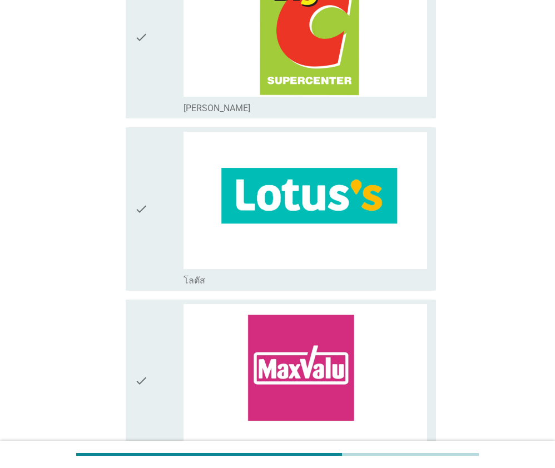
scroll to position [1391, 0]
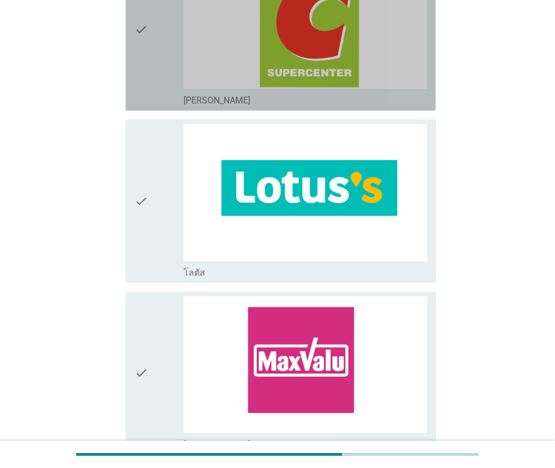
drag, startPoint x: 150, startPoint y: 95, endPoint x: 152, endPoint y: 110, distance: 15.2
click at [150, 95] on div "check" at bounding box center [159, 29] width 49 height 154
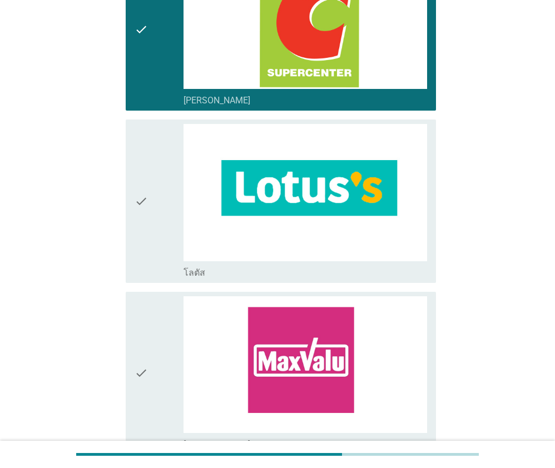
click at [152, 182] on div "check" at bounding box center [159, 201] width 49 height 154
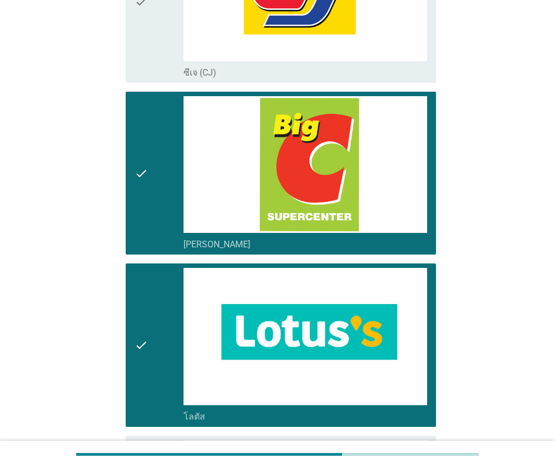
scroll to position [1401, 0]
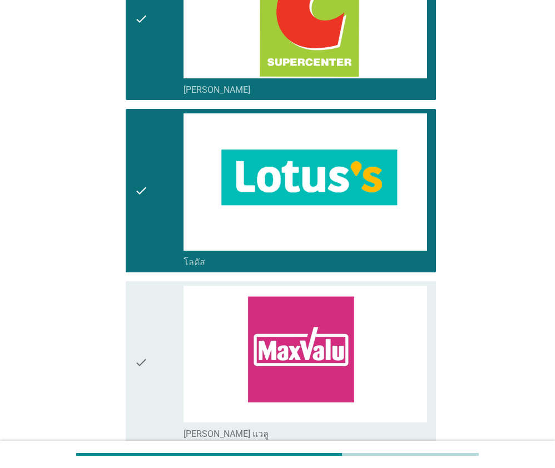
click at [156, 97] on div "check check_box_outline_blank [PERSON_NAME]" at bounding box center [281, 18] width 310 height 163
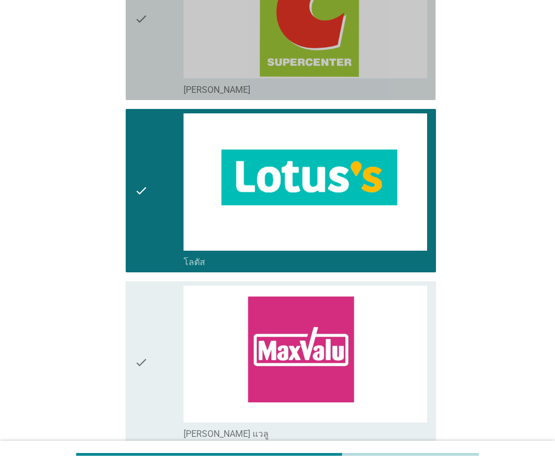
drag, startPoint x: 162, startPoint y: 164, endPoint x: 171, endPoint y: 184, distance: 22.1
click at [162, 165] on div "check" at bounding box center [159, 190] width 49 height 154
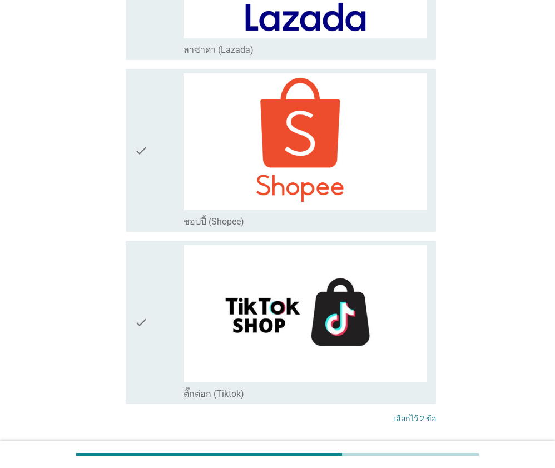
scroll to position [2959, 0]
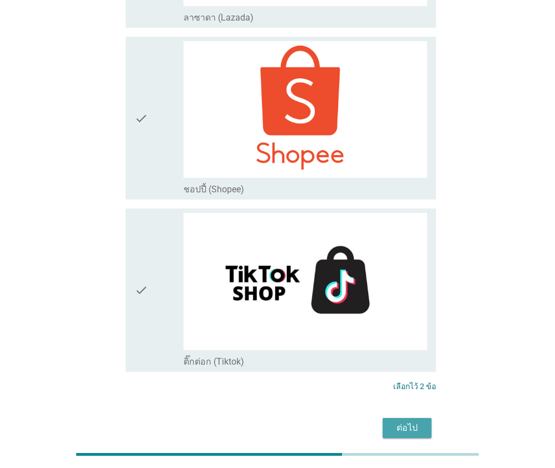
click at [402, 422] on div "ต่อไป" at bounding box center [407, 428] width 31 height 13
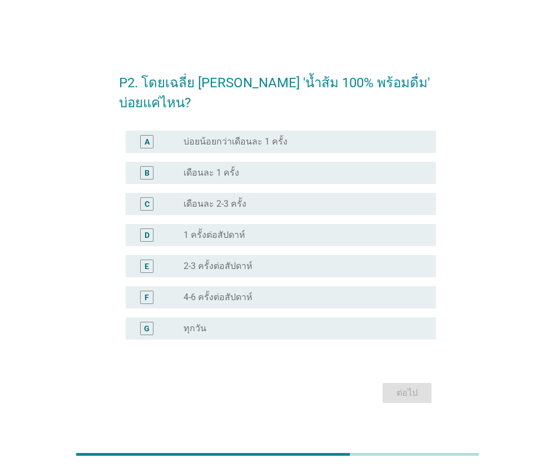
click at [231, 200] on div "radio_button_unchecked เดือนละ 2-3 ครั้ง" at bounding box center [306, 203] width 244 height 13
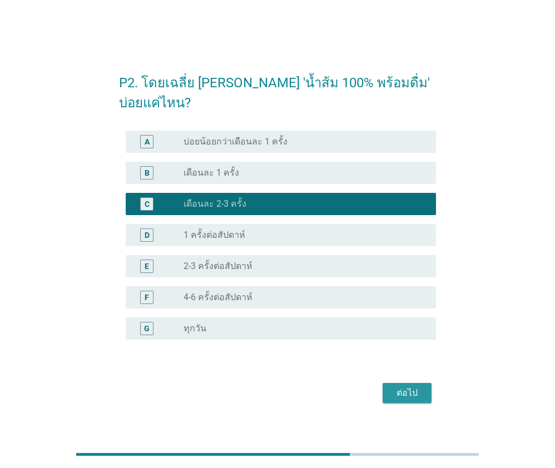
click at [426, 387] on button "ต่อไป" at bounding box center [407, 393] width 49 height 20
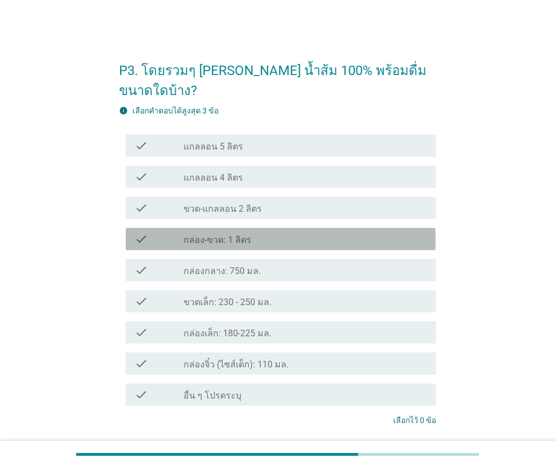
click at [214, 235] on label "กล่อง-ขวด: 1 ลิตร" at bounding box center [218, 240] width 68 height 11
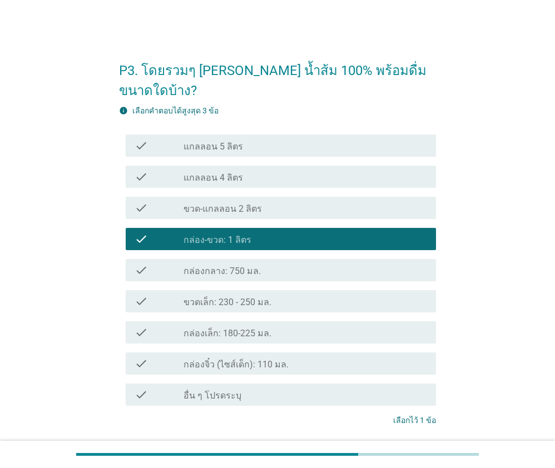
click at [238, 259] on div "check check_box_outline_blank กล่องกลาง: 750 มล." at bounding box center [281, 270] width 310 height 22
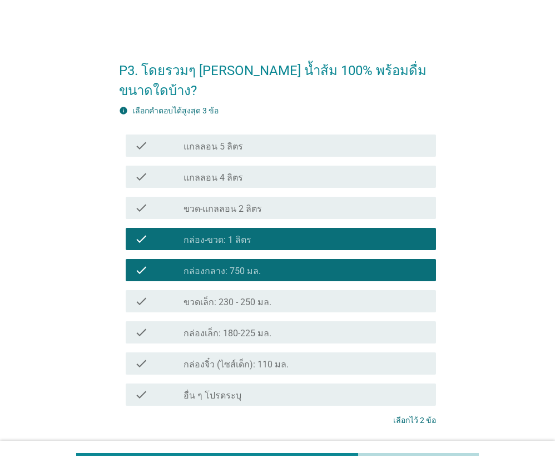
click at [232, 266] on label "กล่องกลาง: 750 มล." at bounding box center [222, 271] width 77 height 11
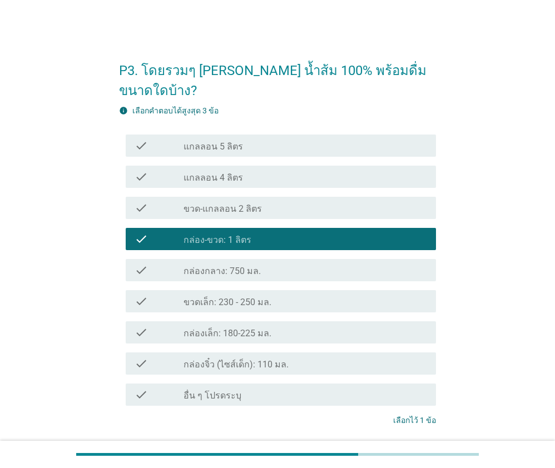
click at [237, 266] on label "กล่องกลาง: 750 มล." at bounding box center [222, 271] width 77 height 11
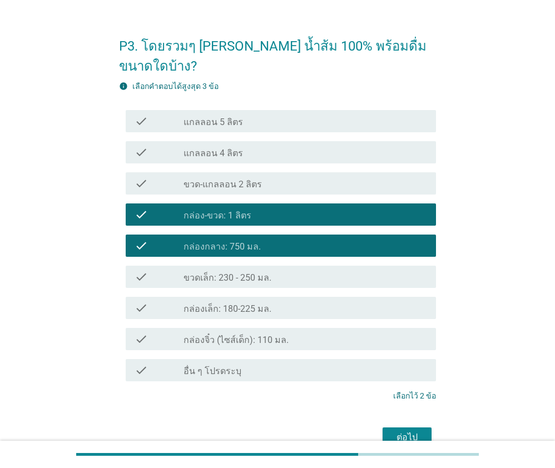
scroll to position [63, 0]
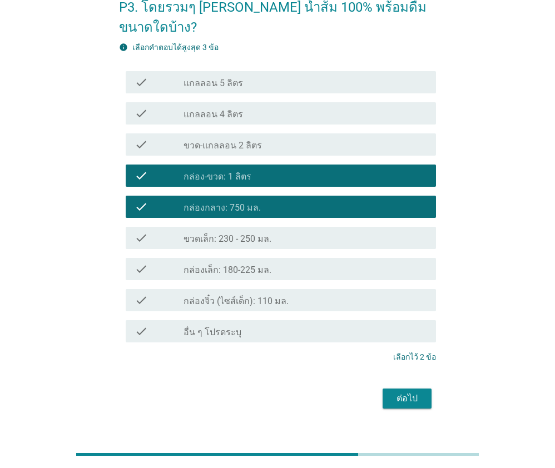
click at [398, 392] on div "ต่อไป" at bounding box center [407, 398] width 31 height 13
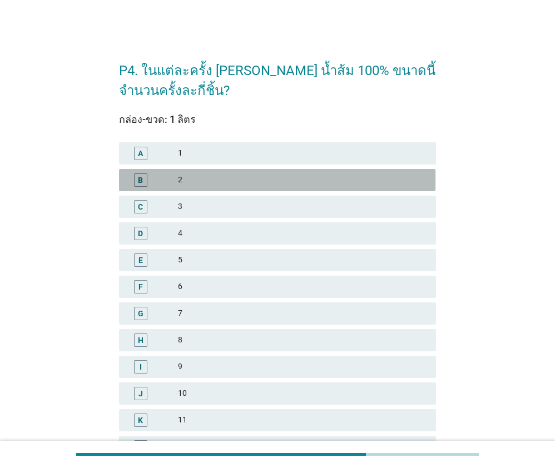
click at [194, 184] on div "2" at bounding box center [302, 180] width 249 height 13
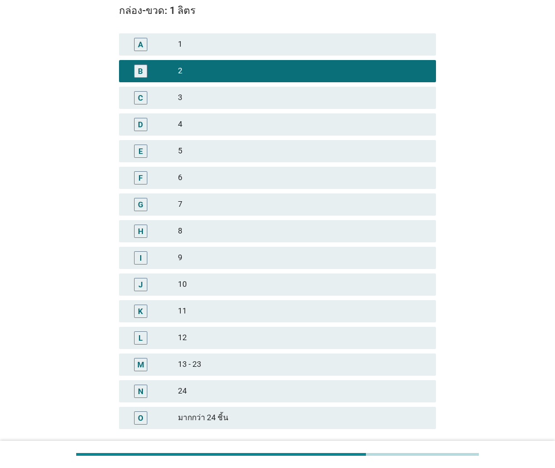
scroll to position [191, 0]
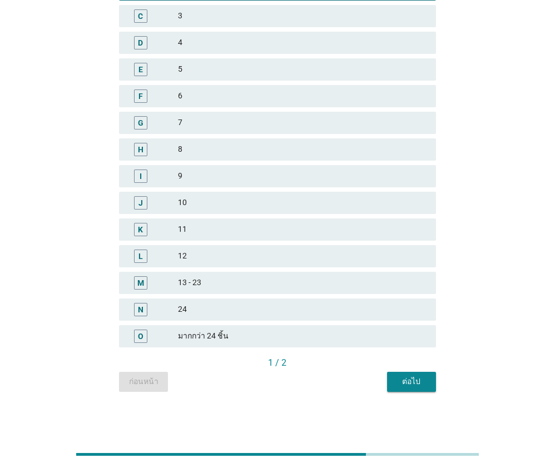
click at [406, 385] on div "ต่อไป" at bounding box center [411, 382] width 31 height 12
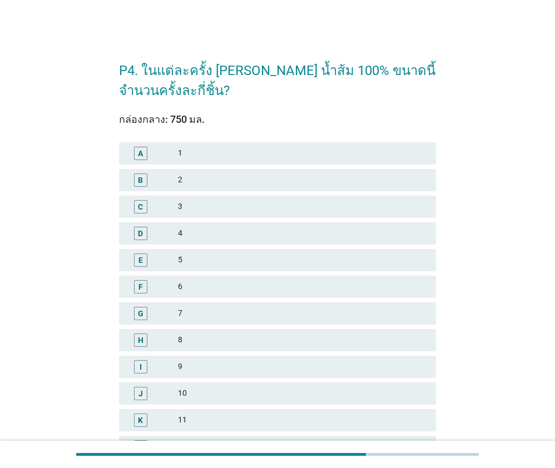
click at [197, 180] on div "2" at bounding box center [302, 180] width 249 height 13
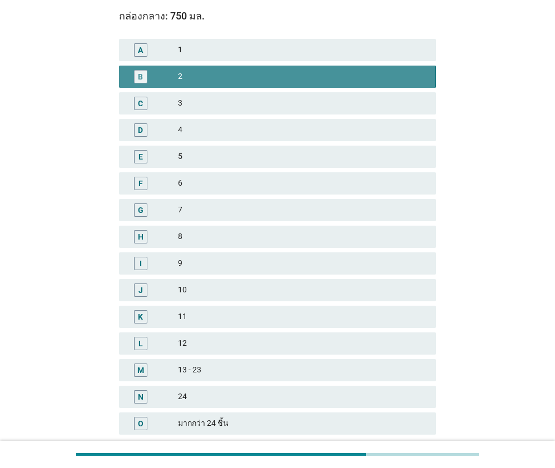
scroll to position [191, 0]
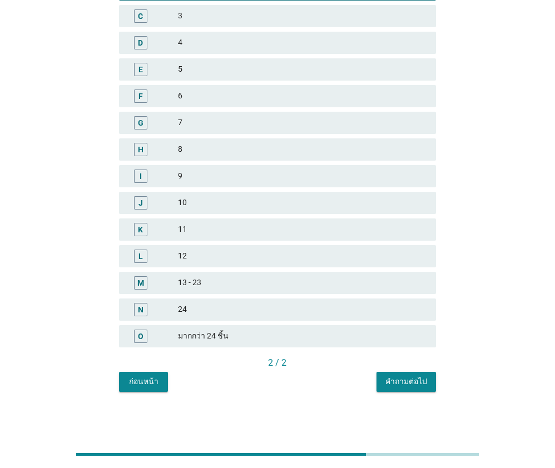
click at [377, 376] on div "ก่อนหน้า คำถามต่อไป" at bounding box center [277, 382] width 317 height 20
click at [382, 380] on button "คำถามต่อไป" at bounding box center [407, 382] width 60 height 20
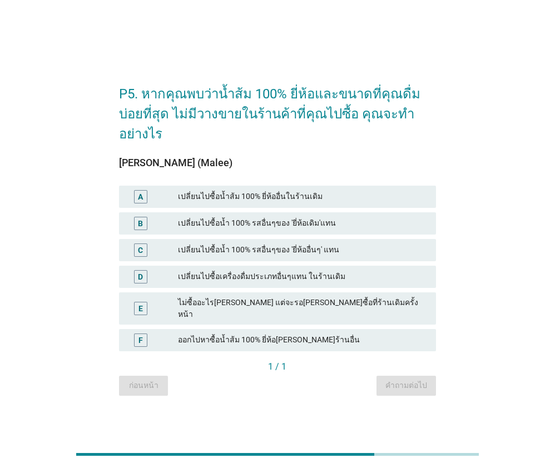
click at [202, 334] on div "ออกไปหาซื้อน้ำส้ม 100% ยี่ห้อ[PERSON_NAME]ร้านอื่น" at bounding box center [302, 340] width 249 height 13
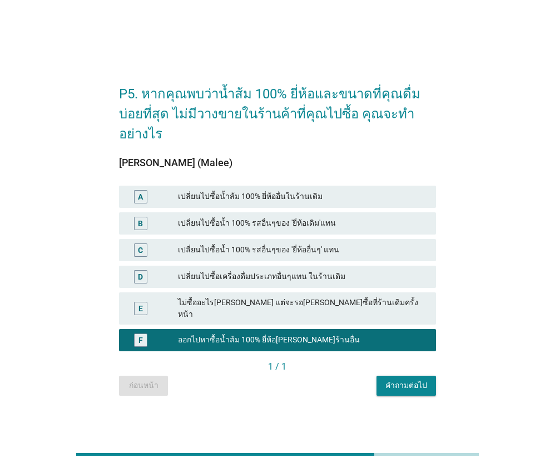
click at [390, 380] on div "คำถามต่อไป" at bounding box center [406, 386] width 42 height 12
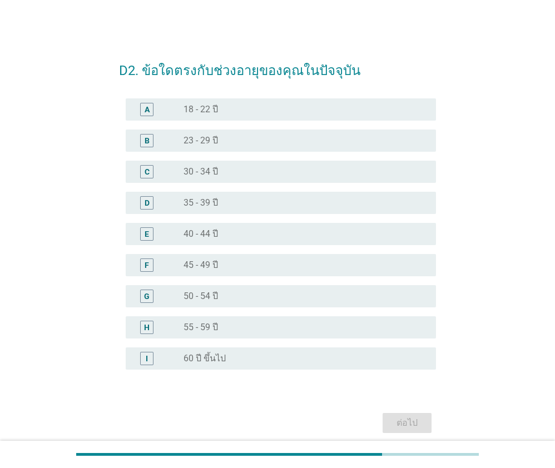
click at [219, 142] on div "radio_button_unchecked 23 - 29 ปี" at bounding box center [301, 140] width 235 height 11
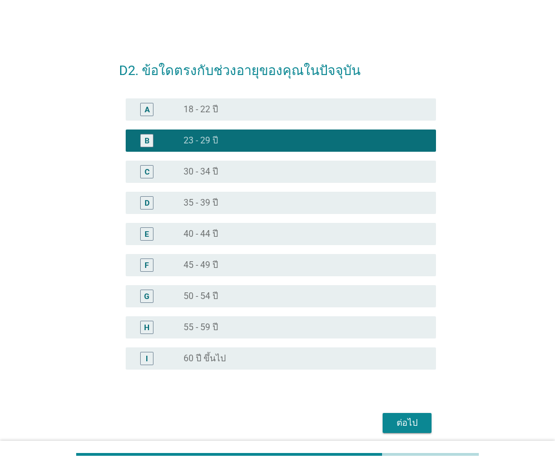
click at [414, 422] on div "ต่อไป" at bounding box center [407, 423] width 31 height 13
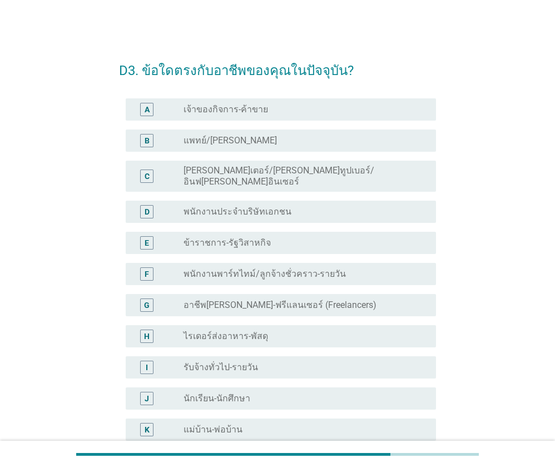
click at [220, 206] on label "พนักงานประจำบริษัทเอกชน" at bounding box center [238, 211] width 108 height 11
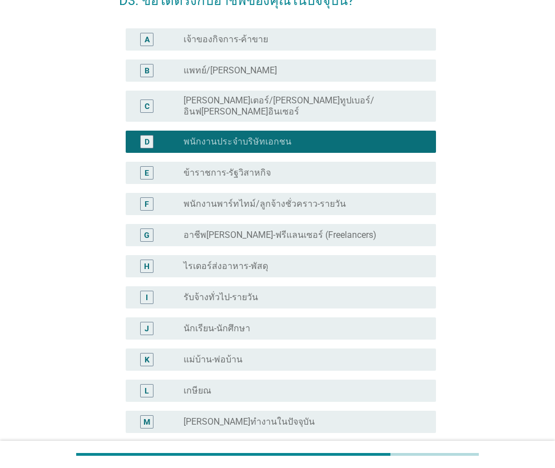
scroll to position [200, 0]
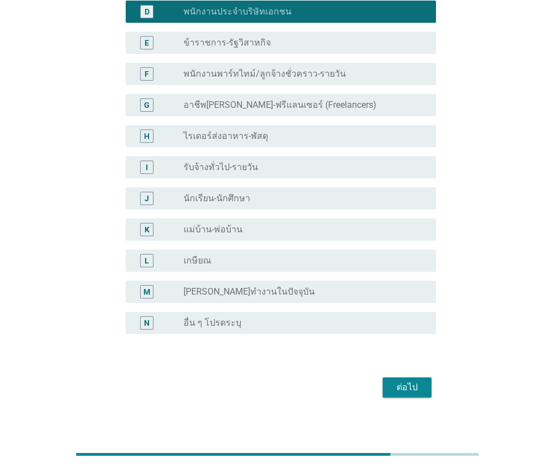
click at [414, 389] on div "ต่อไป" at bounding box center [277, 387] width 317 height 27
click at [412, 381] on div "ต่อไป" at bounding box center [407, 387] width 31 height 13
